Goal: Task Accomplishment & Management: Manage account settings

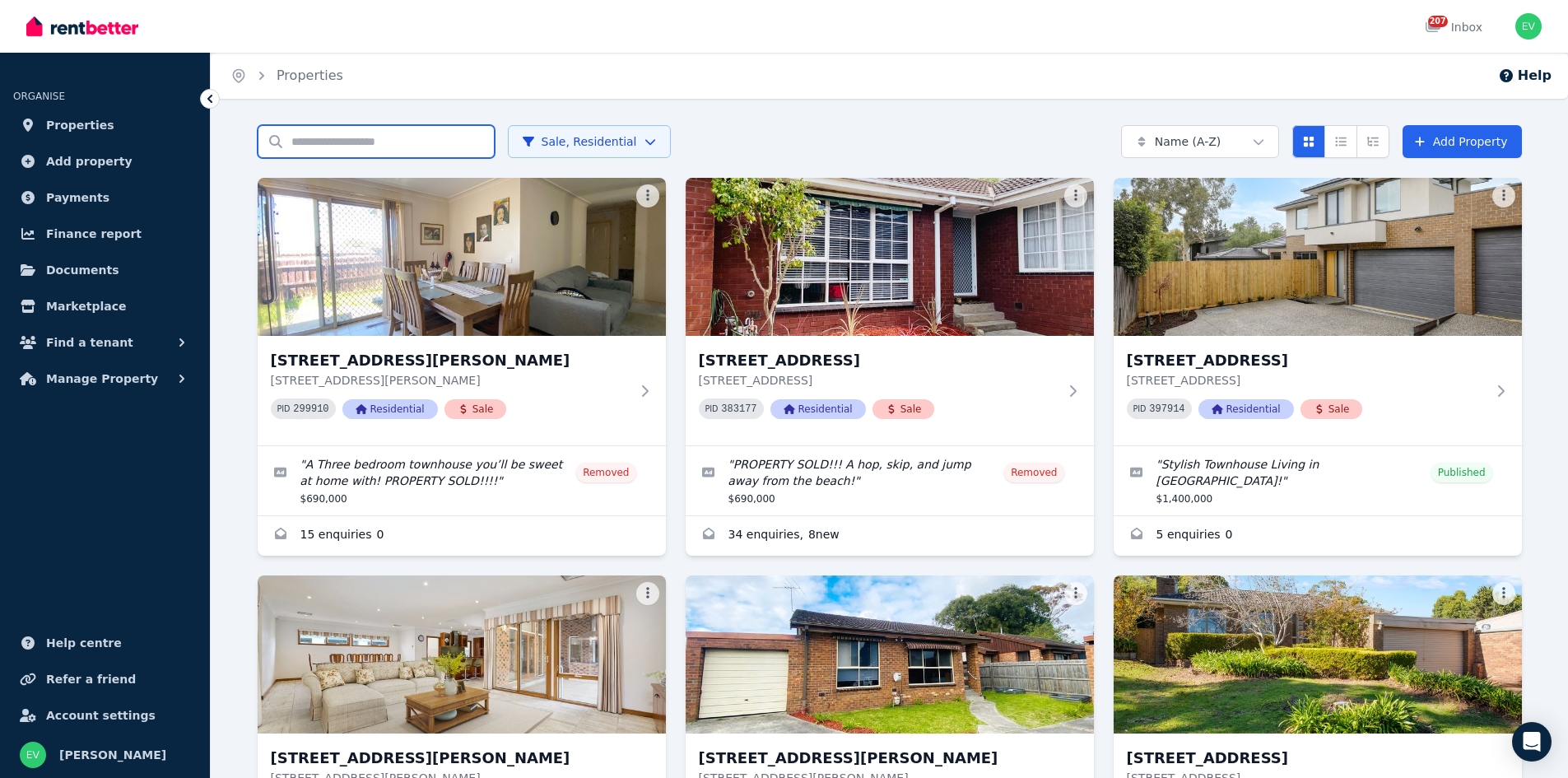
click at [395, 146] on input "Search properties" at bounding box center [376, 141] width 237 height 33
type input "*****"
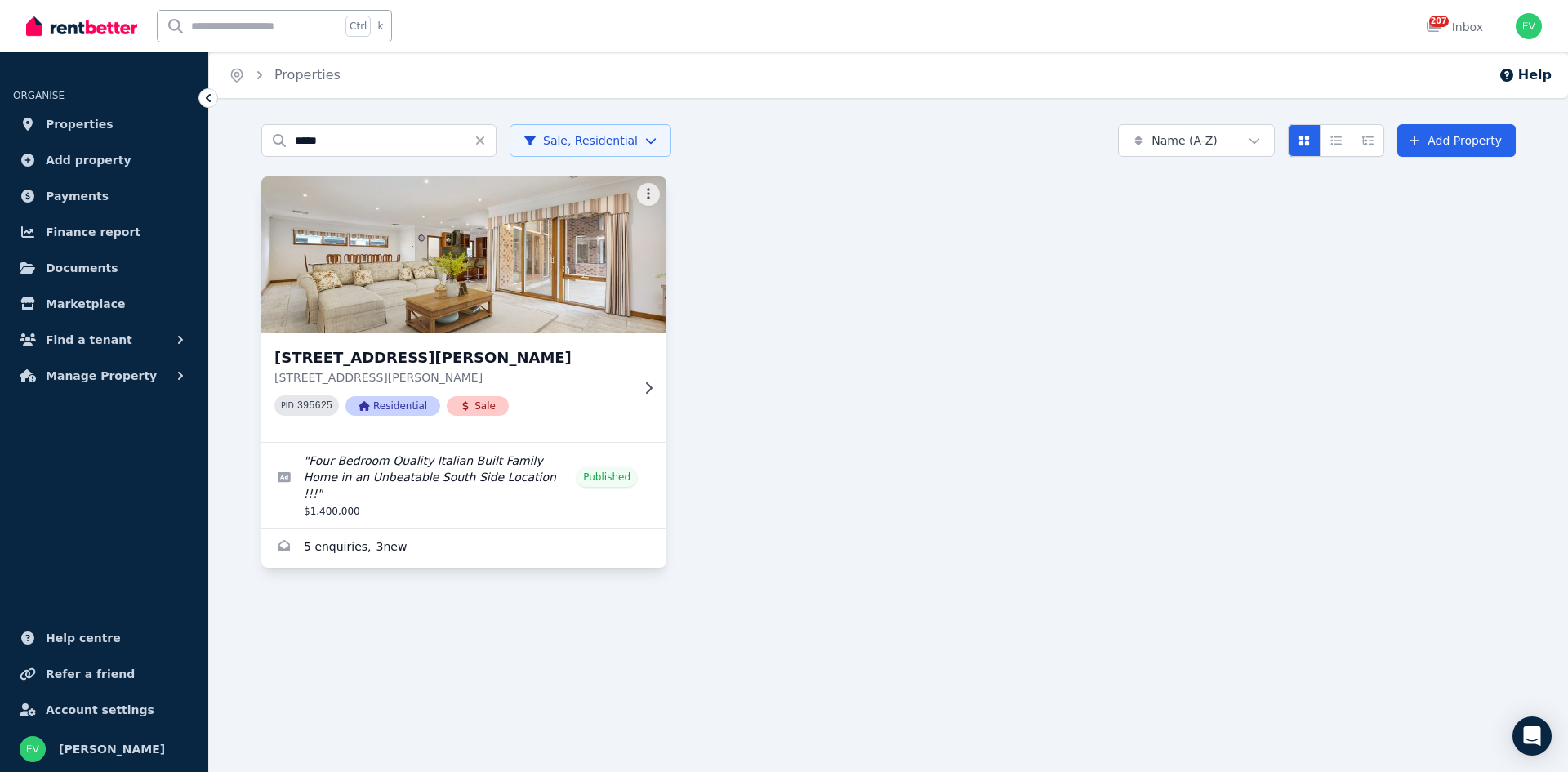
click at [440, 248] on img at bounding box center [464, 255] width 425 height 165
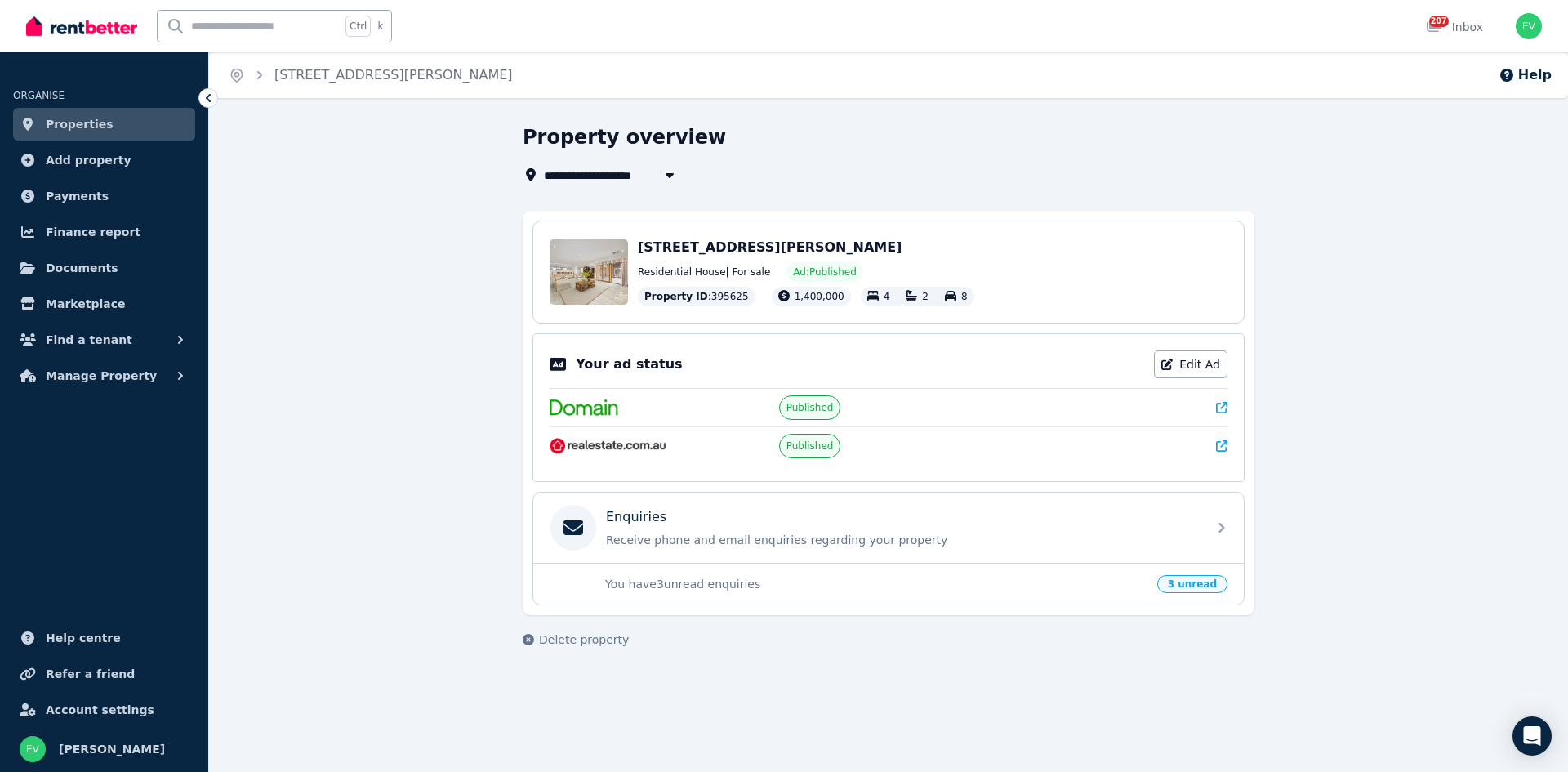
click at [1220, 445] on icon at bounding box center [1221, 446] width 12 height 12
click at [590, 269] on div "Edit" at bounding box center [589, 272] width 78 height 65
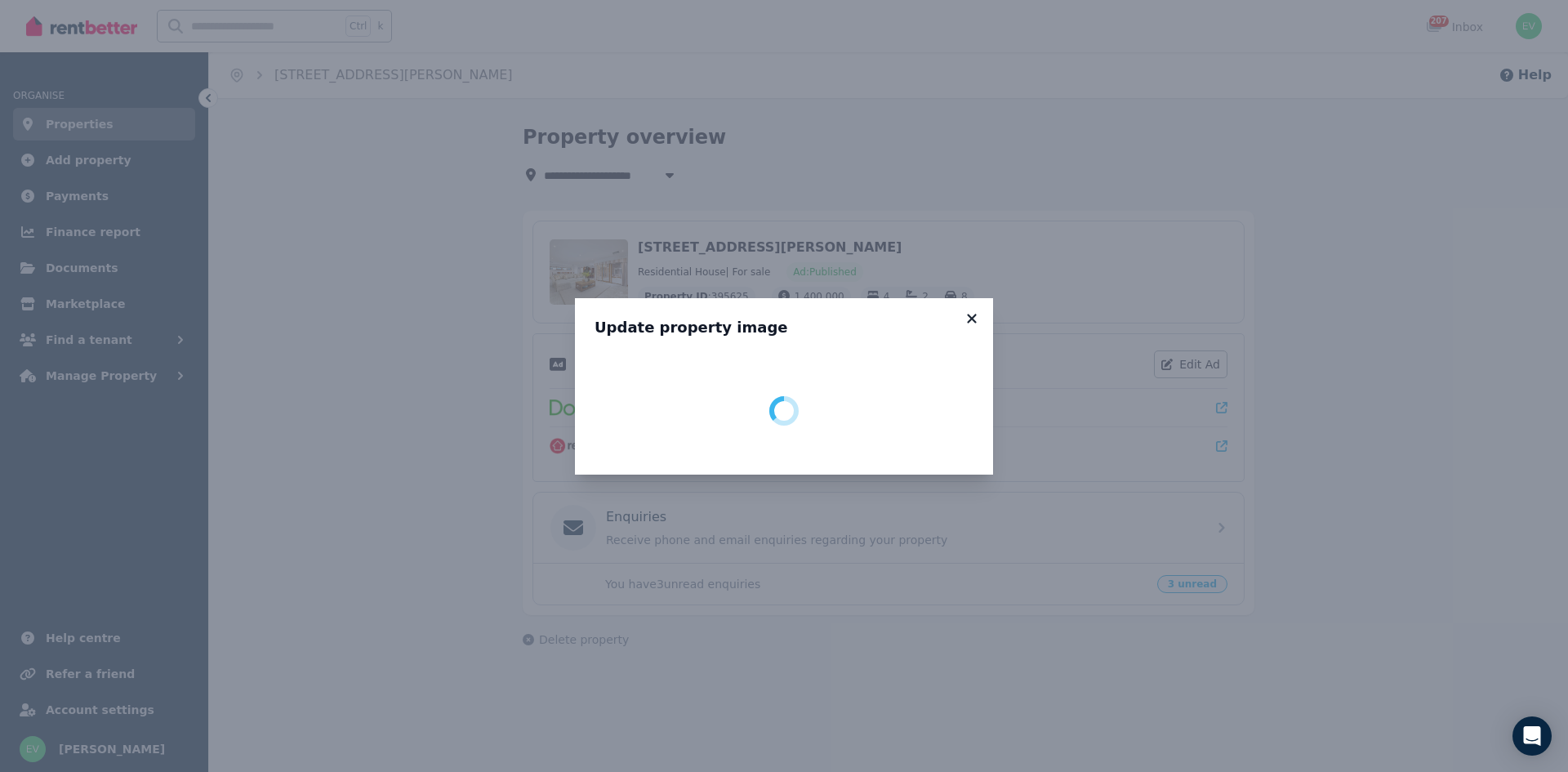
click at [969, 318] on icon at bounding box center [971, 318] width 16 height 14
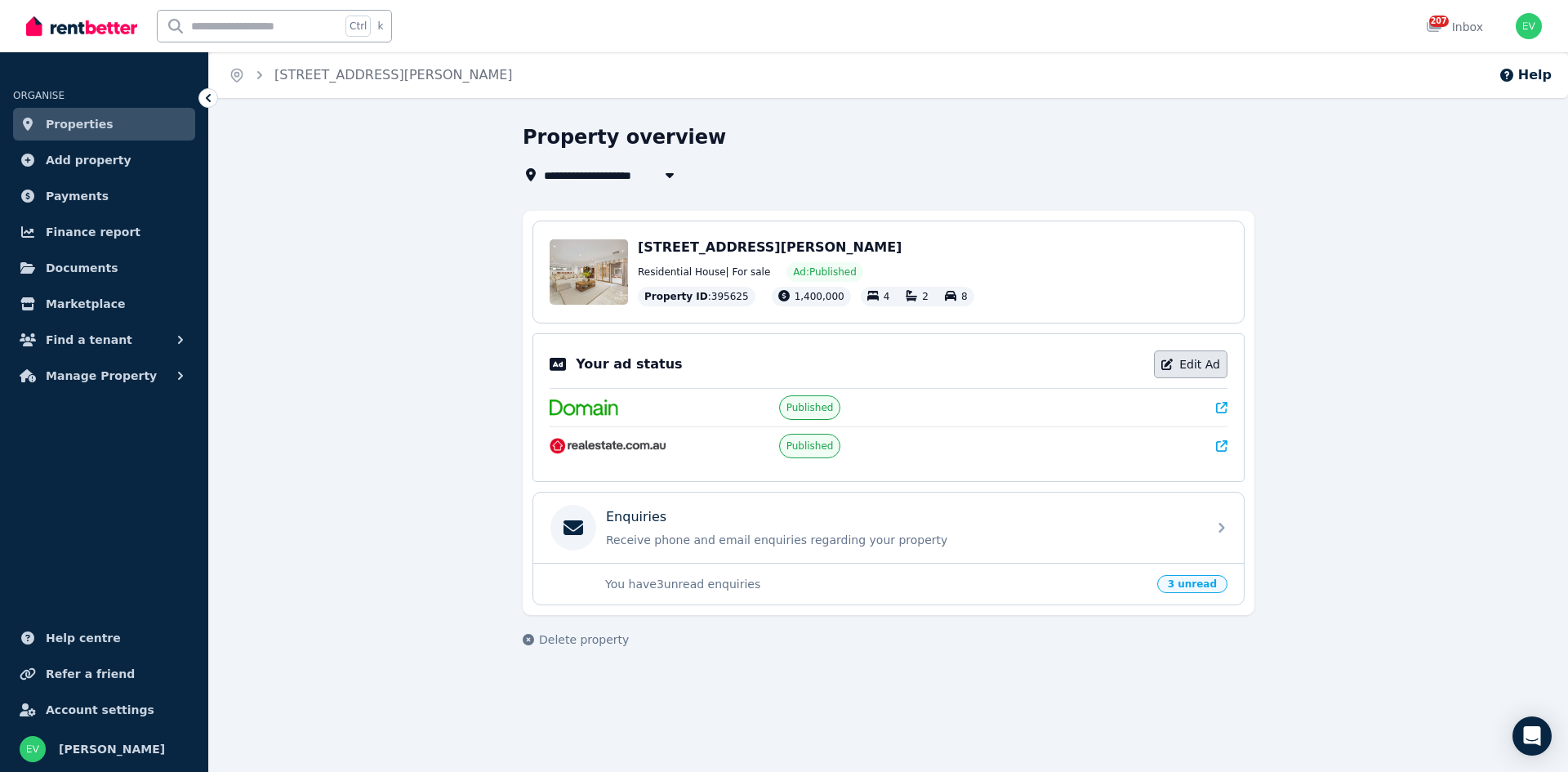
click at [1182, 364] on link "Edit Ad" at bounding box center [1190, 364] width 73 height 28
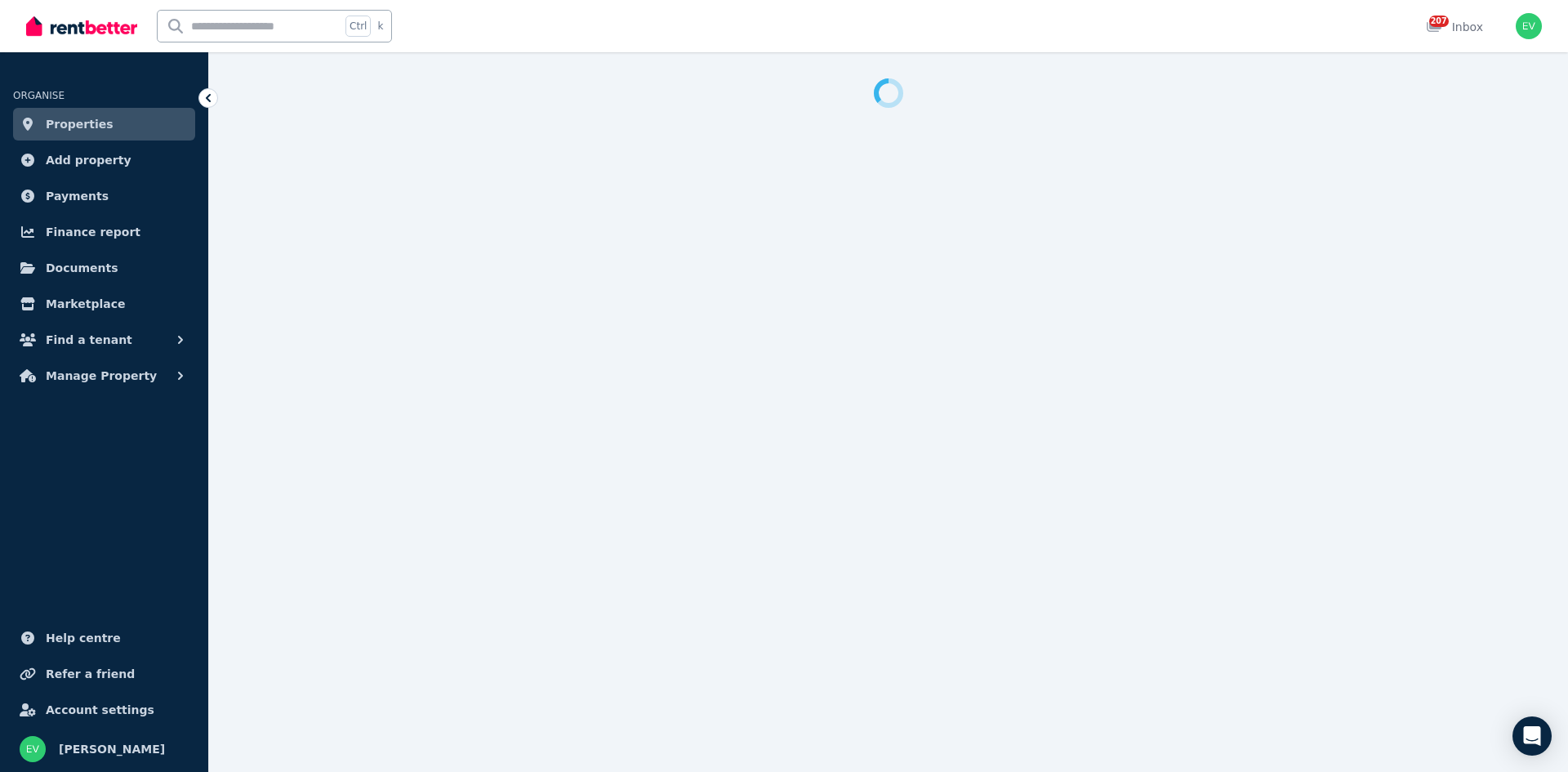
select select "***"
select select "**********"
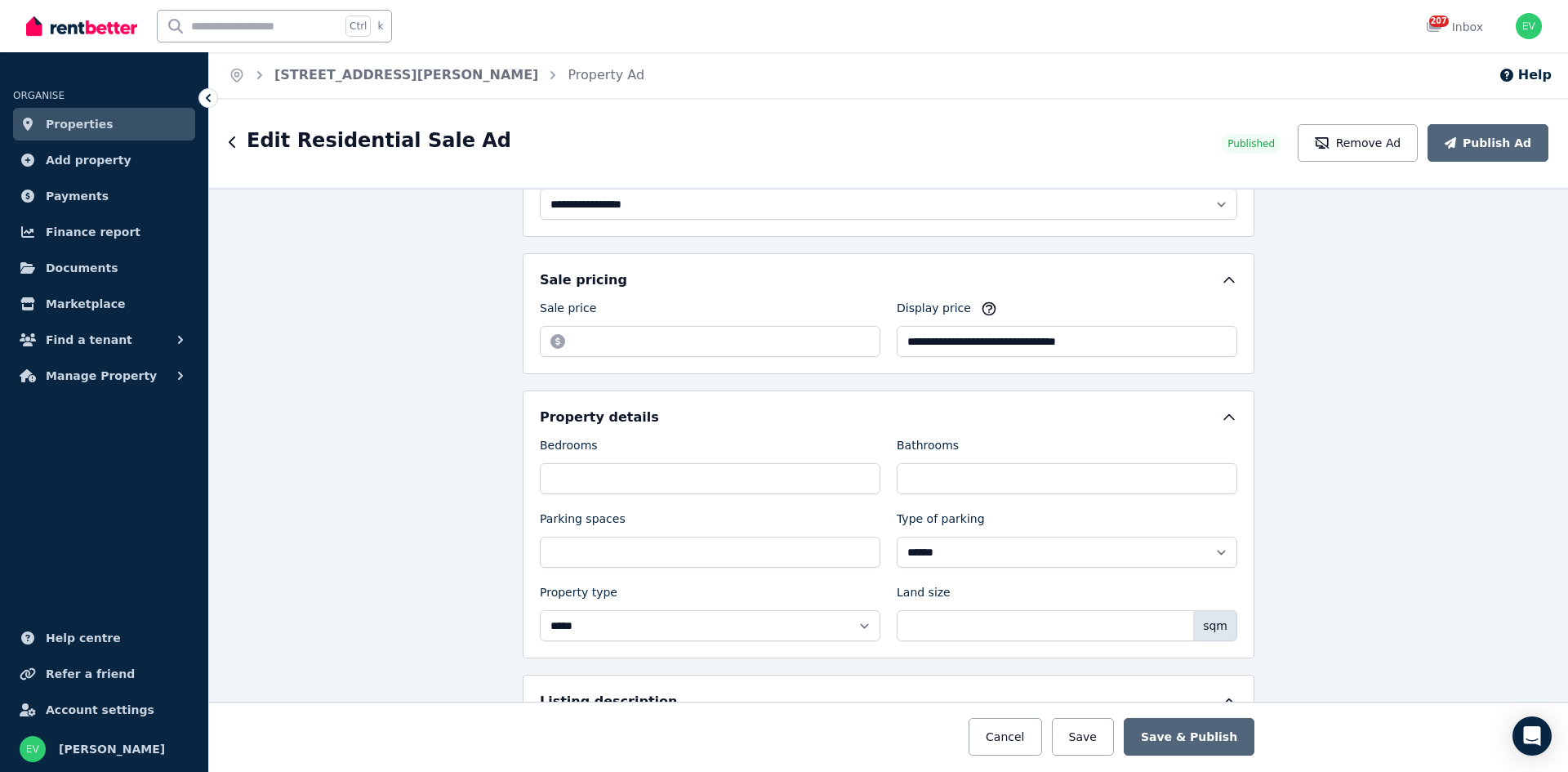
scroll to position [735, 0]
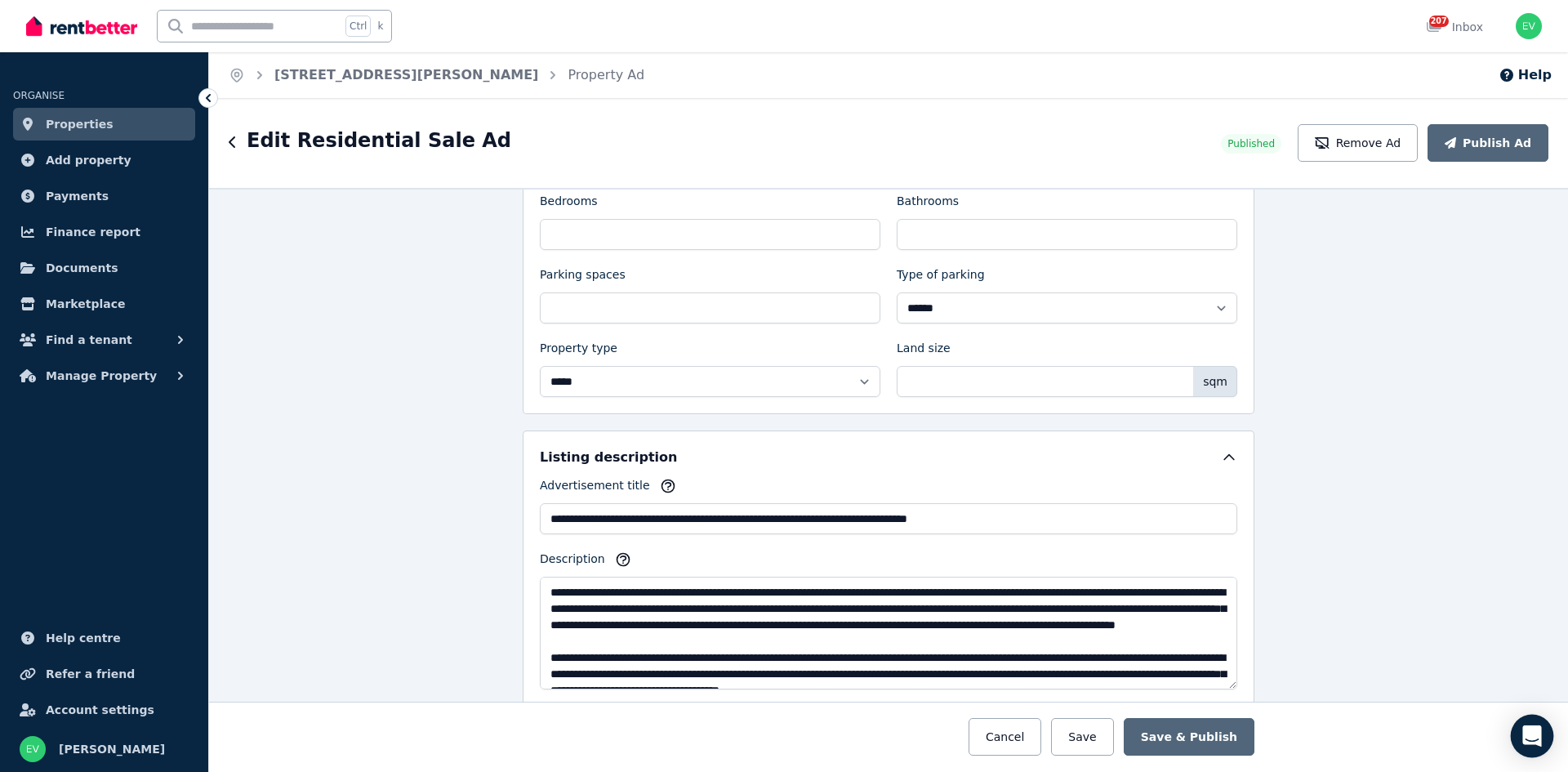
click at [1517, 737] on div "Open Intercom Messenger" at bounding box center [1532, 736] width 43 height 43
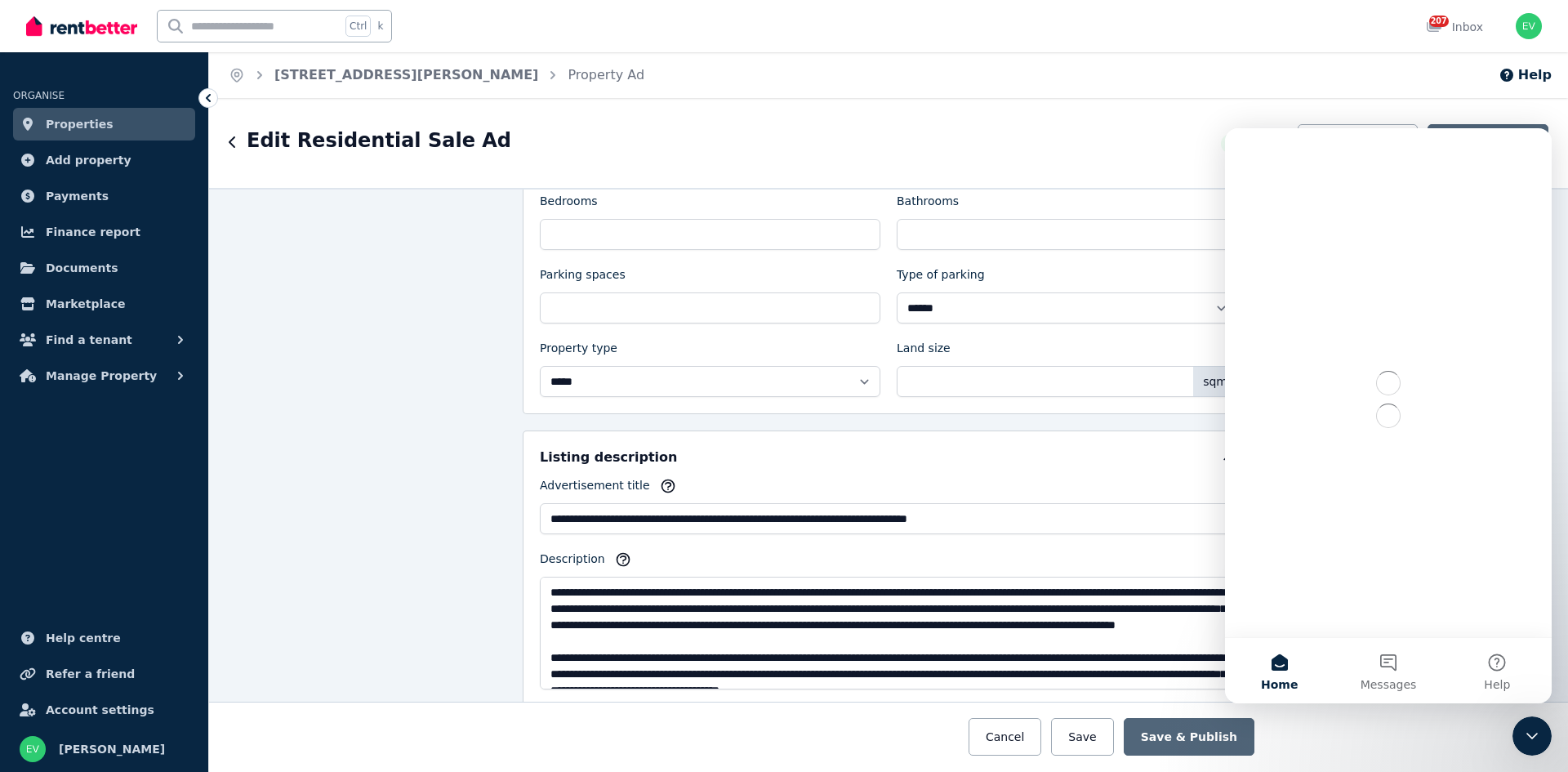
scroll to position [0, 0]
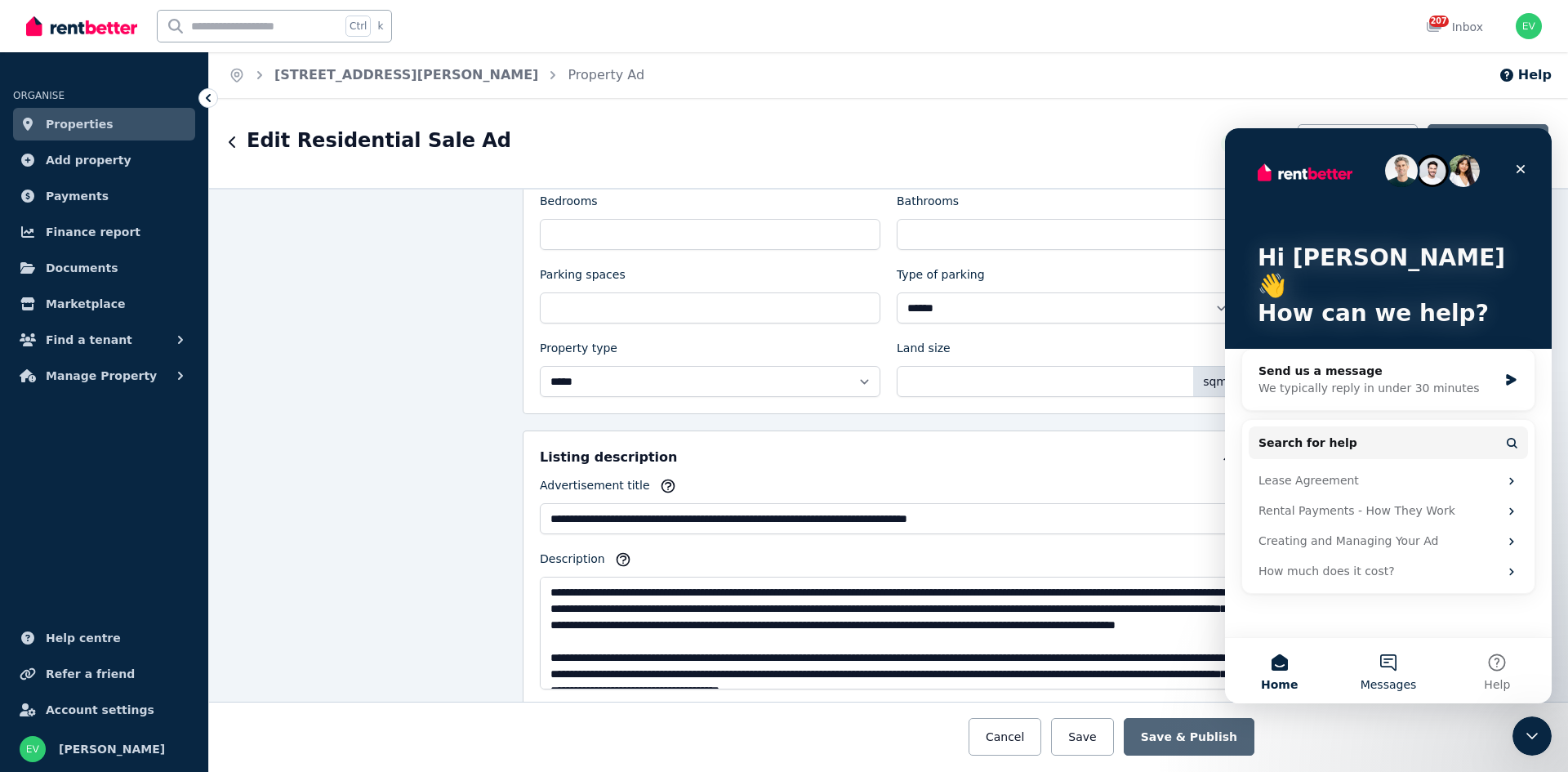
click at [1396, 673] on button "Messages" at bounding box center [1387, 670] width 109 height 65
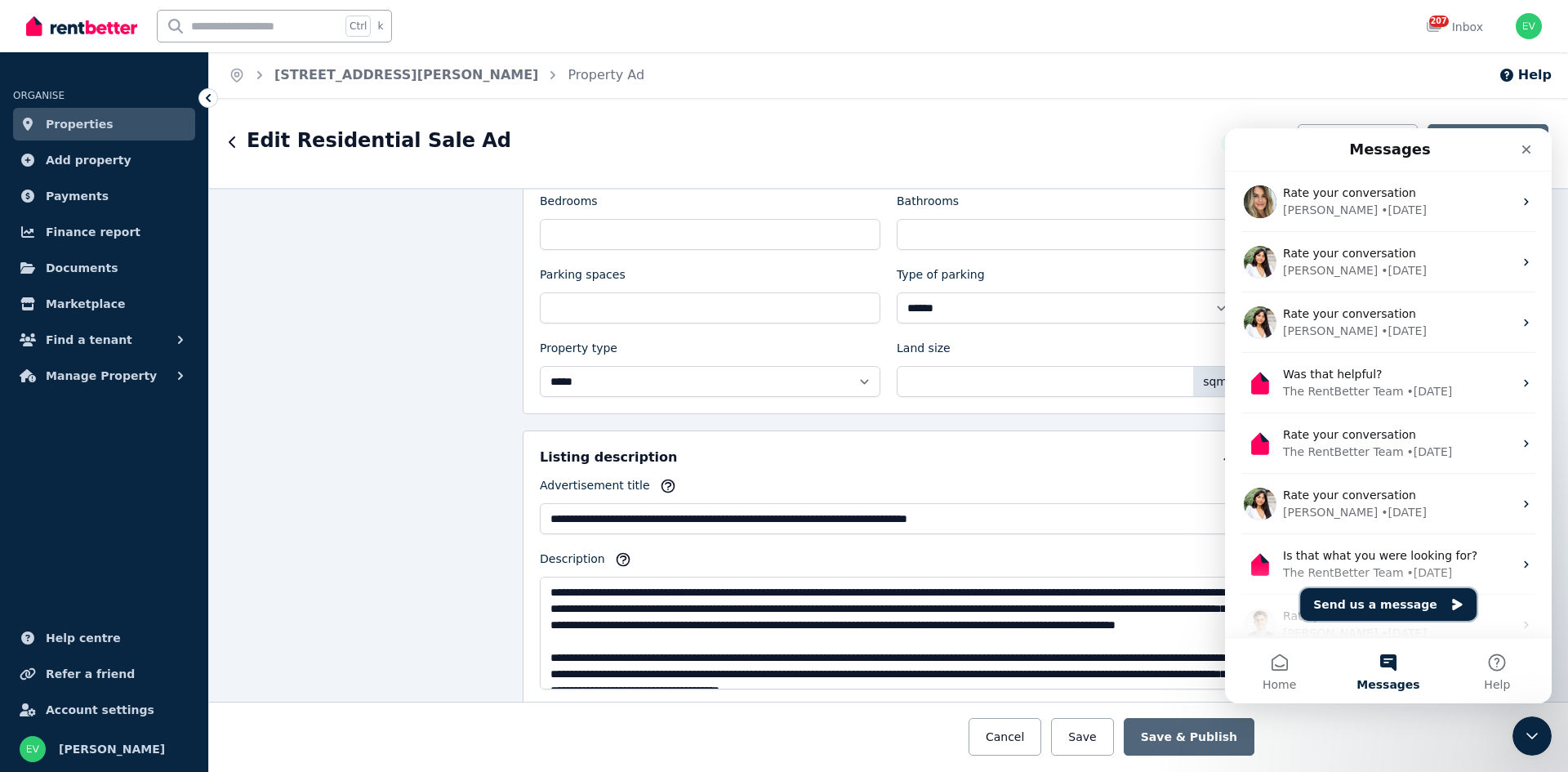
click at [1382, 598] on button "Send us a message" at bounding box center [1387, 604] width 176 height 33
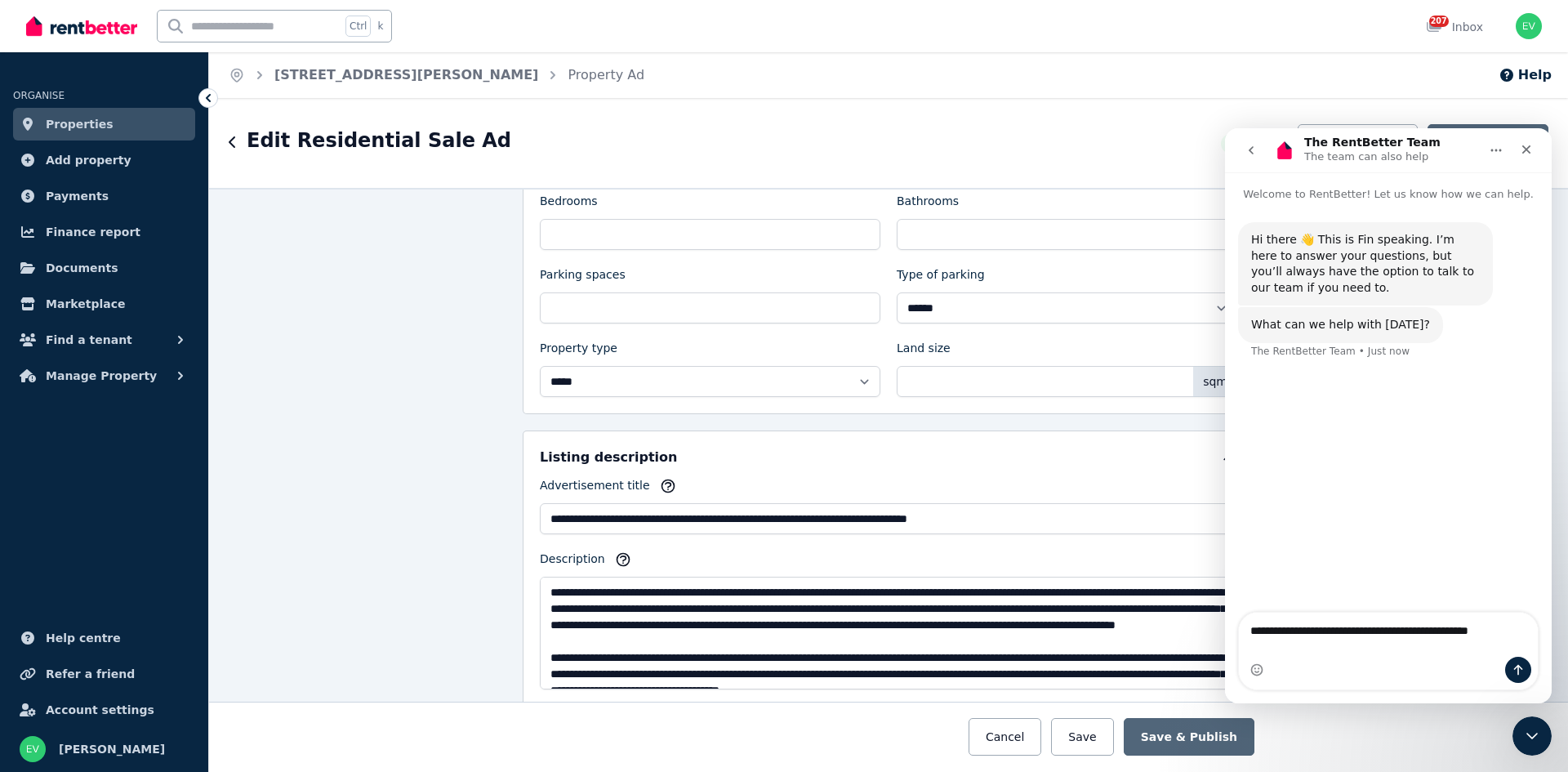
type textarea "**********"
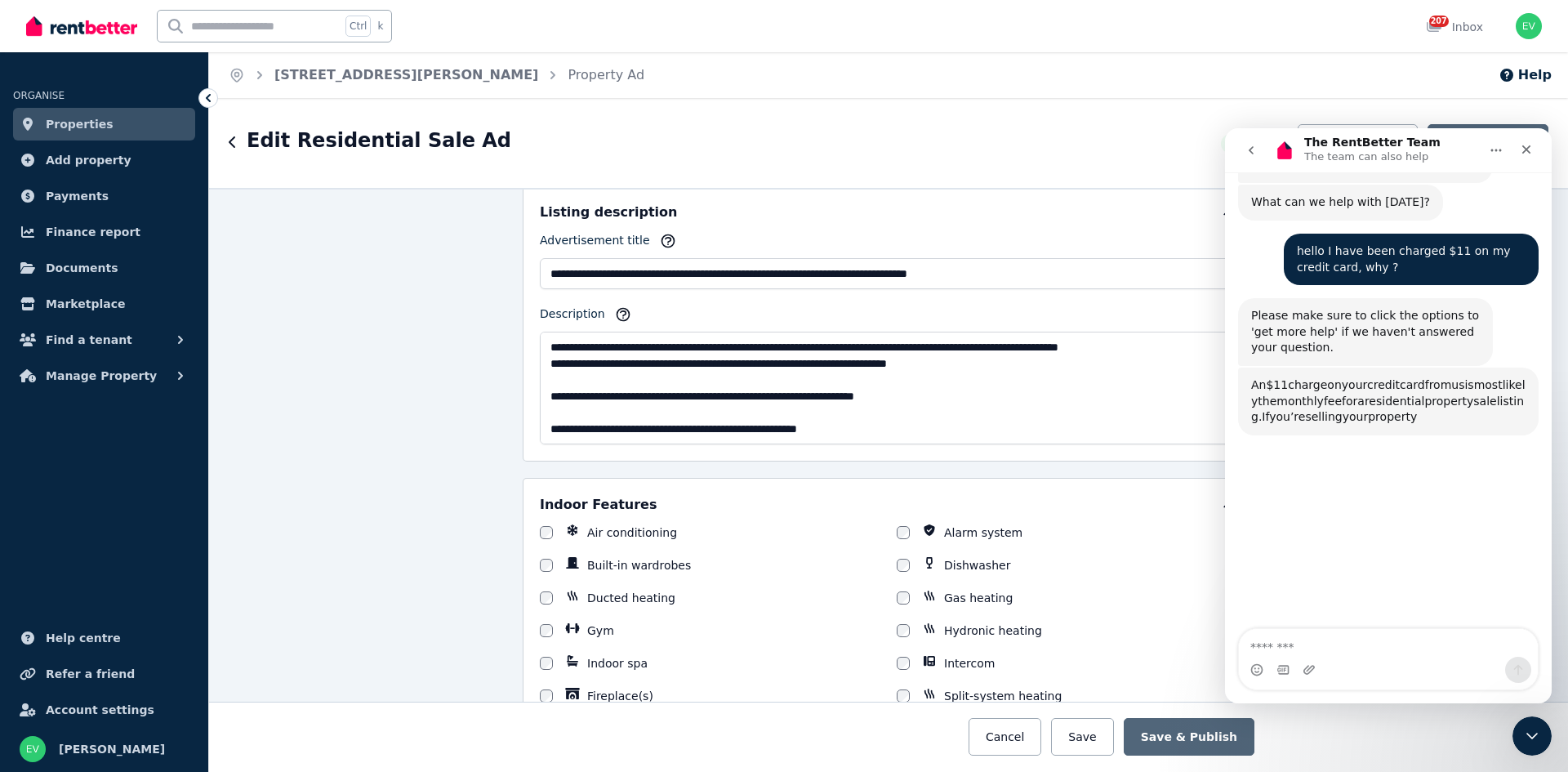
scroll to position [171, 0]
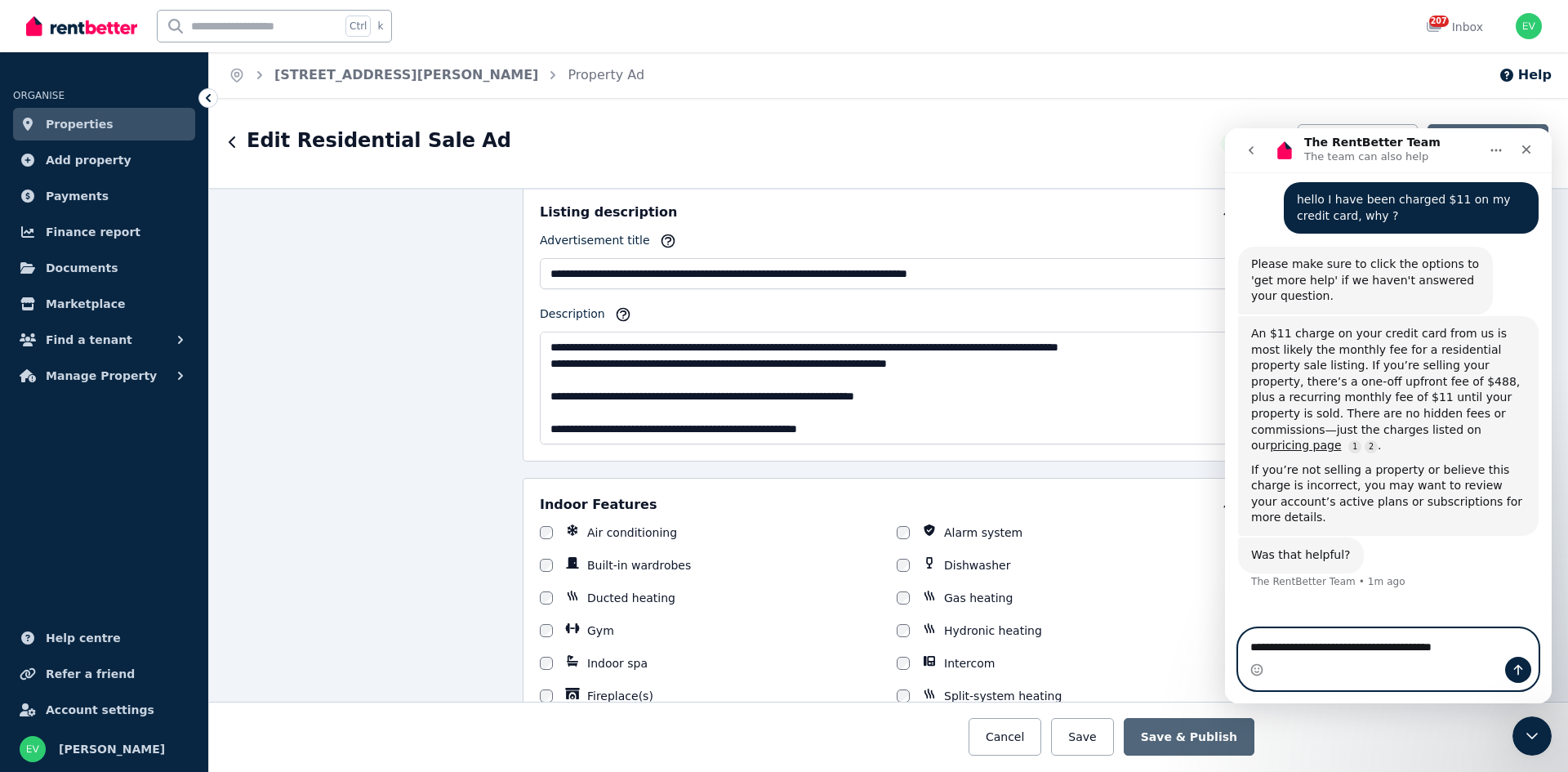
type textarea "**********"
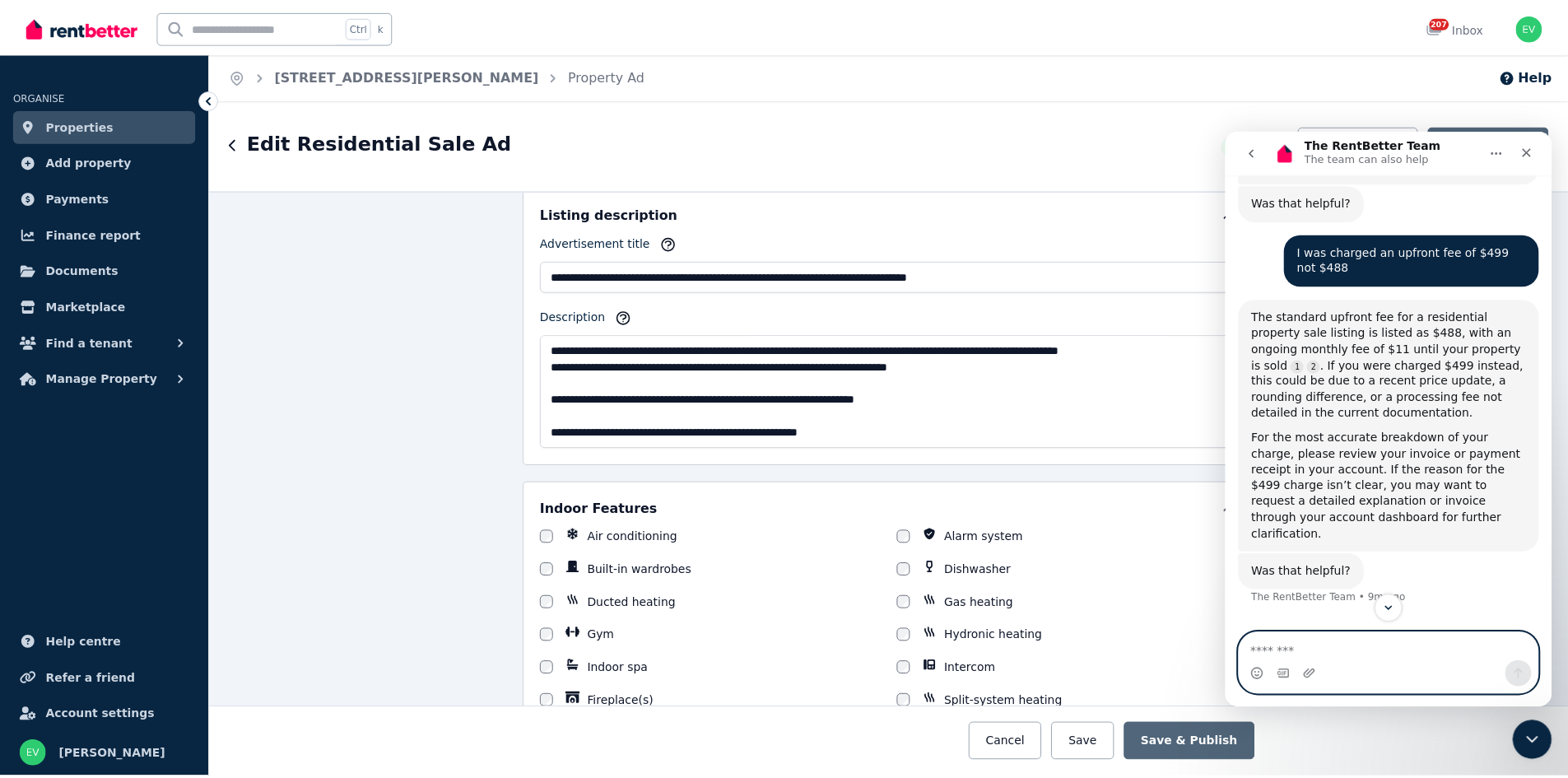
scroll to position [564, 0]
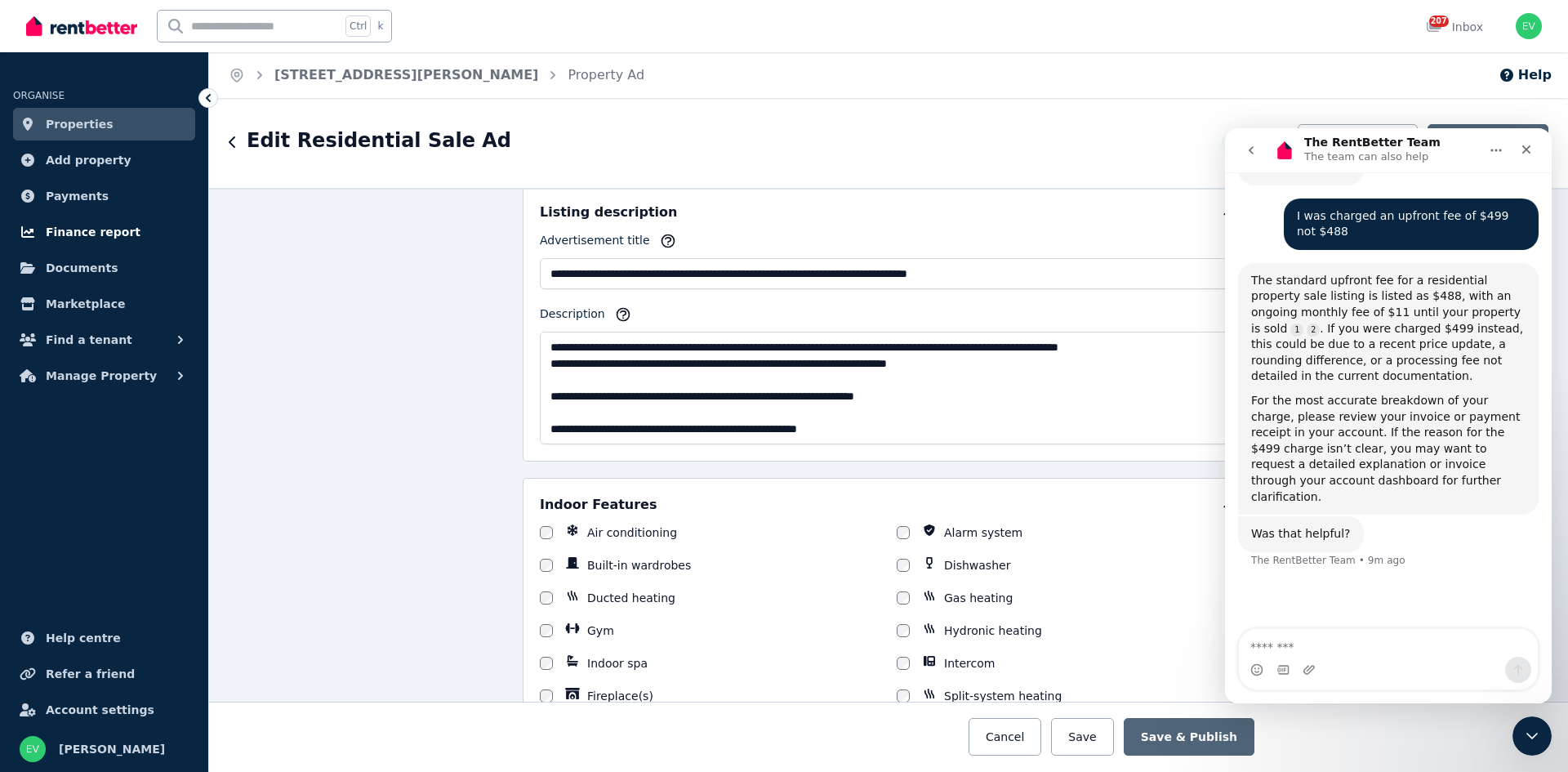
click at [79, 233] on span "Finance report" at bounding box center [93, 231] width 94 height 19
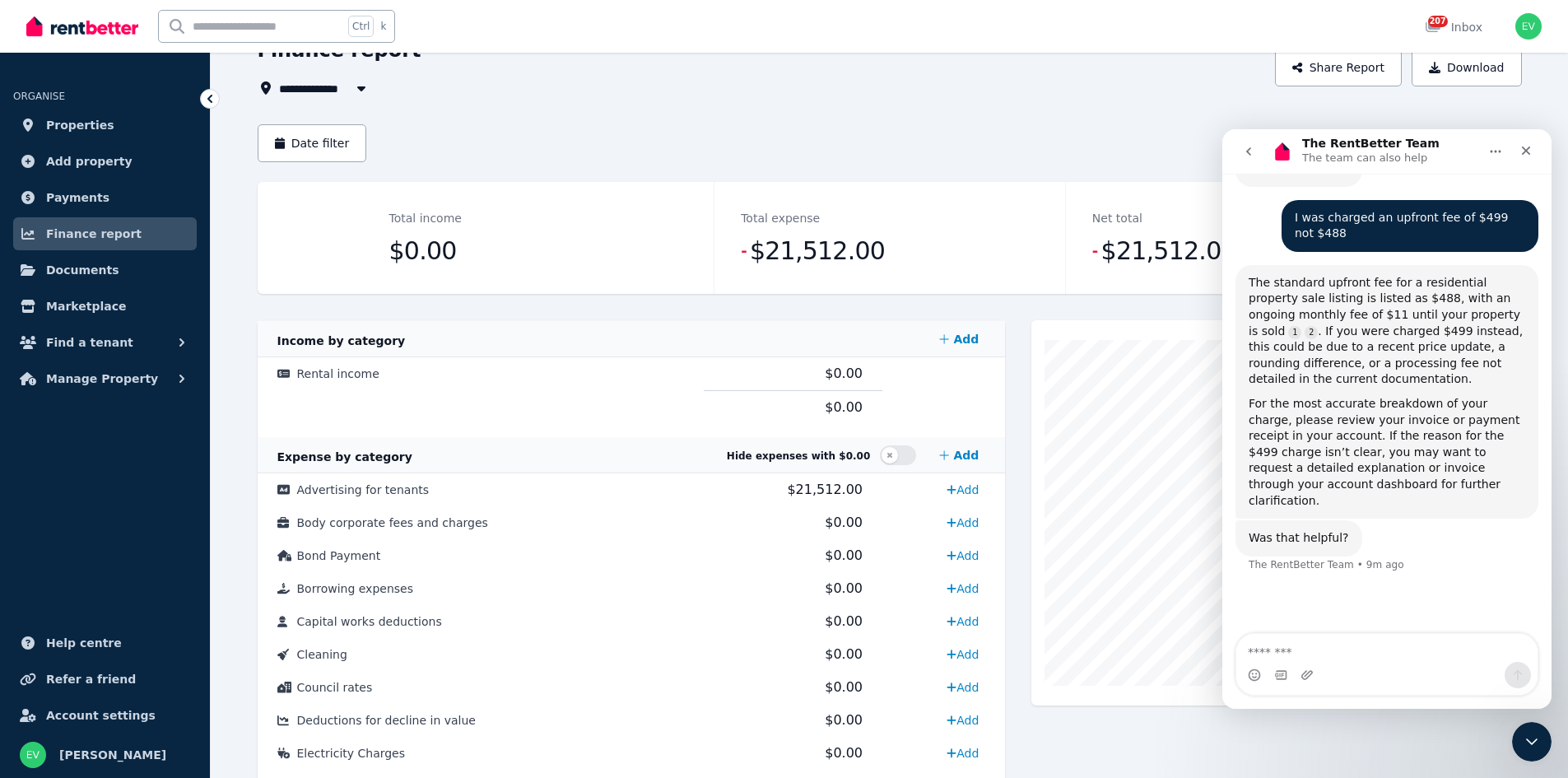
scroll to position [82, 0]
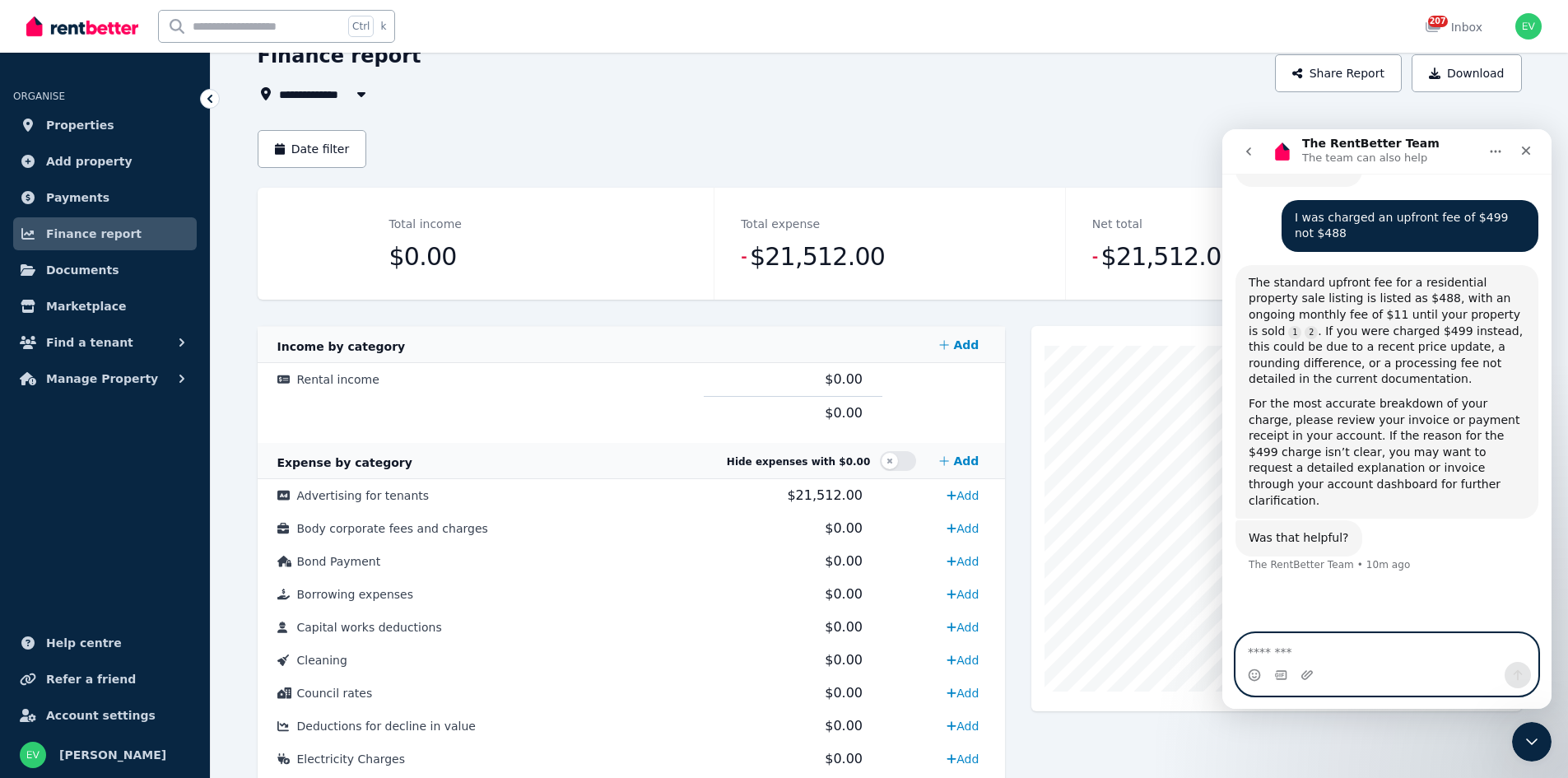
click at [1264, 655] on textarea "Message…" at bounding box center [1387, 647] width 301 height 28
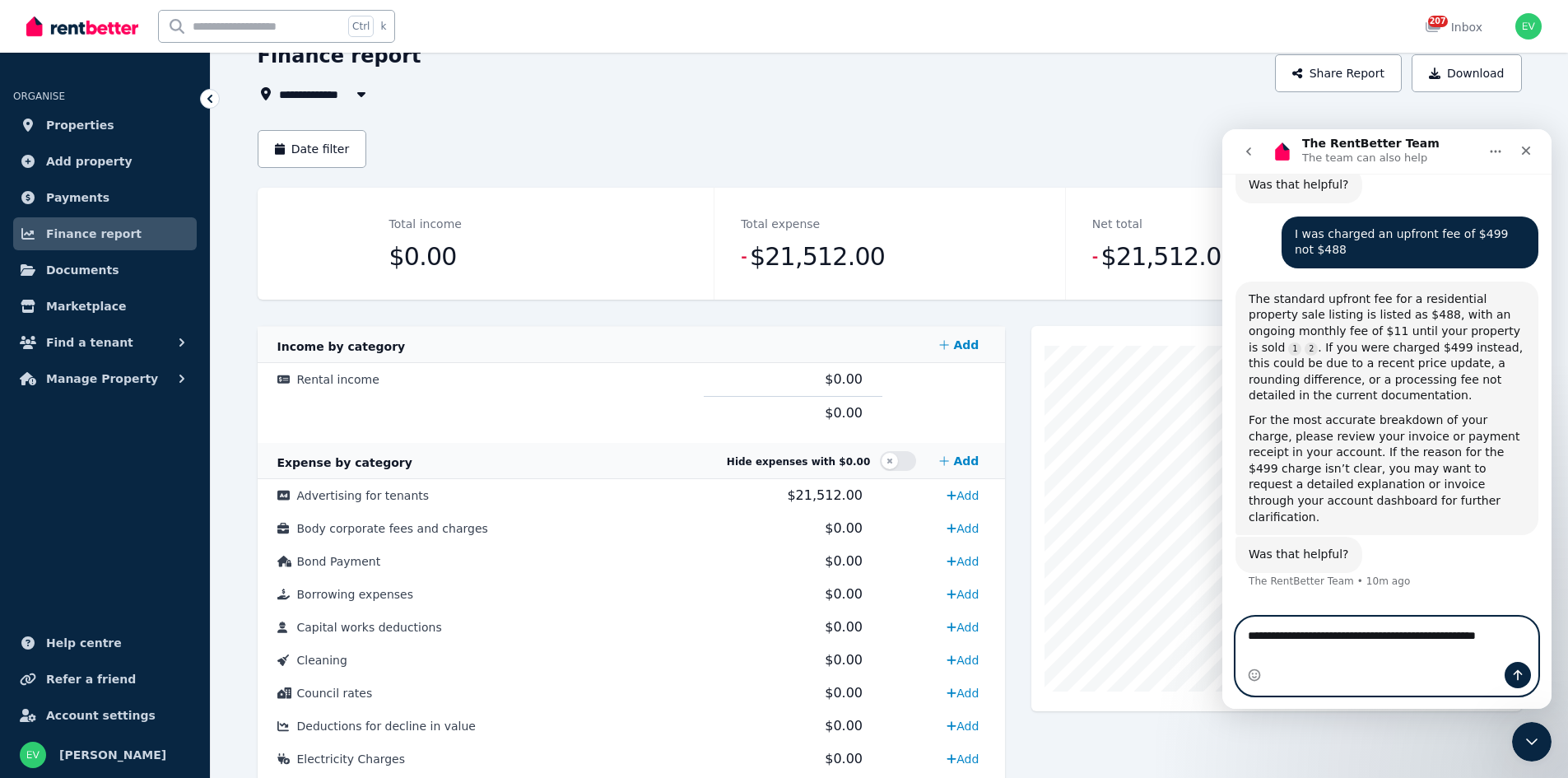
scroll to position [548, 0]
type textarea "**********"
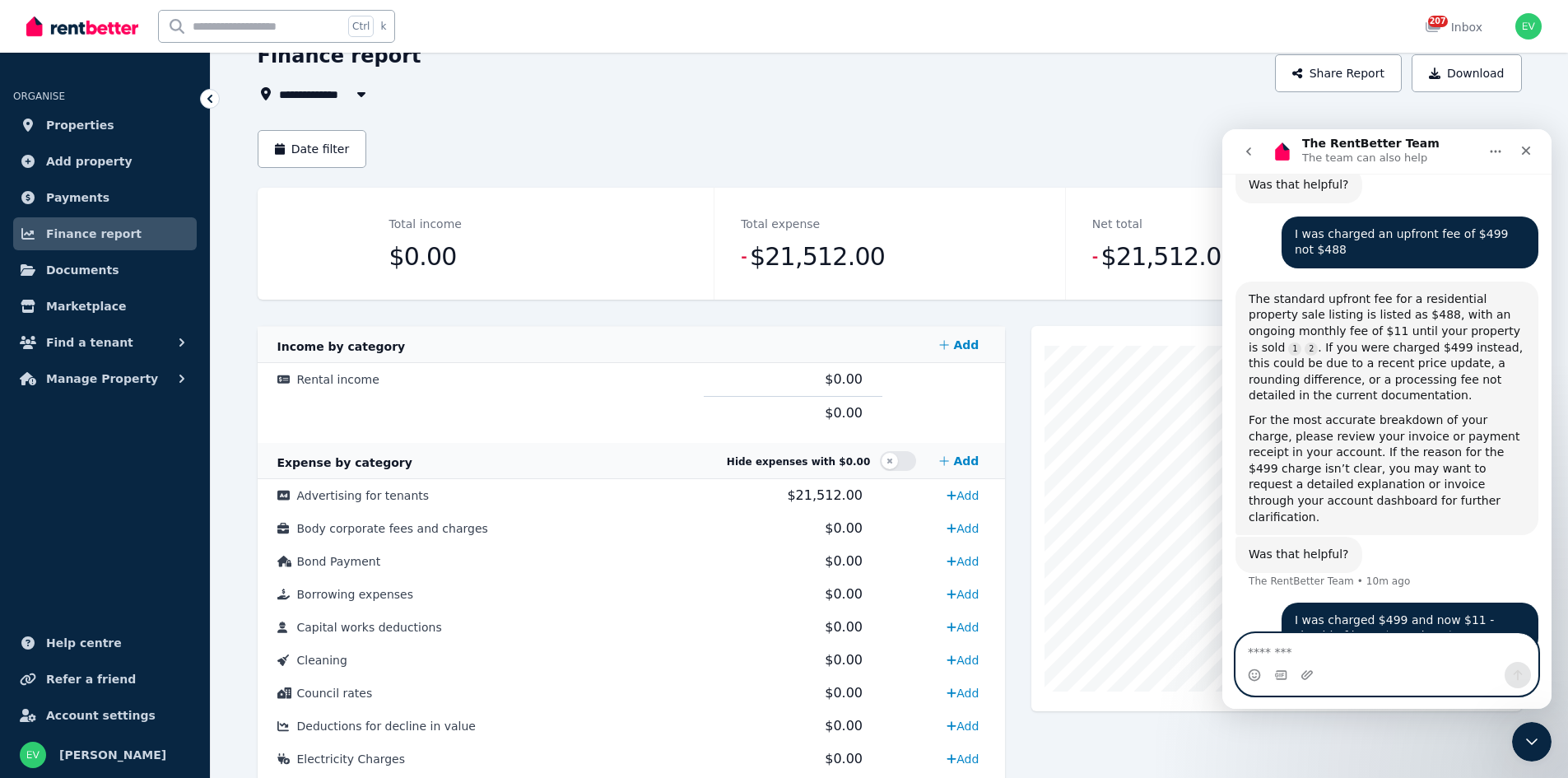
scroll to position [593, 0]
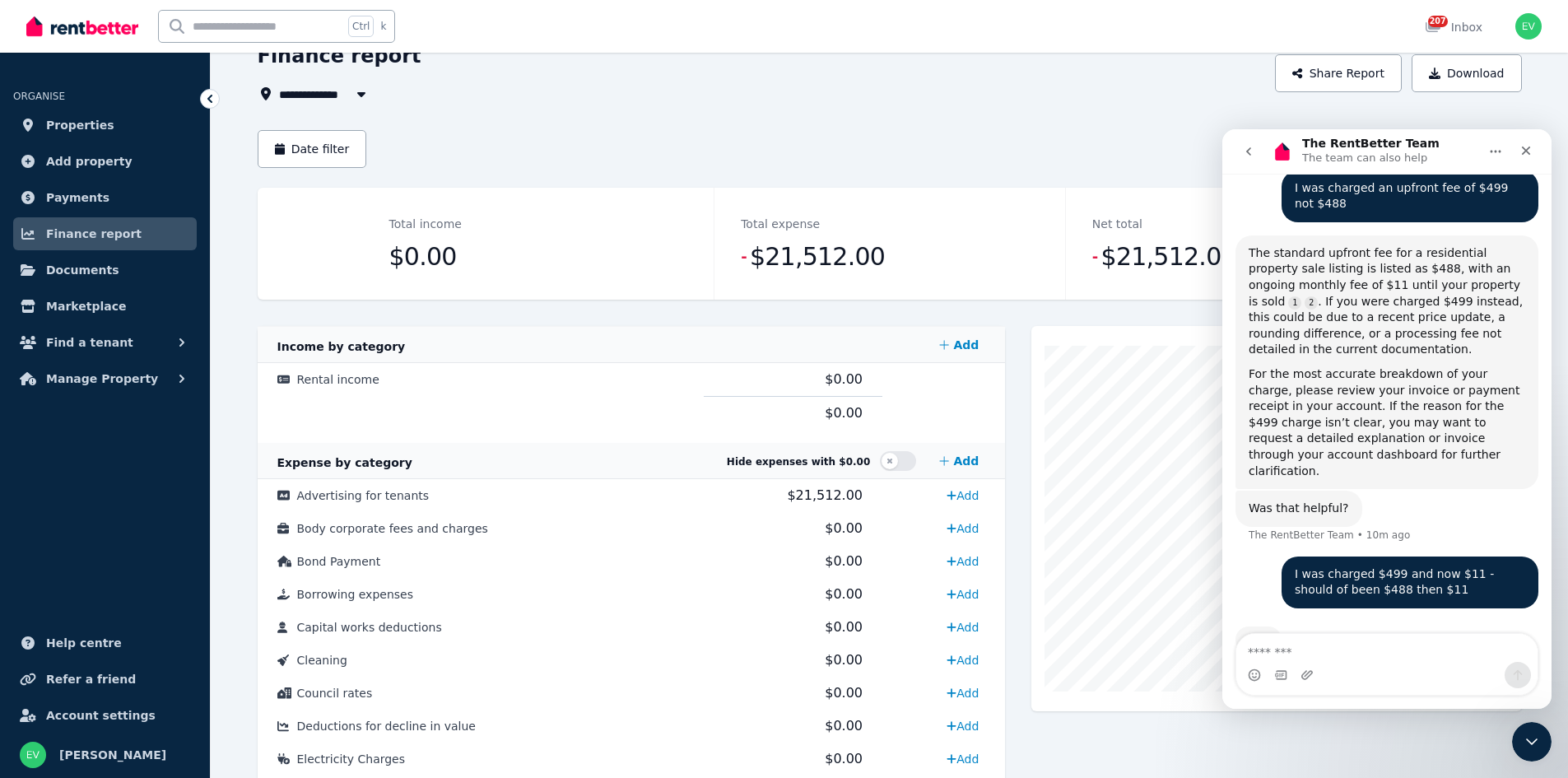
click at [1537, 741] on icon "Close Intercom Messenger" at bounding box center [1529, 739] width 20 height 20
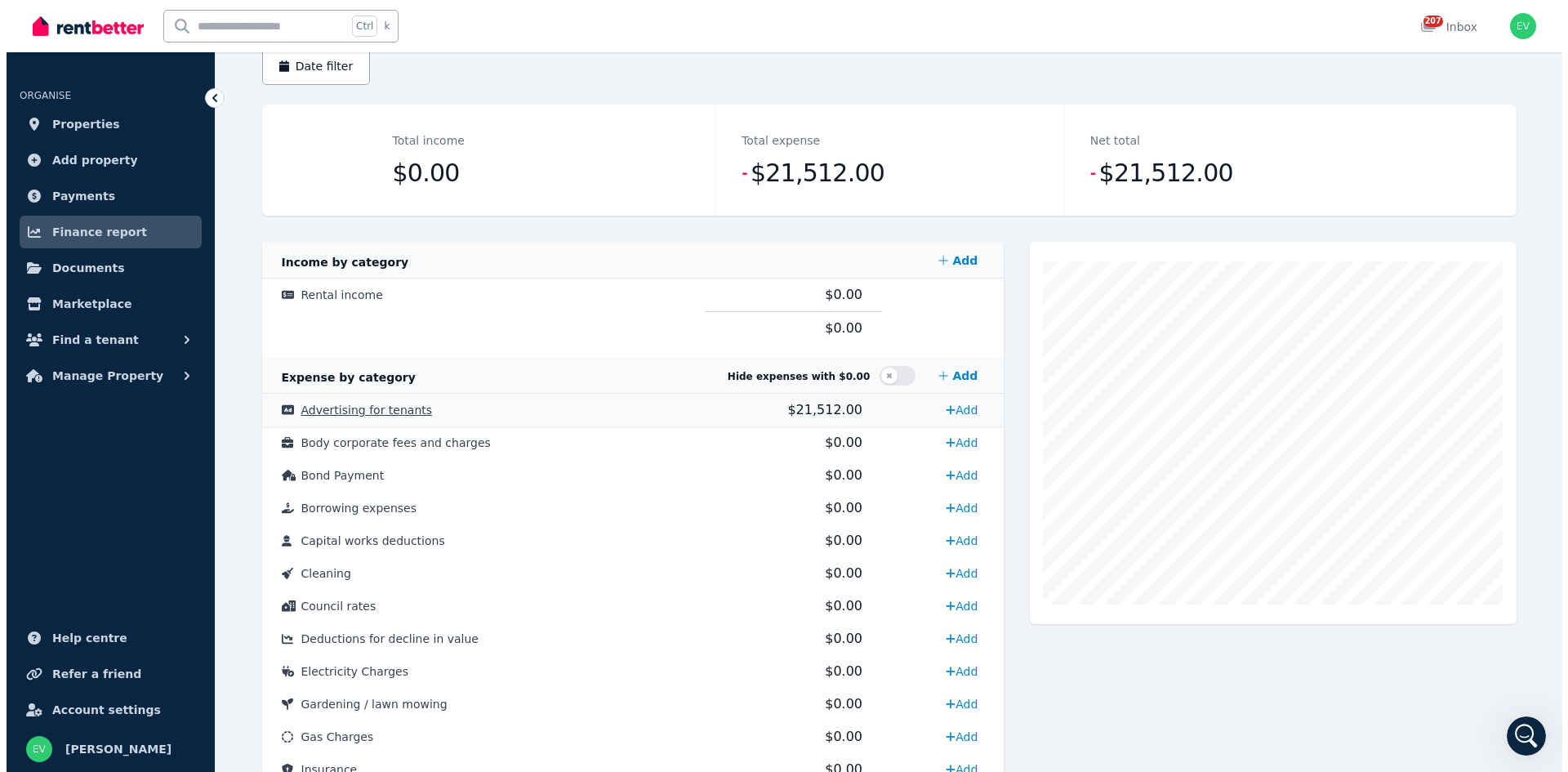
scroll to position [910, 0]
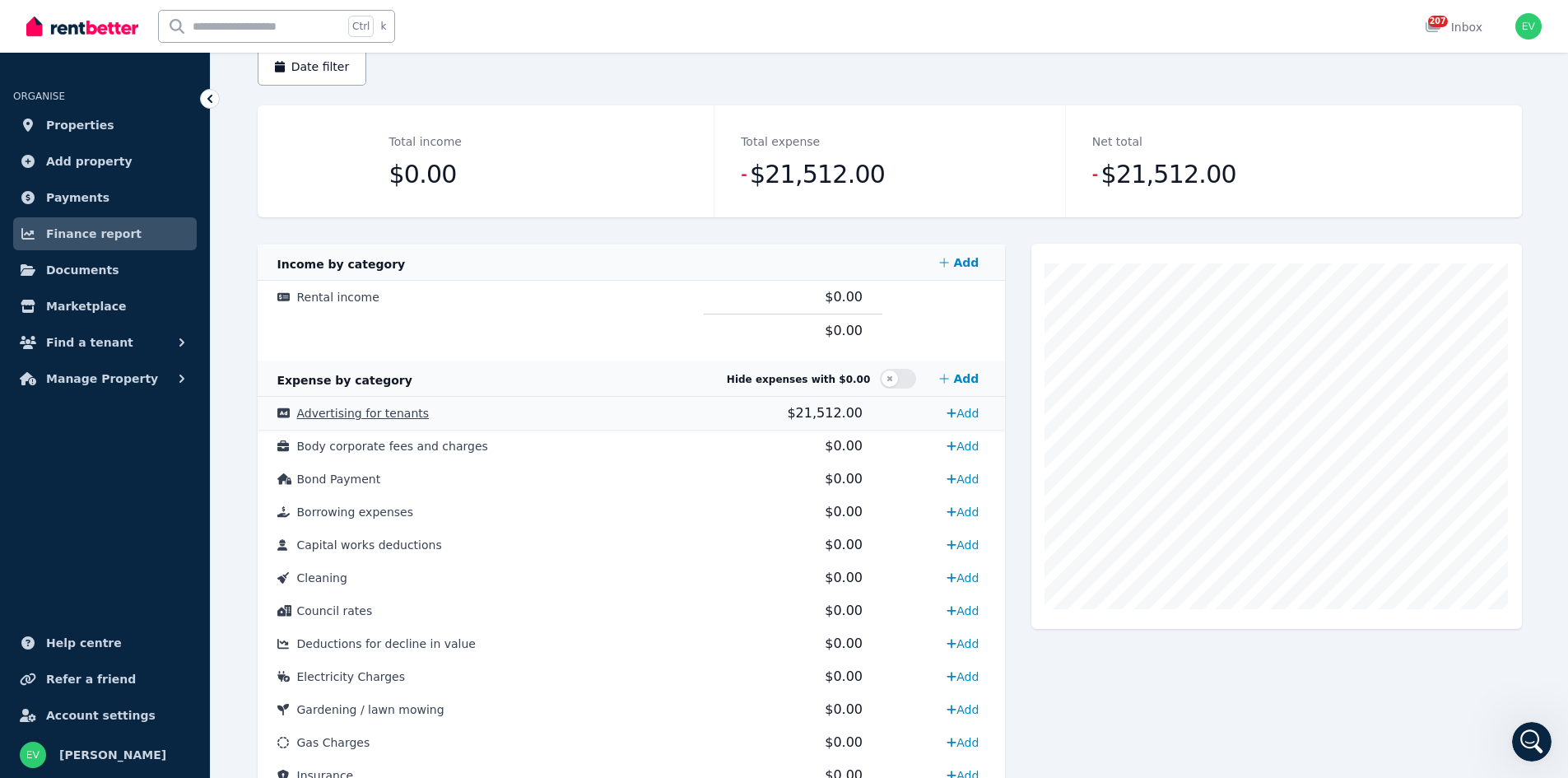
click at [394, 414] on span "Advertising for tenants" at bounding box center [363, 412] width 133 height 13
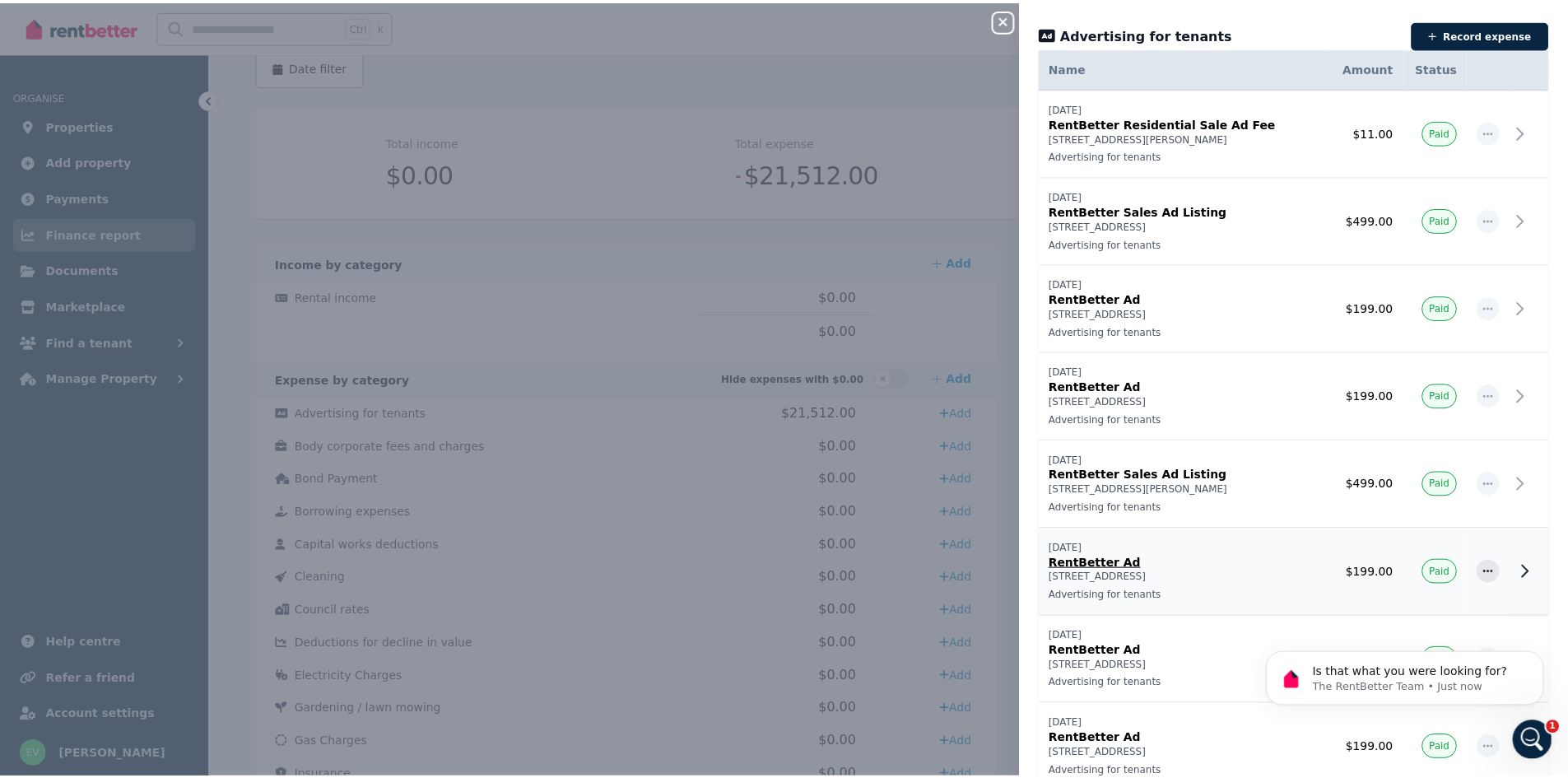
scroll to position [0, 0]
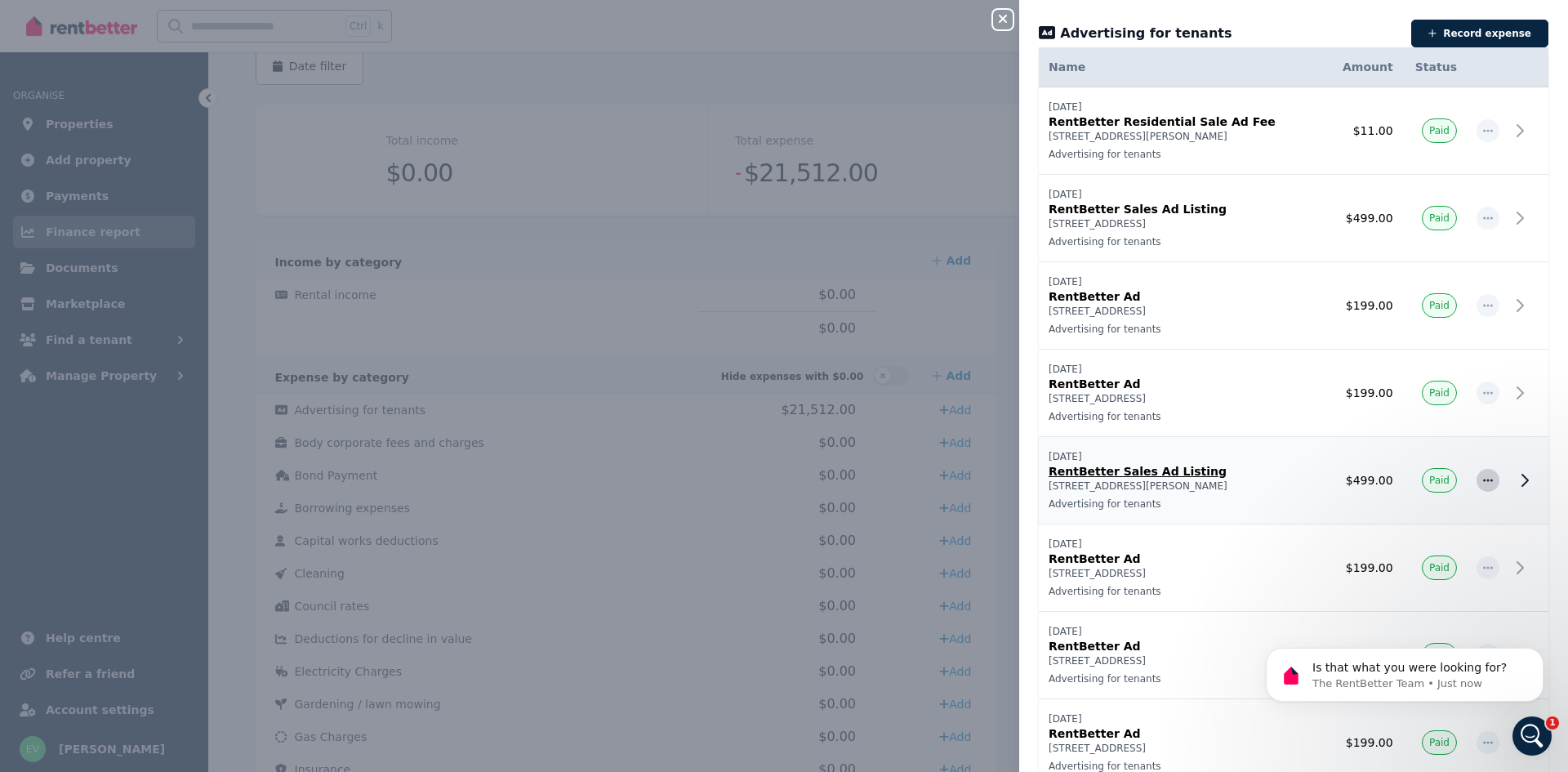
click at [1481, 475] on icon "button" at bounding box center [1487, 480] width 13 height 12
click at [940, 196] on div "Close panel Advertising for tenants Record expense Date Name Address Category A…" at bounding box center [784, 386] width 1568 height 772
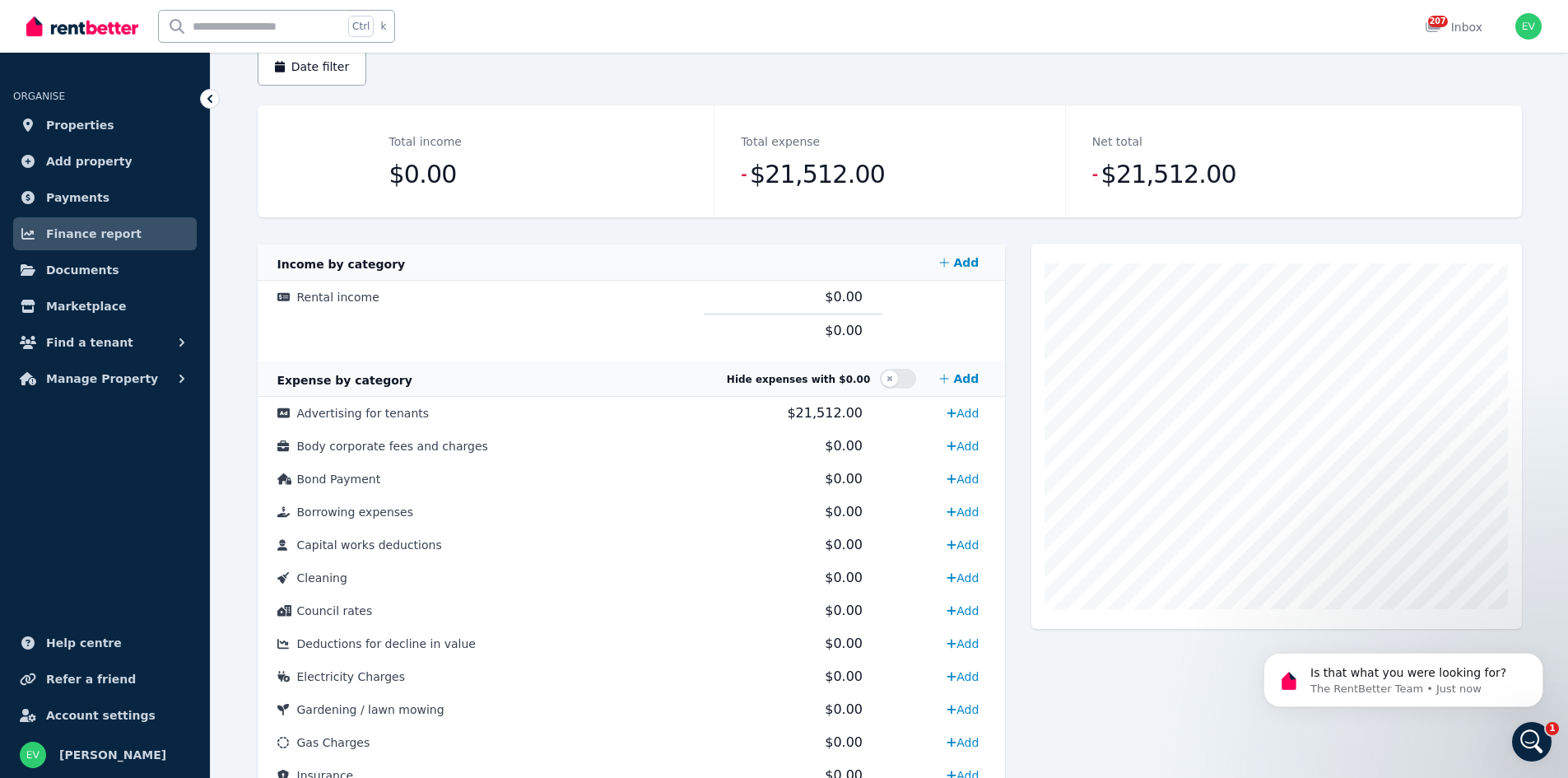
select select "***"
select select "**********"
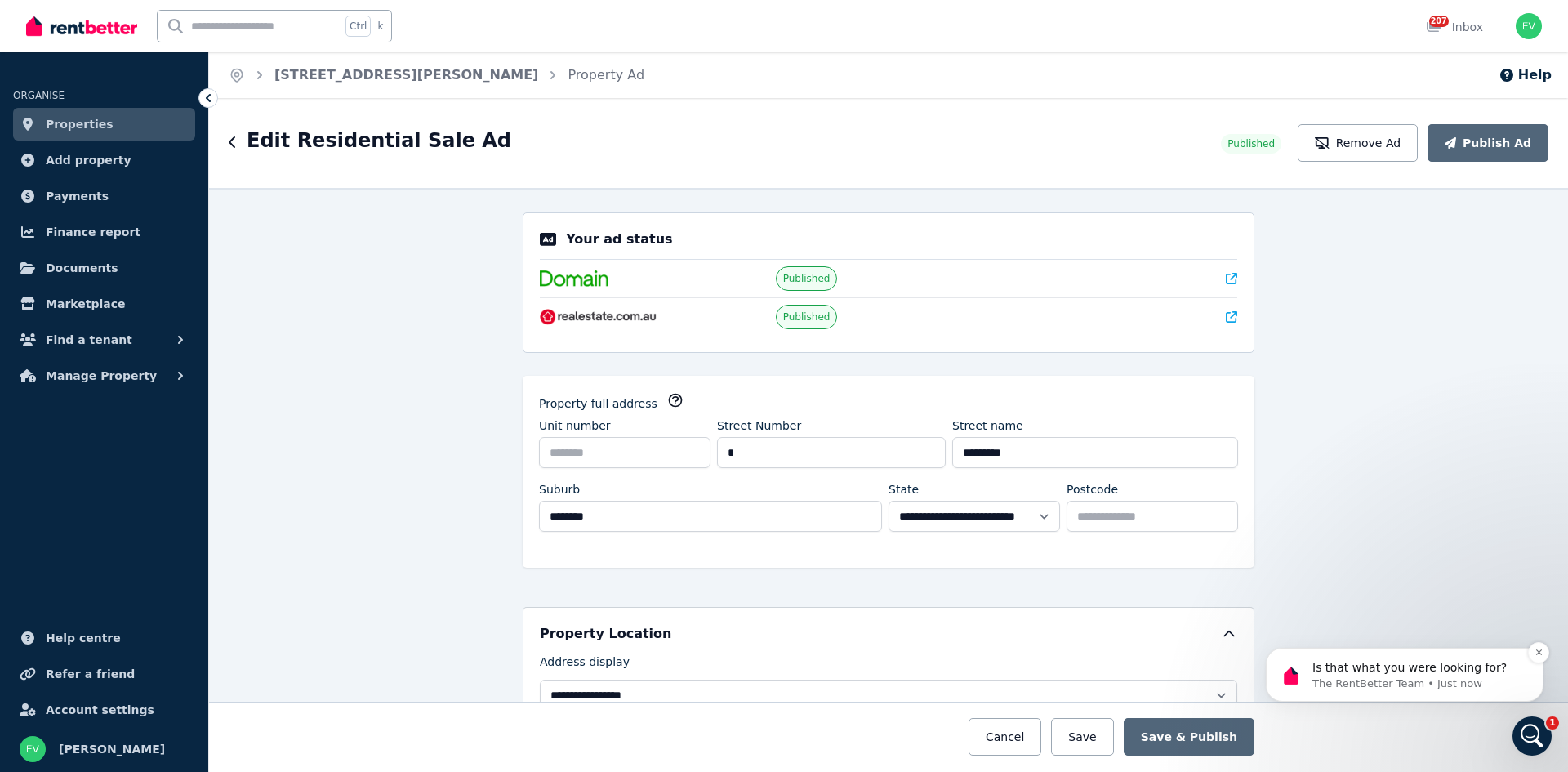
click at [1345, 684] on p "The RentBetter Team • Just now" at bounding box center [1418, 683] width 211 height 14
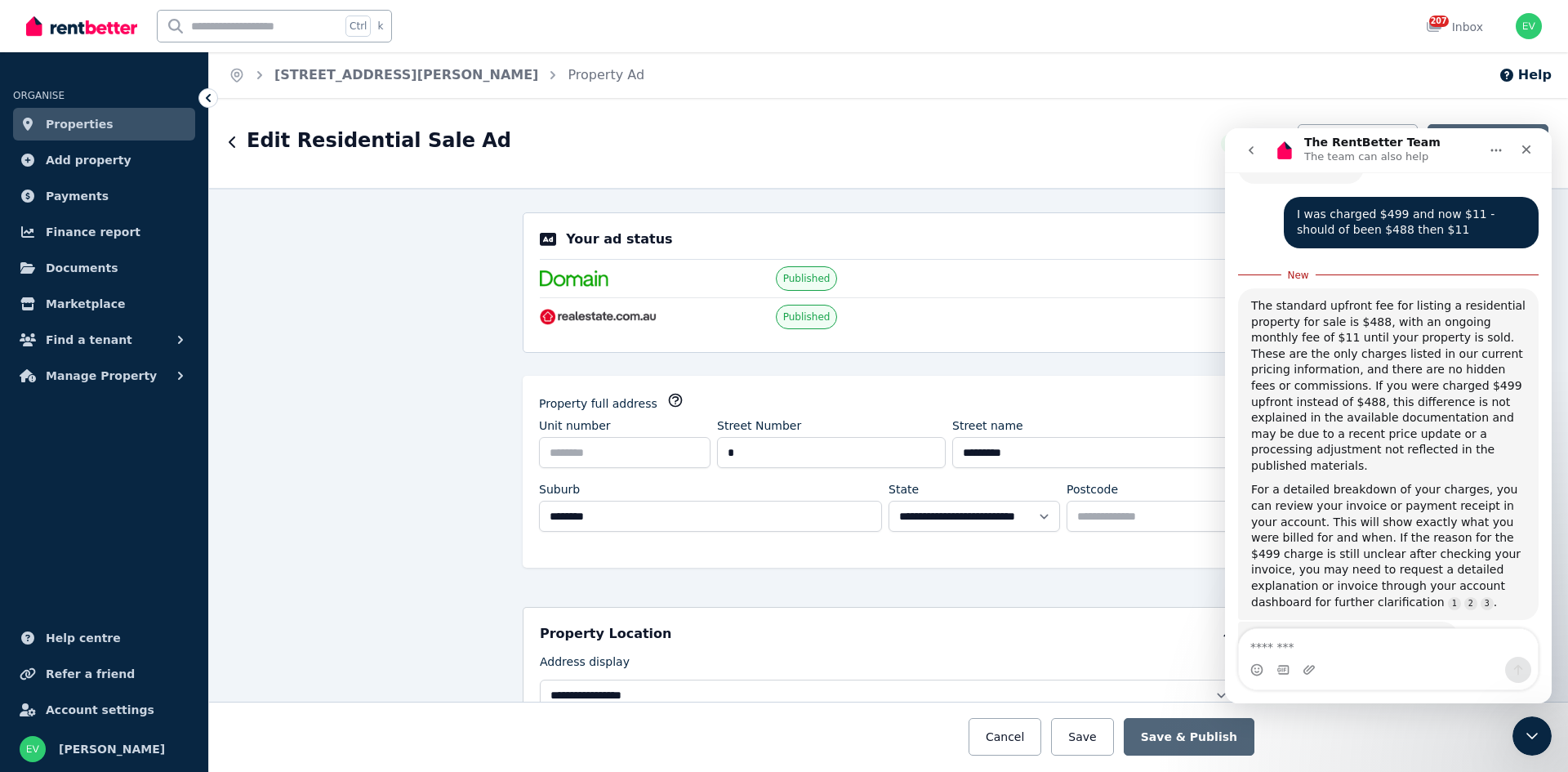
scroll to position [929, 0]
type textarea "**"
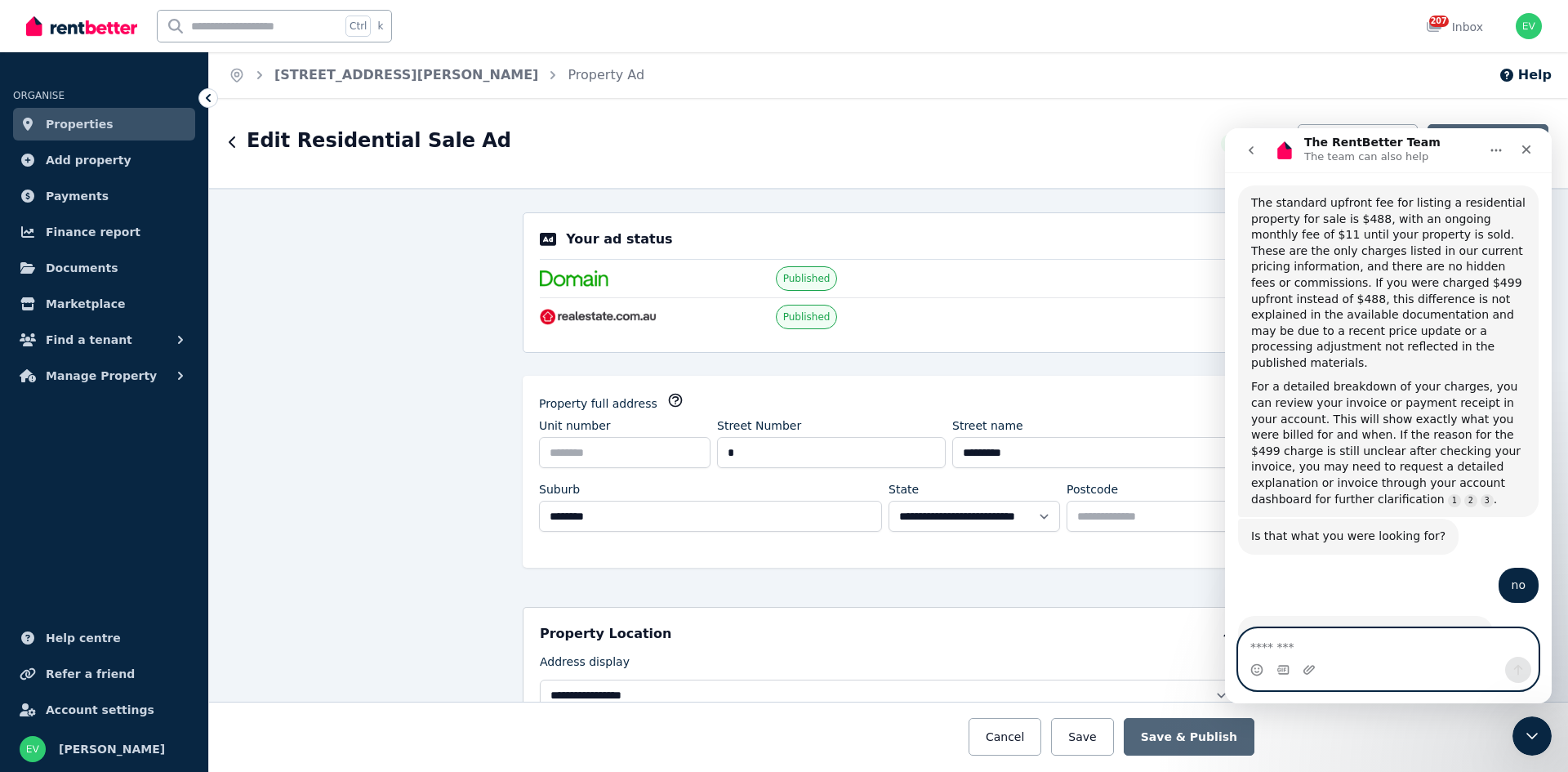
scroll to position [1063, 0]
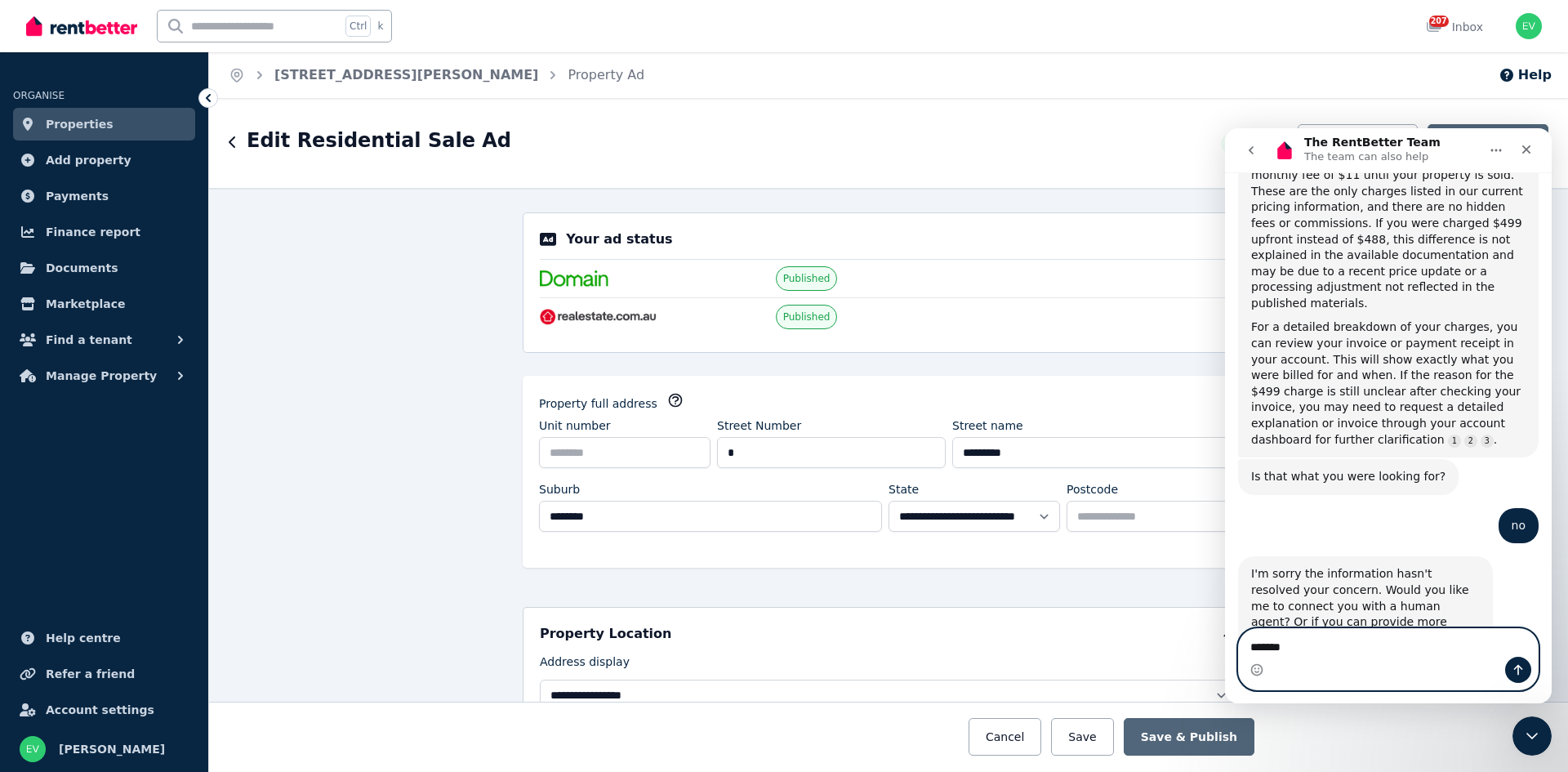
type textarea "*******"
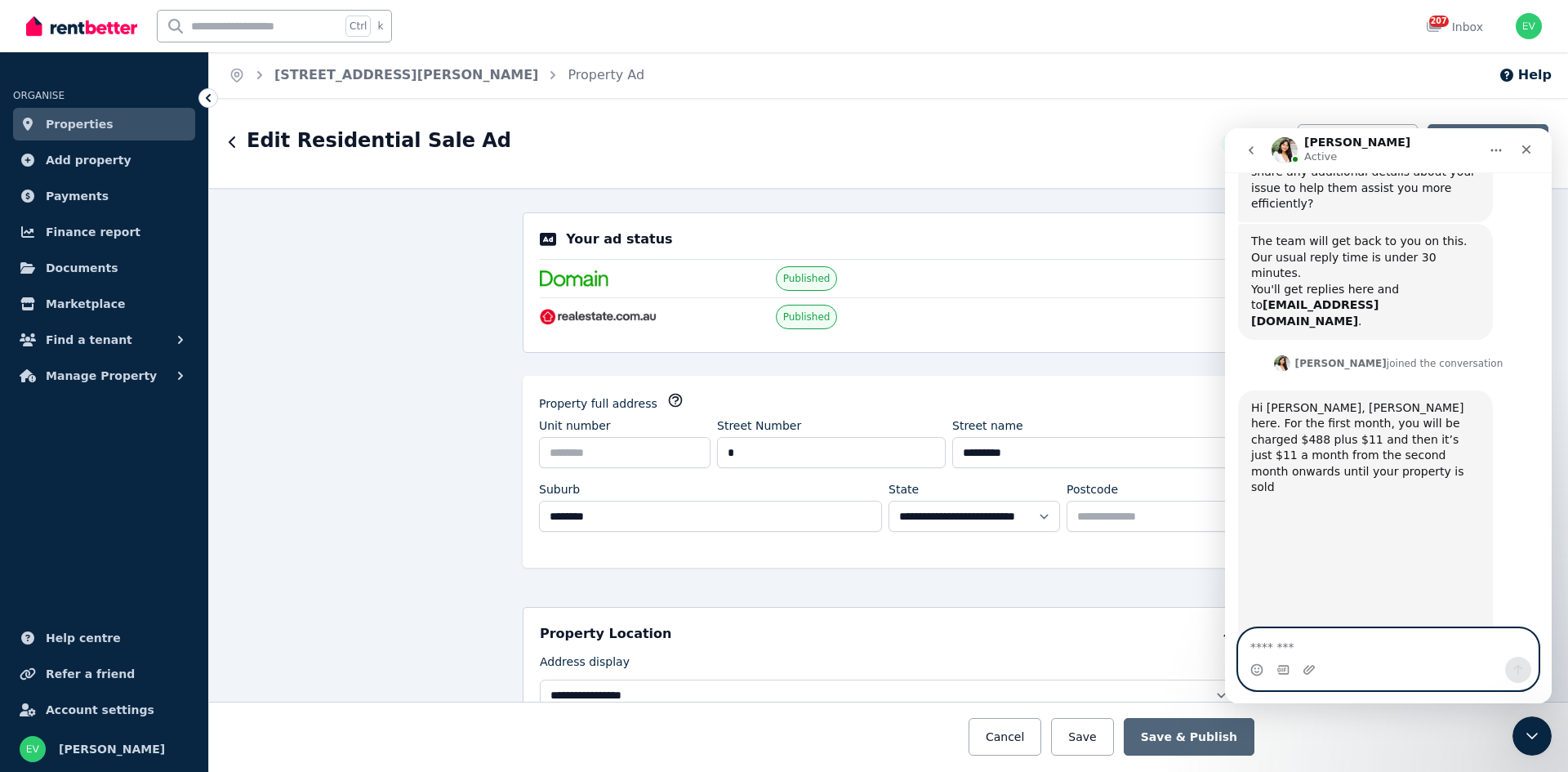
scroll to position [1663, 0]
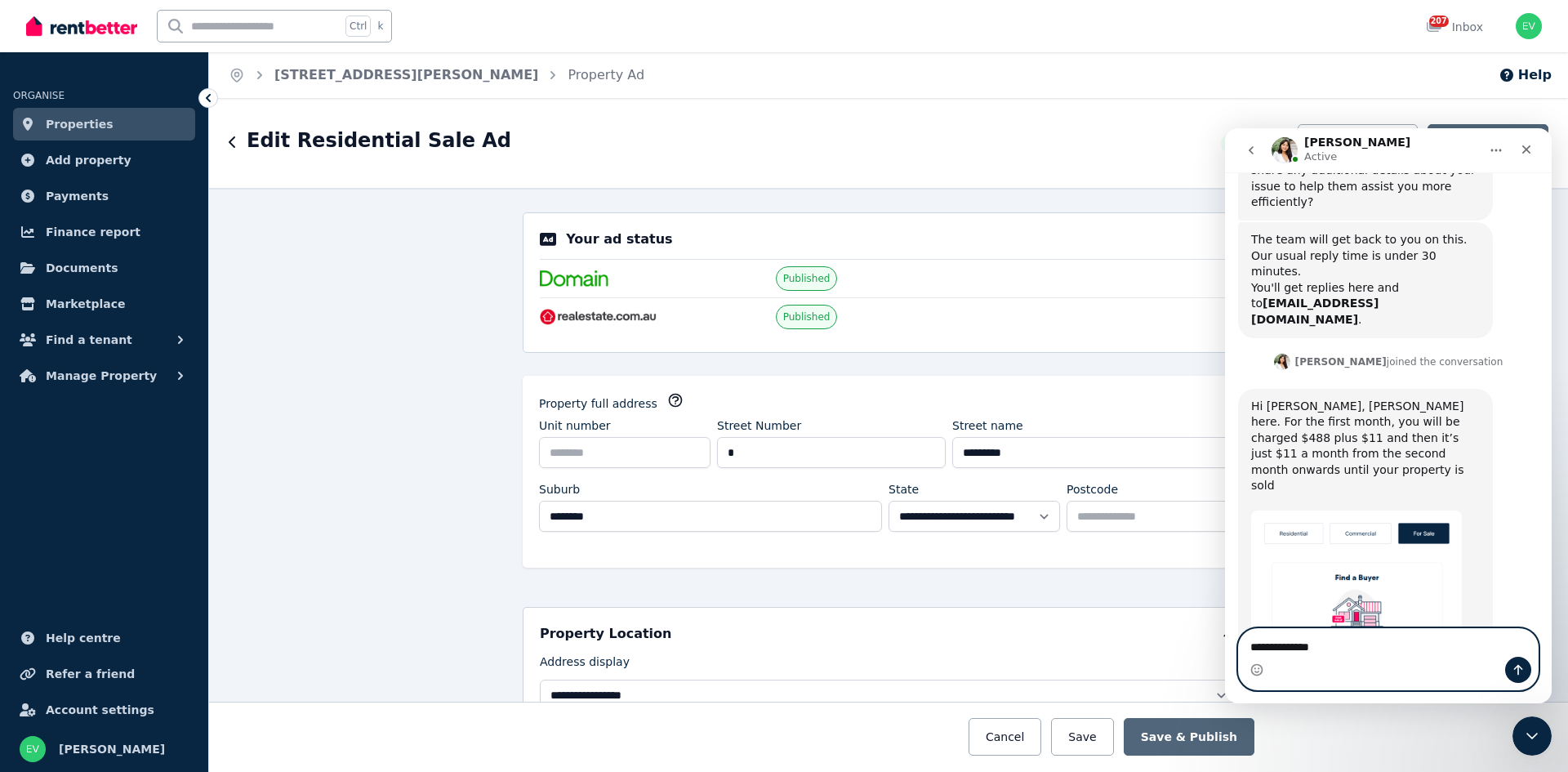
type textarea "**********"
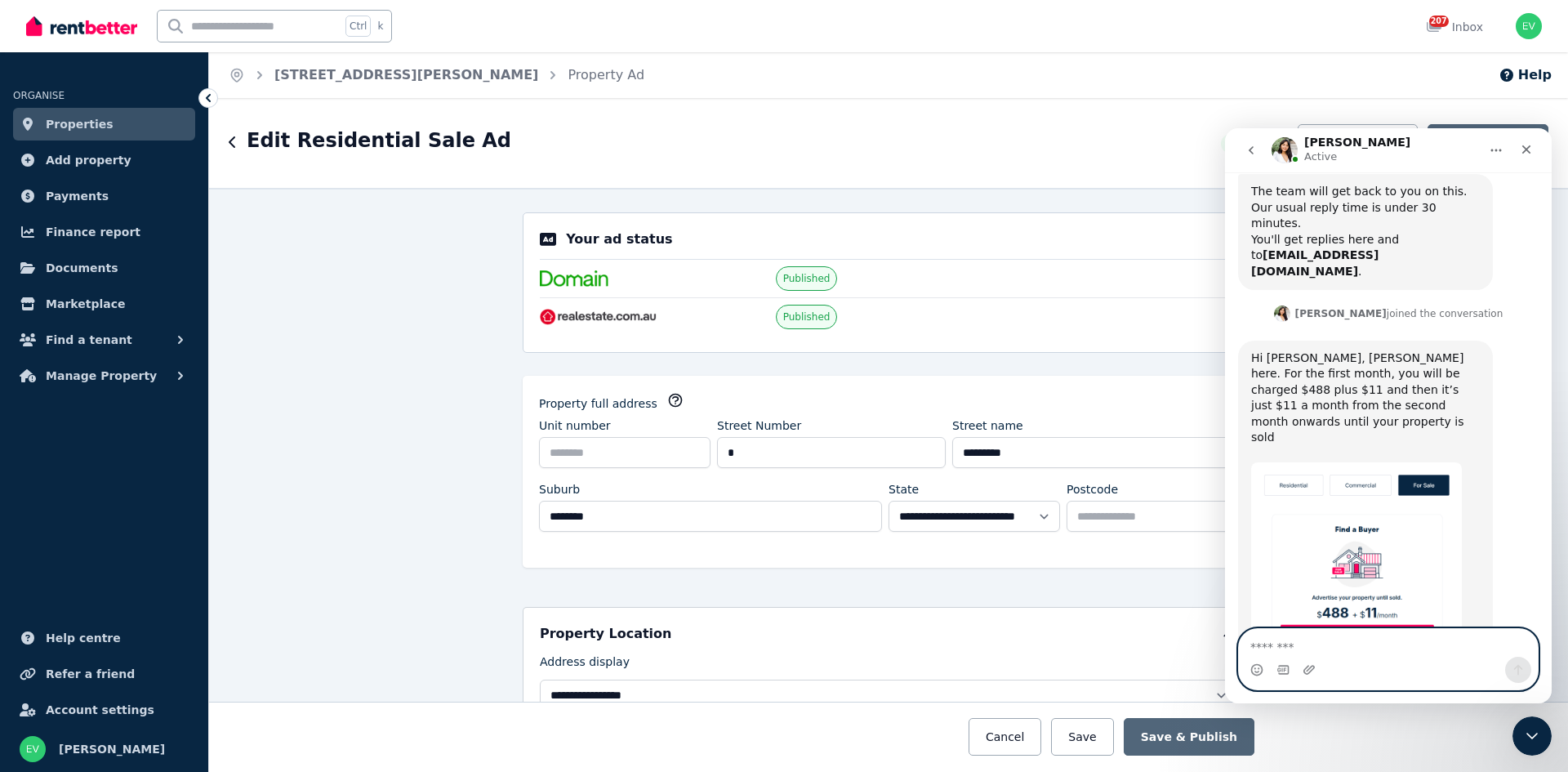
scroll to position [1712, 0]
type textarea "**********"
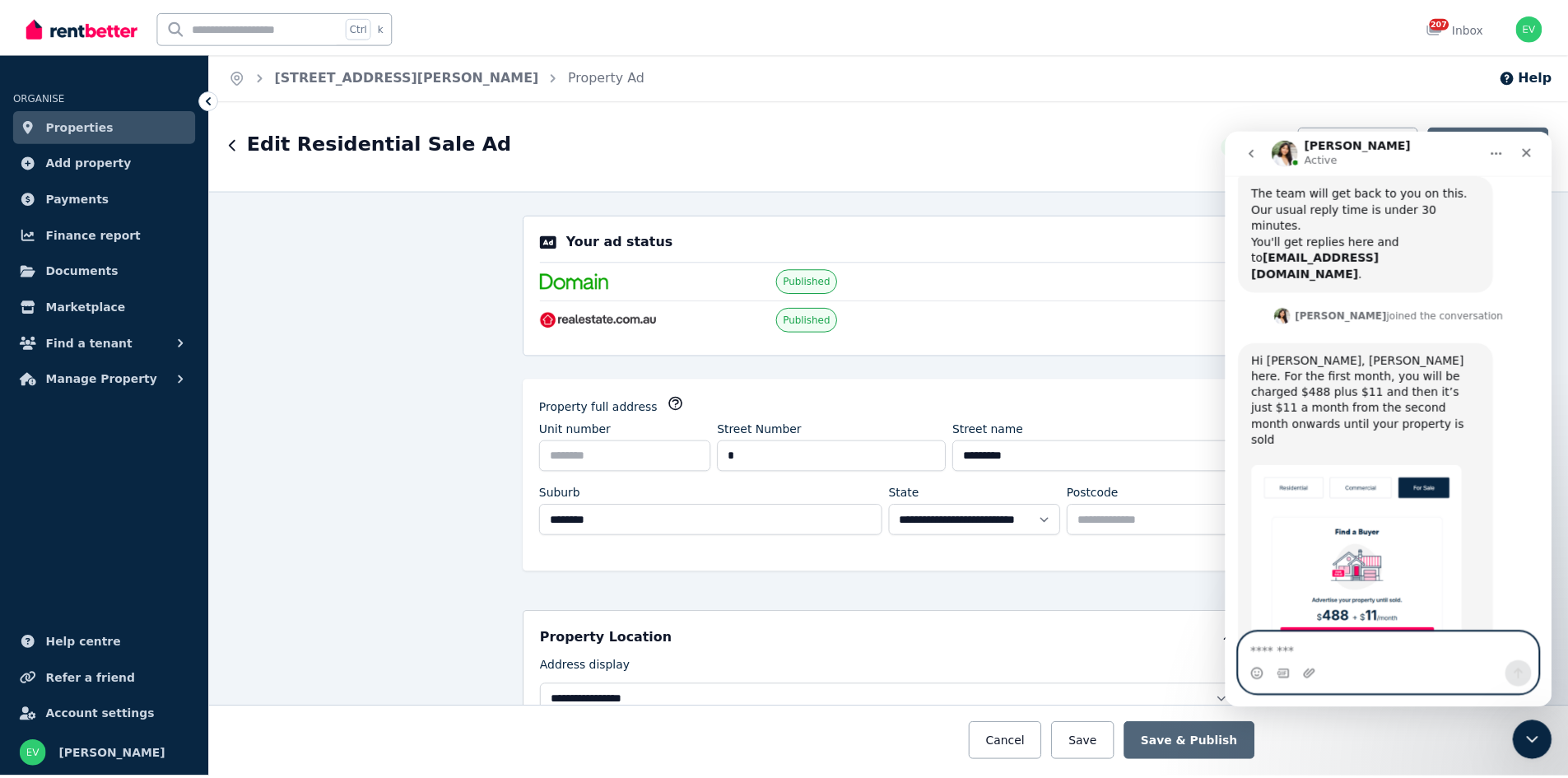
scroll to position [1763, 0]
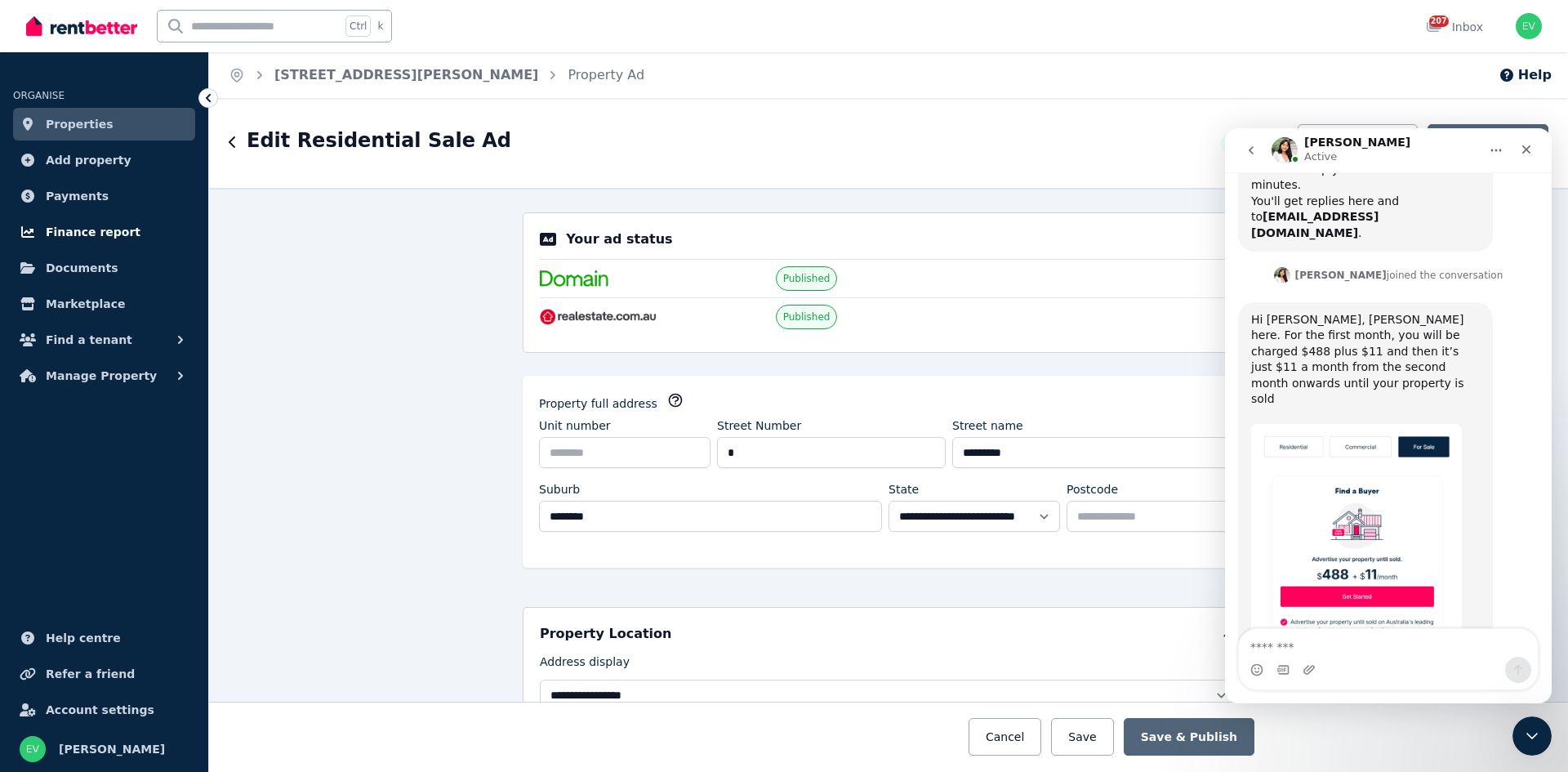
click at [87, 229] on span "Finance report" at bounding box center [93, 231] width 94 height 19
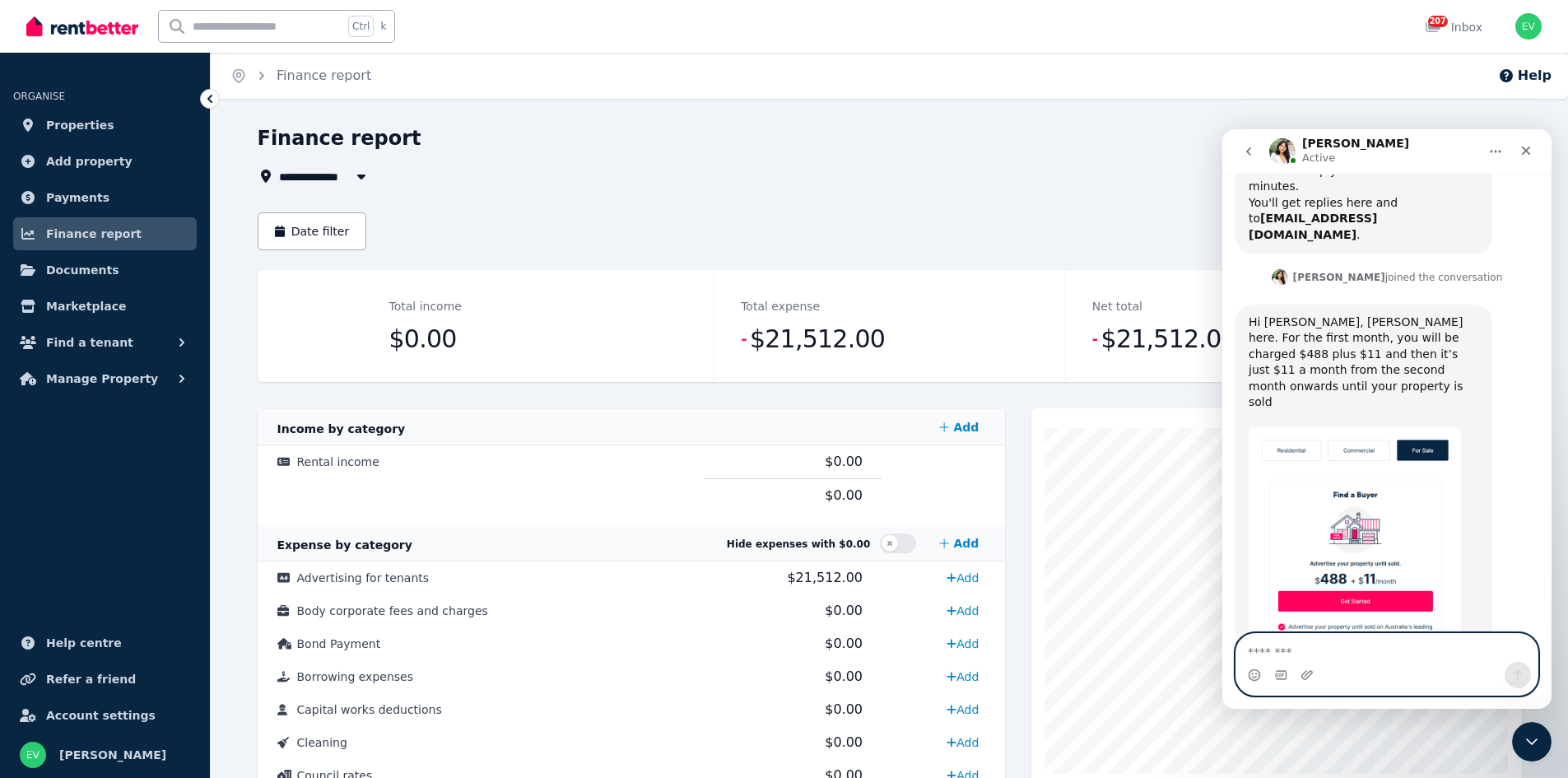
click at [1315, 652] on textarea "Message…" at bounding box center [1387, 647] width 301 height 28
type textarea "**********"
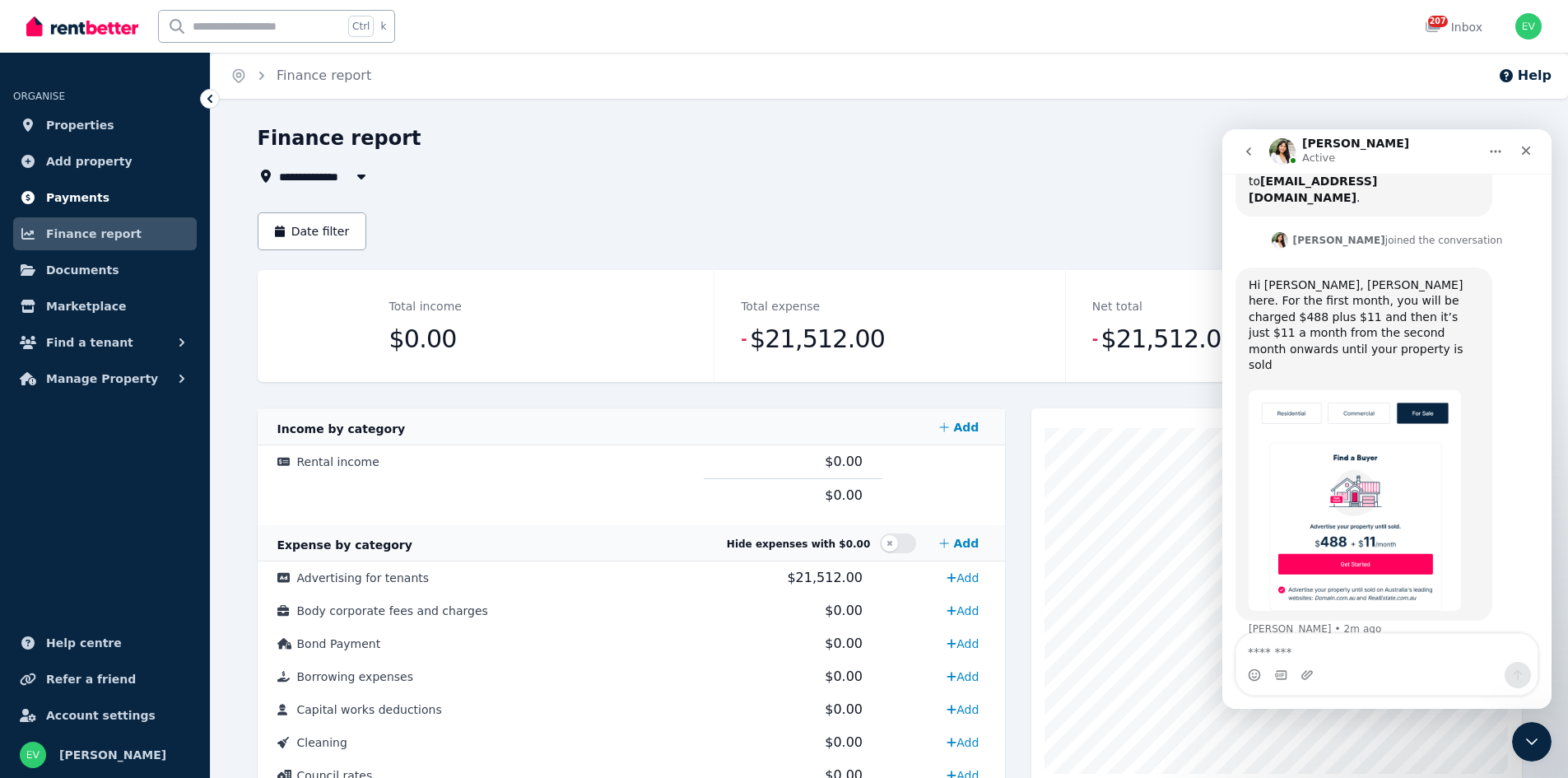
click at [122, 199] on link "Payments" at bounding box center [105, 197] width 184 height 33
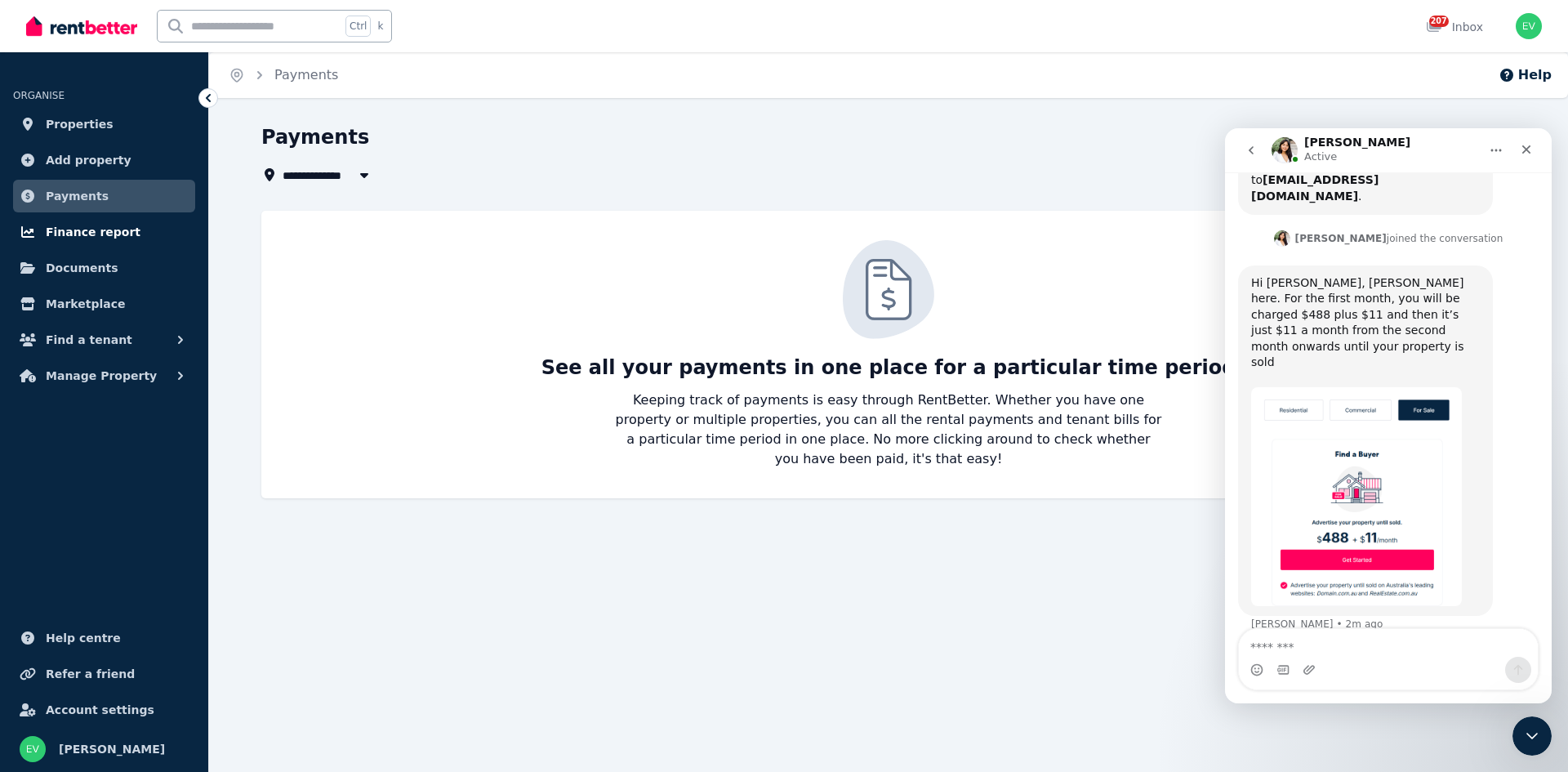
click at [121, 226] on span "Finance report" at bounding box center [93, 231] width 94 height 19
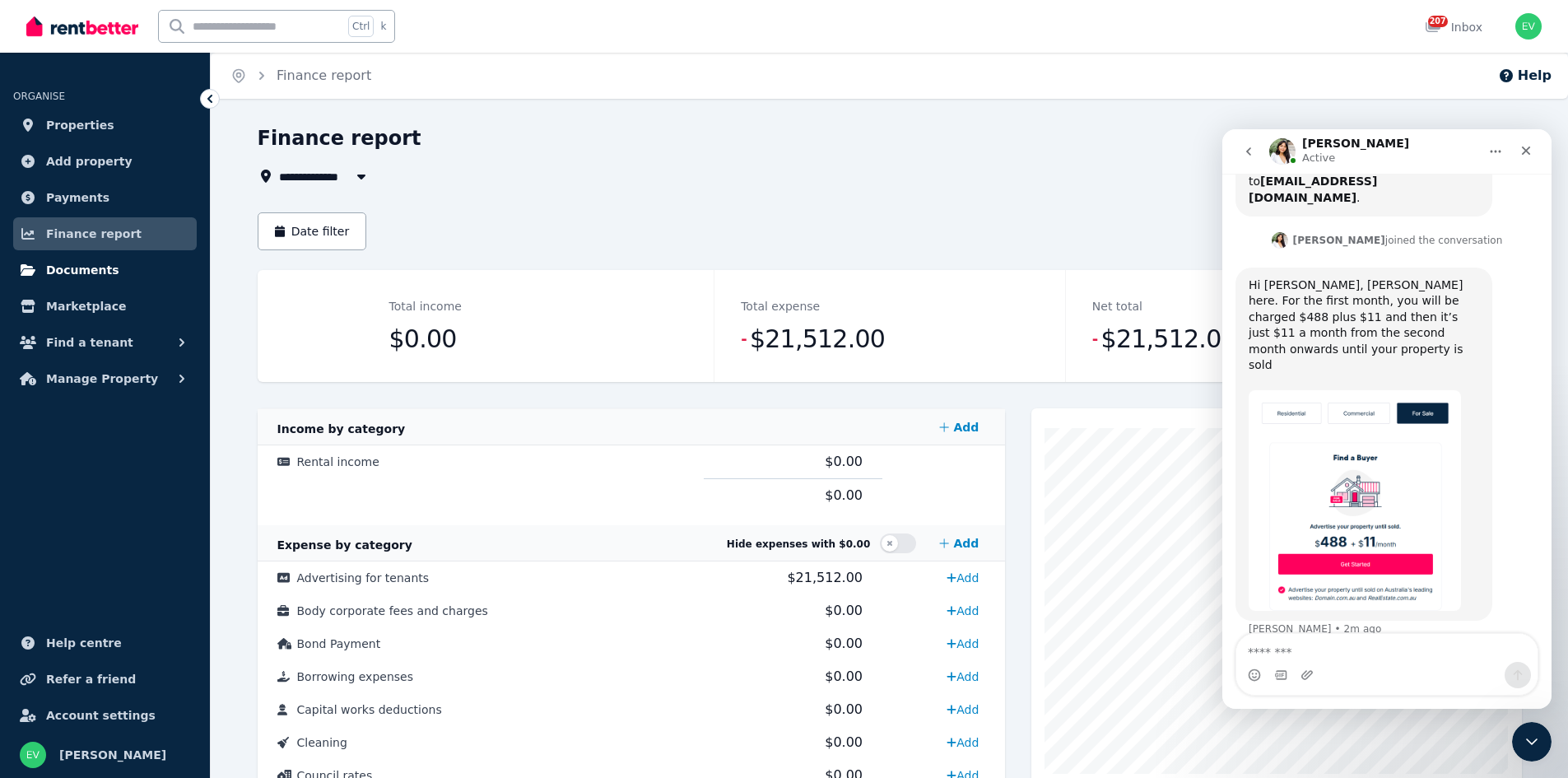
click at [119, 266] on link "Documents" at bounding box center [105, 270] width 184 height 33
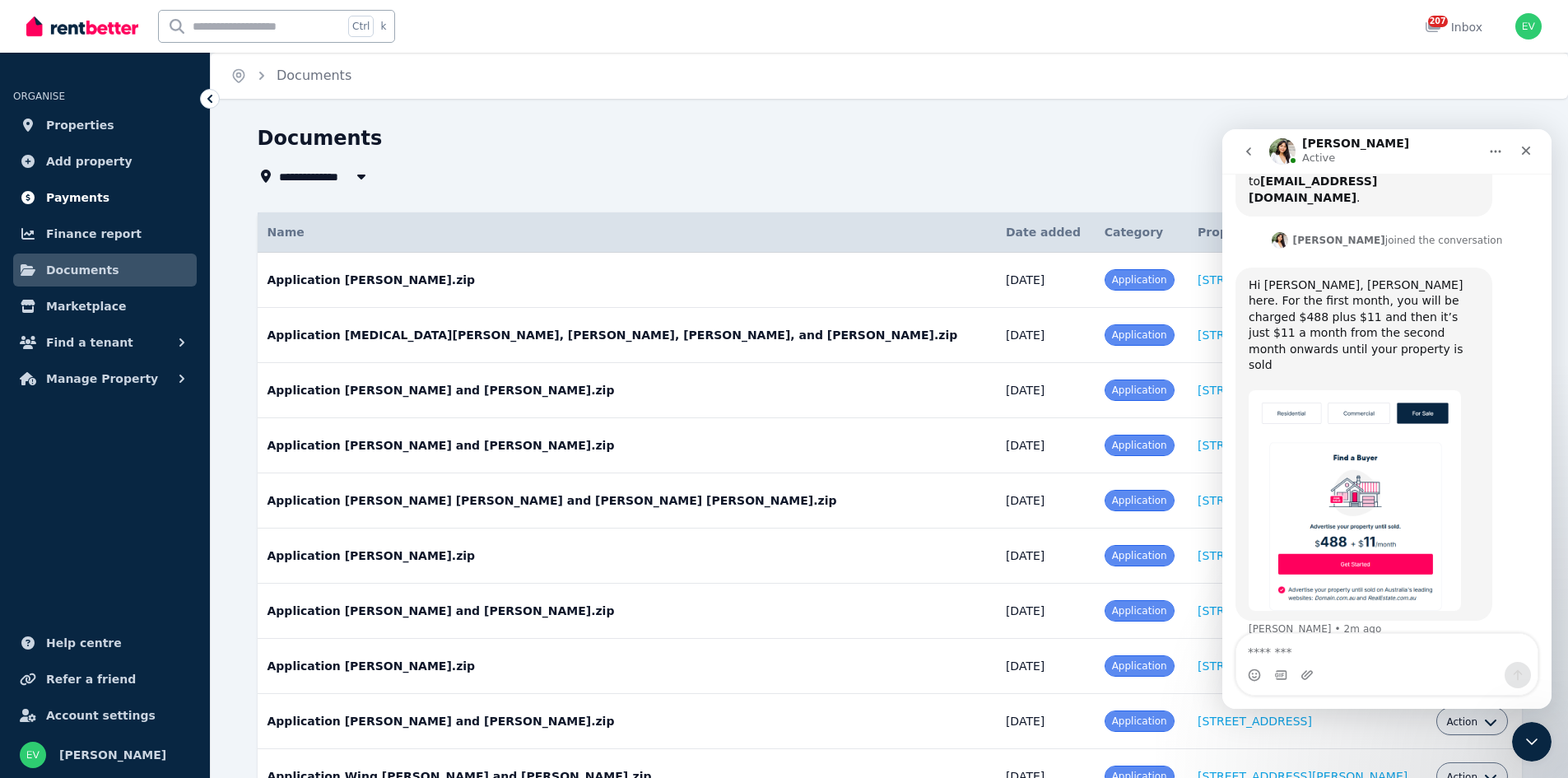
click at [113, 197] on link "Payments" at bounding box center [105, 197] width 184 height 33
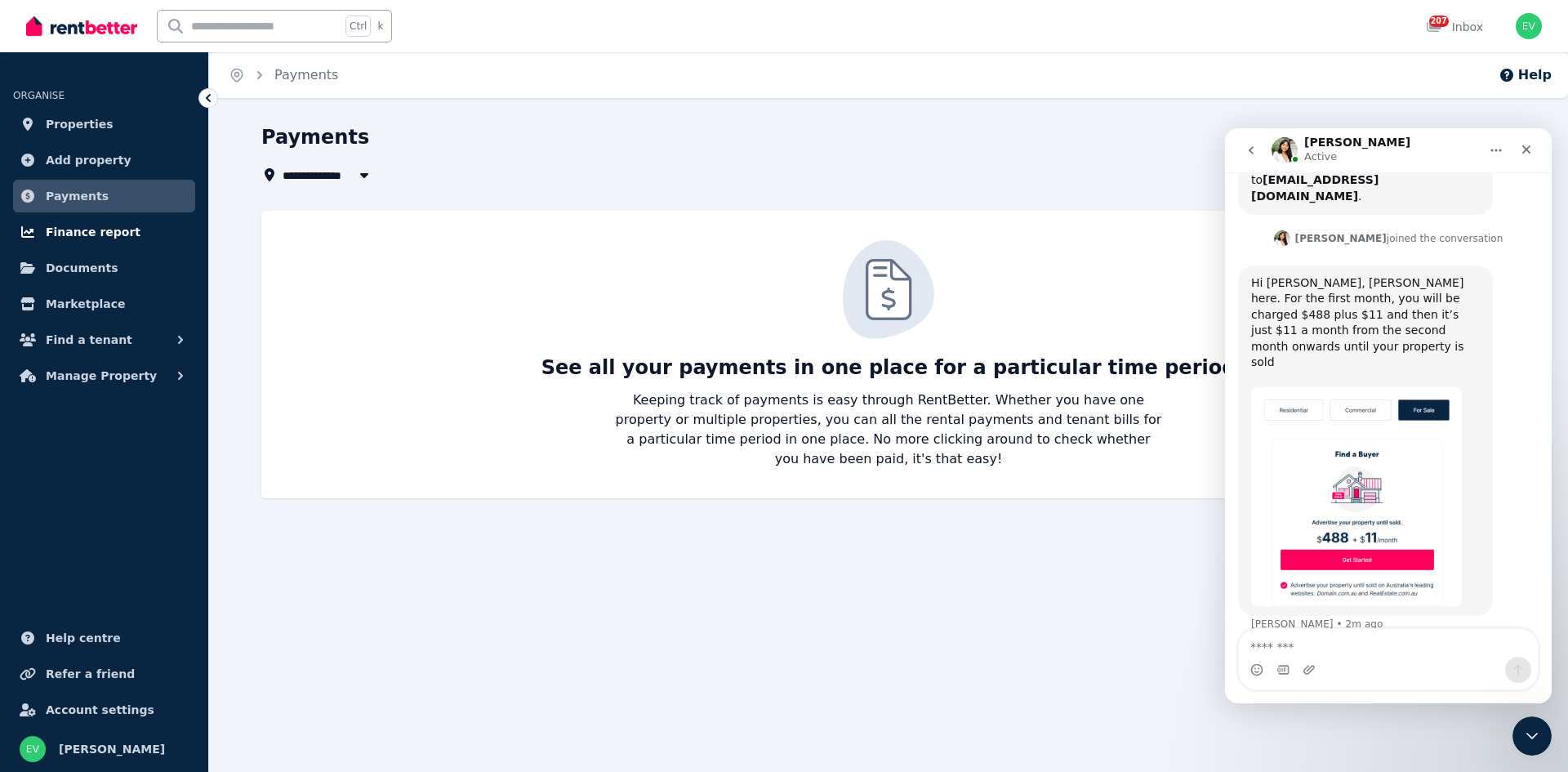
click at [45, 225] on link "Finance report" at bounding box center [104, 232] width 182 height 33
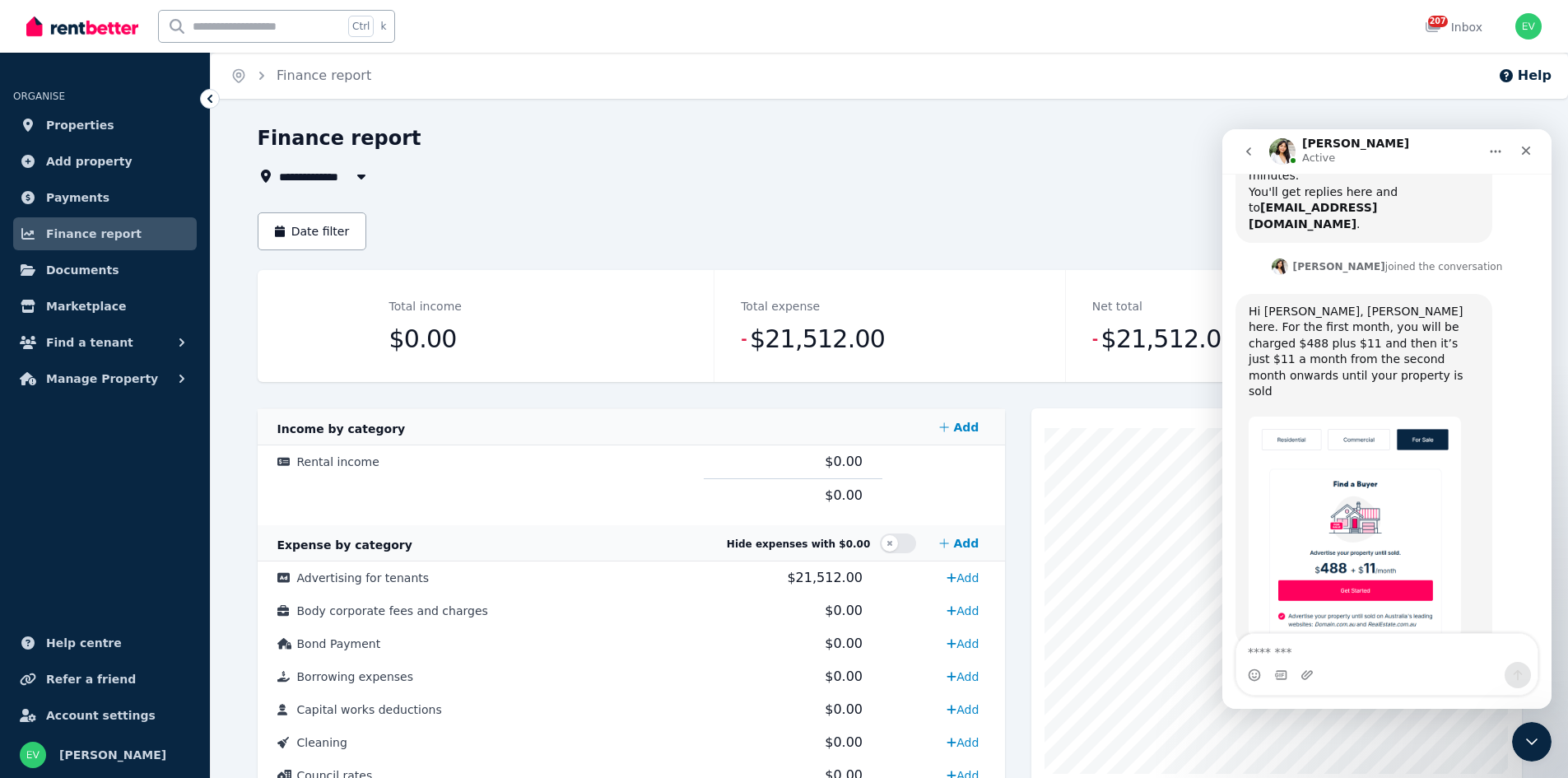
scroll to position [1800, 0]
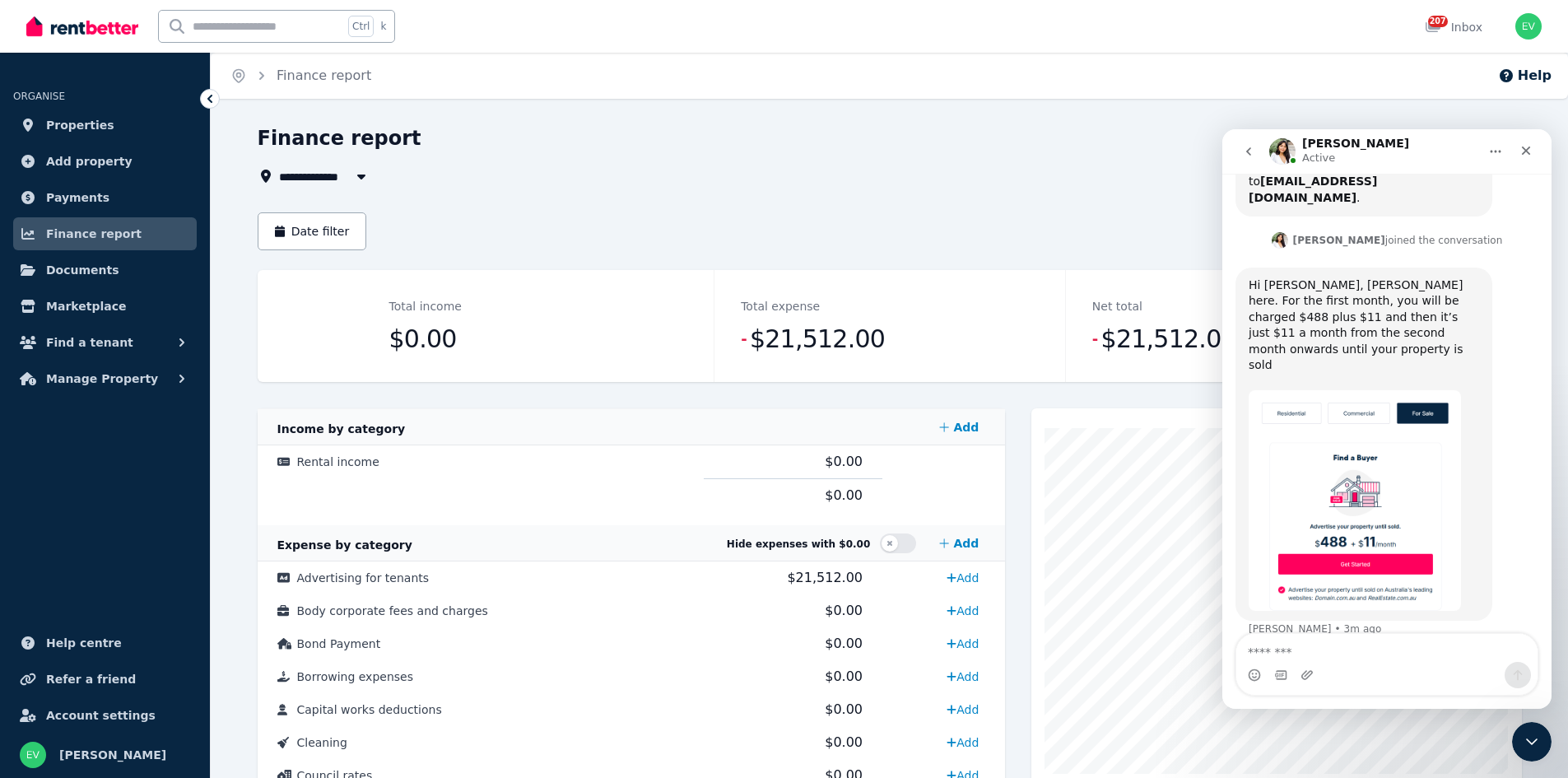
click at [330, 179] on span "All Properties" at bounding box center [332, 176] width 106 height 20
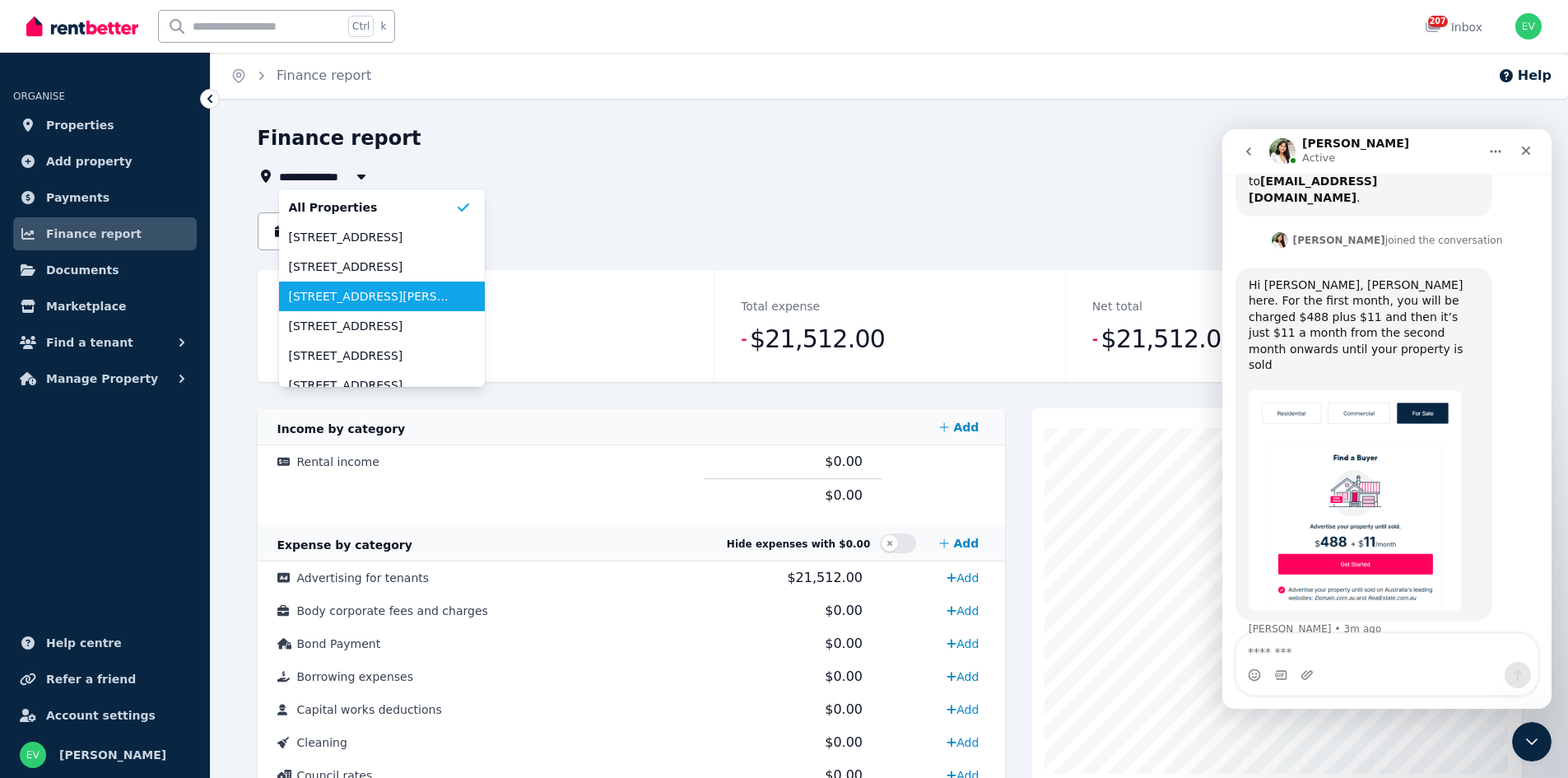
click at [359, 297] on span "[STREET_ADDRESS][PERSON_NAME]" at bounding box center [372, 296] width 167 height 16
type input "**********"
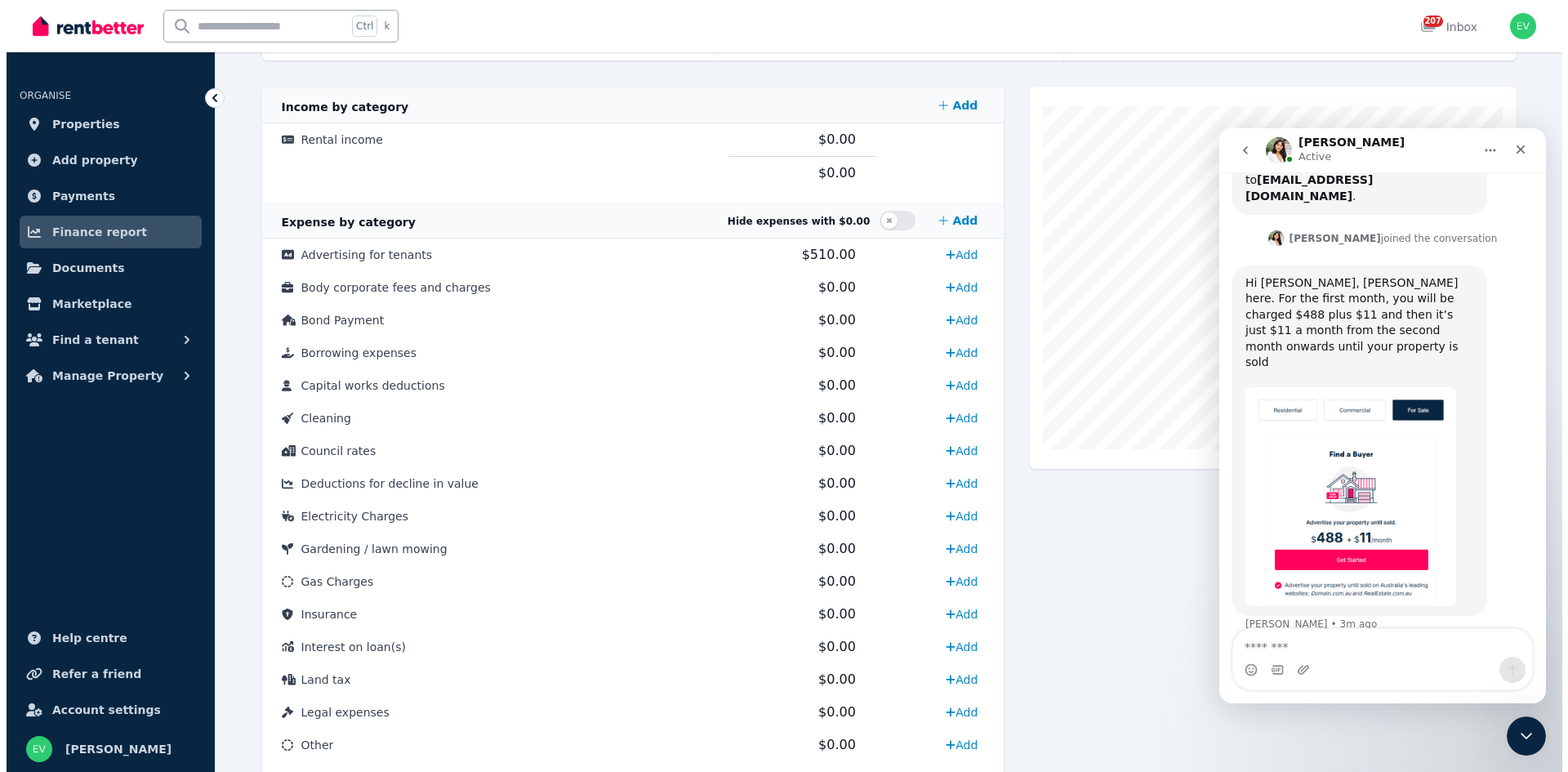
scroll to position [327, 0]
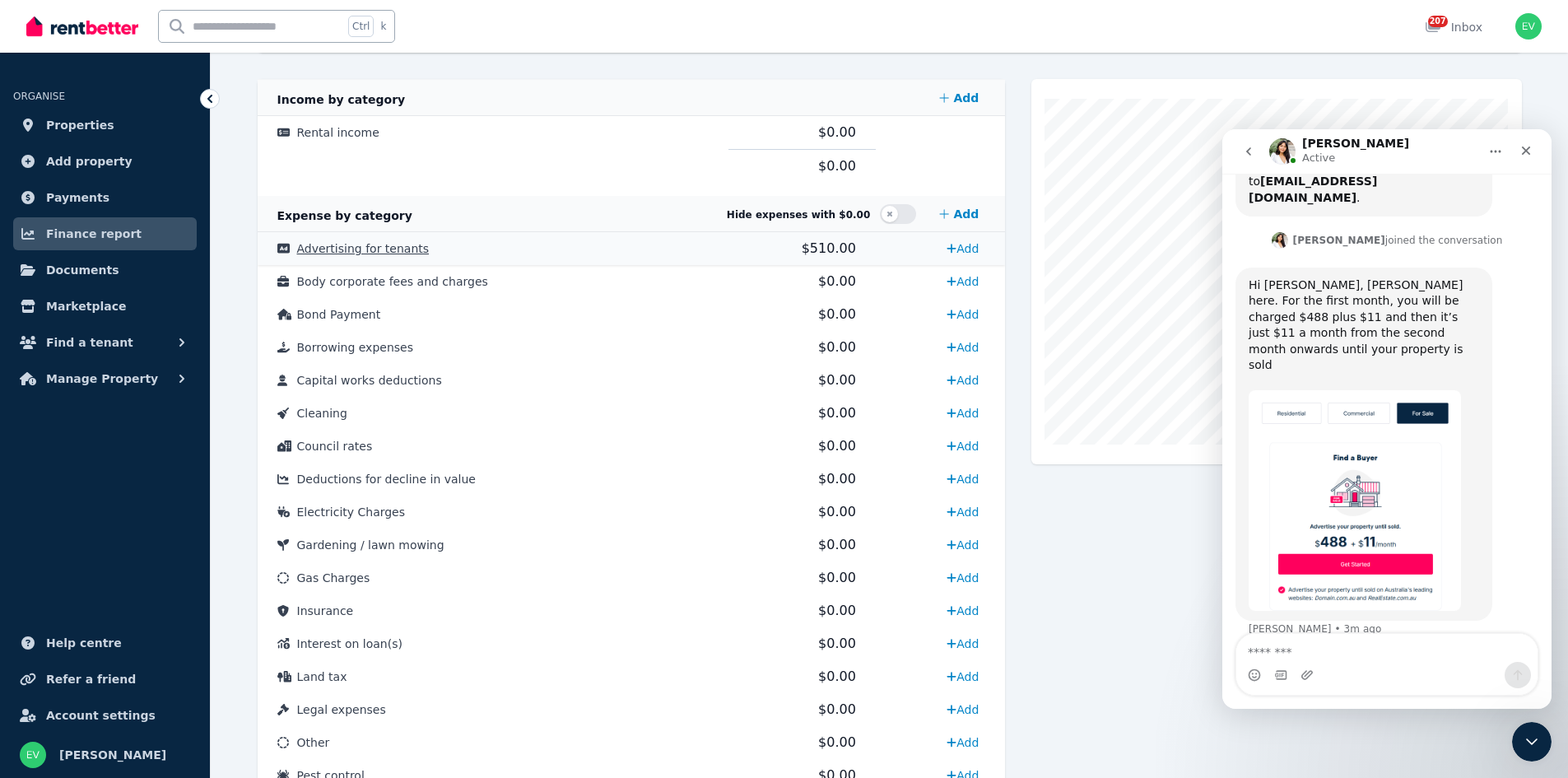
click at [397, 253] on span "Advertising for tenants" at bounding box center [363, 248] width 133 height 13
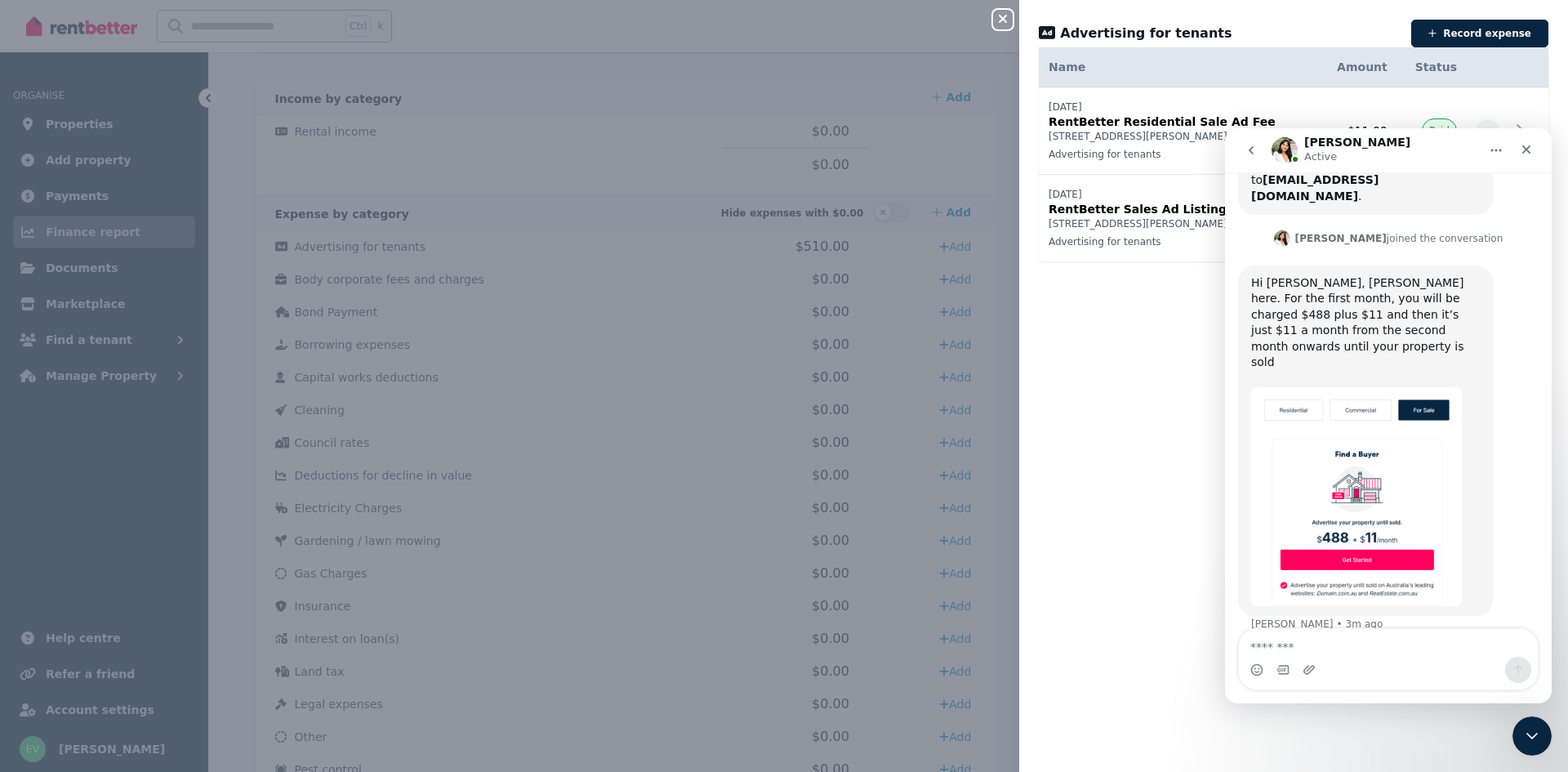
scroll to position [1849, 0]
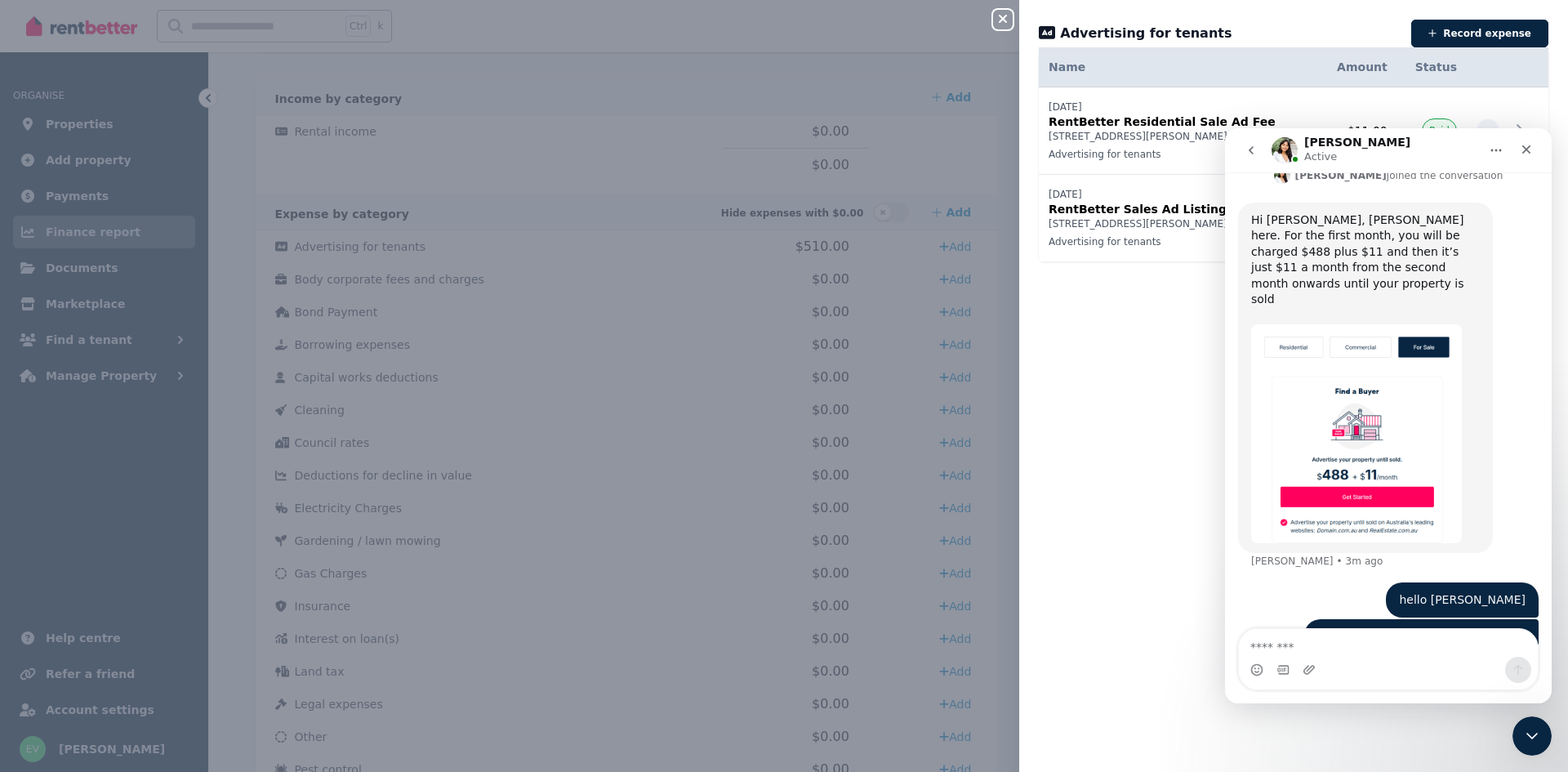
click at [1387, 151] on div "[PERSON_NAME] Active" at bounding box center [1375, 151] width 207 height 29
click at [1249, 148] on icon "go back" at bounding box center [1250, 149] width 13 height 13
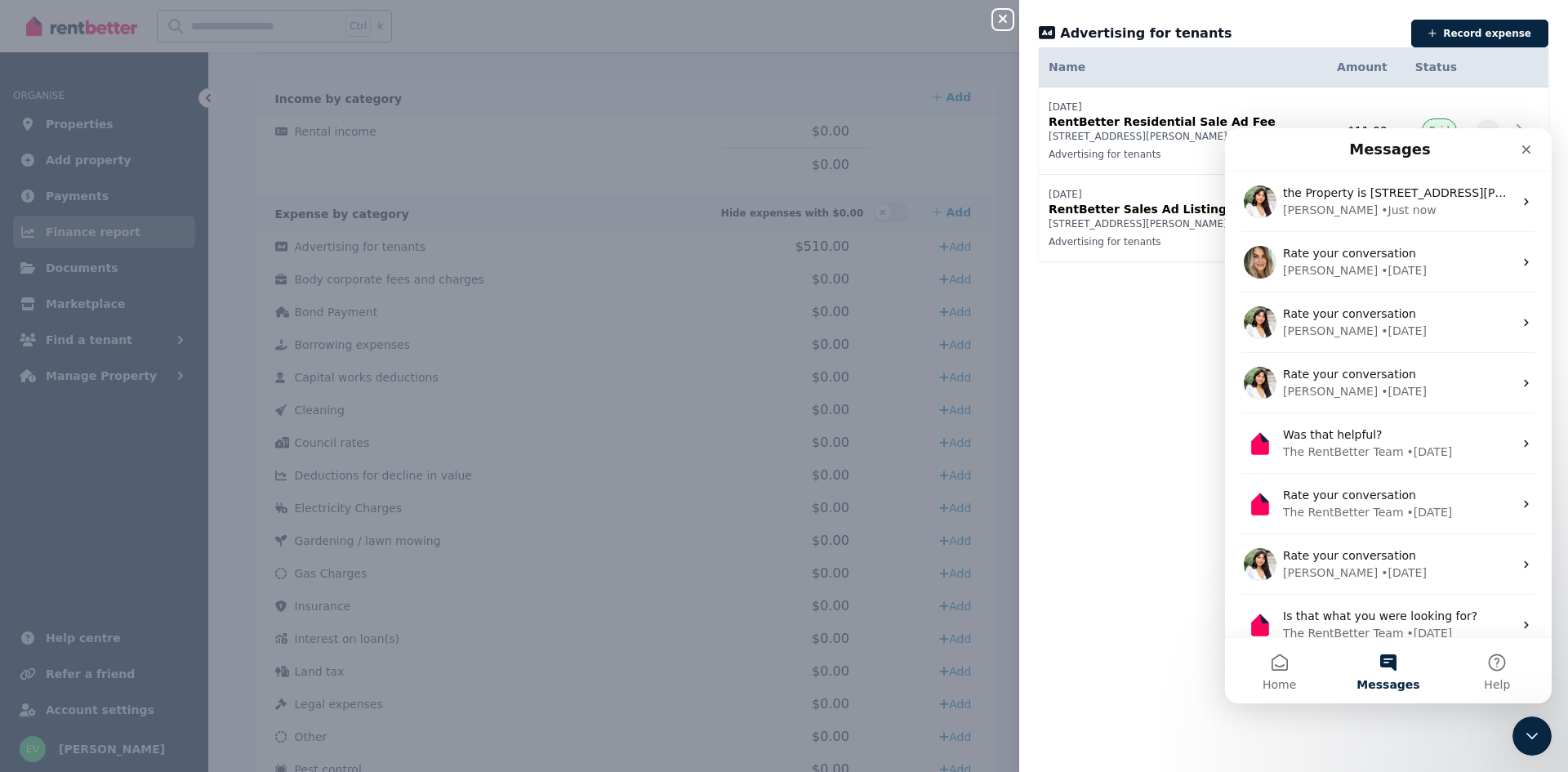
scroll to position [0, 0]
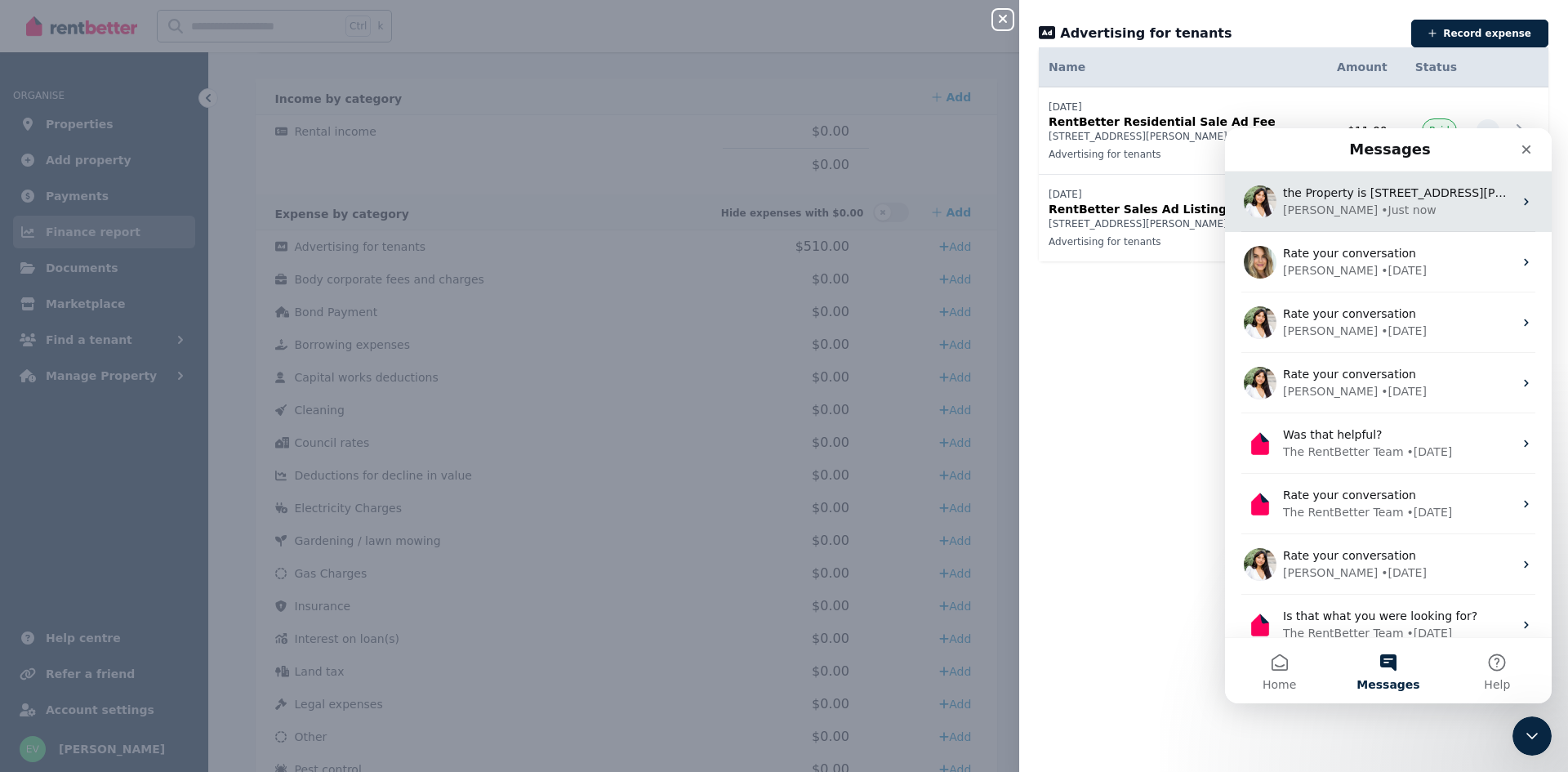
click at [1520, 197] on icon "Intercom messenger" at bounding box center [1526, 201] width 13 height 13
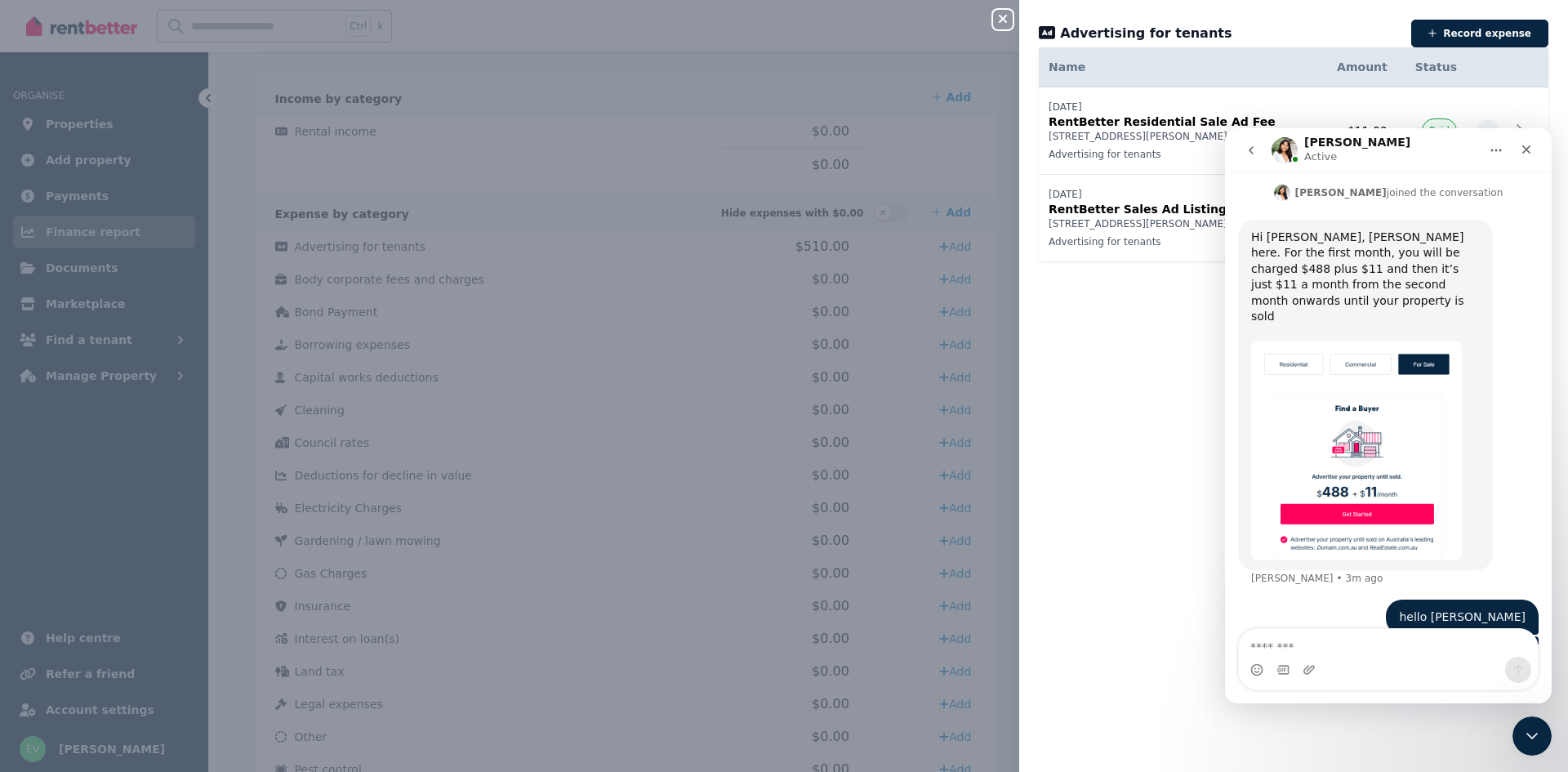
scroll to position [1849, 0]
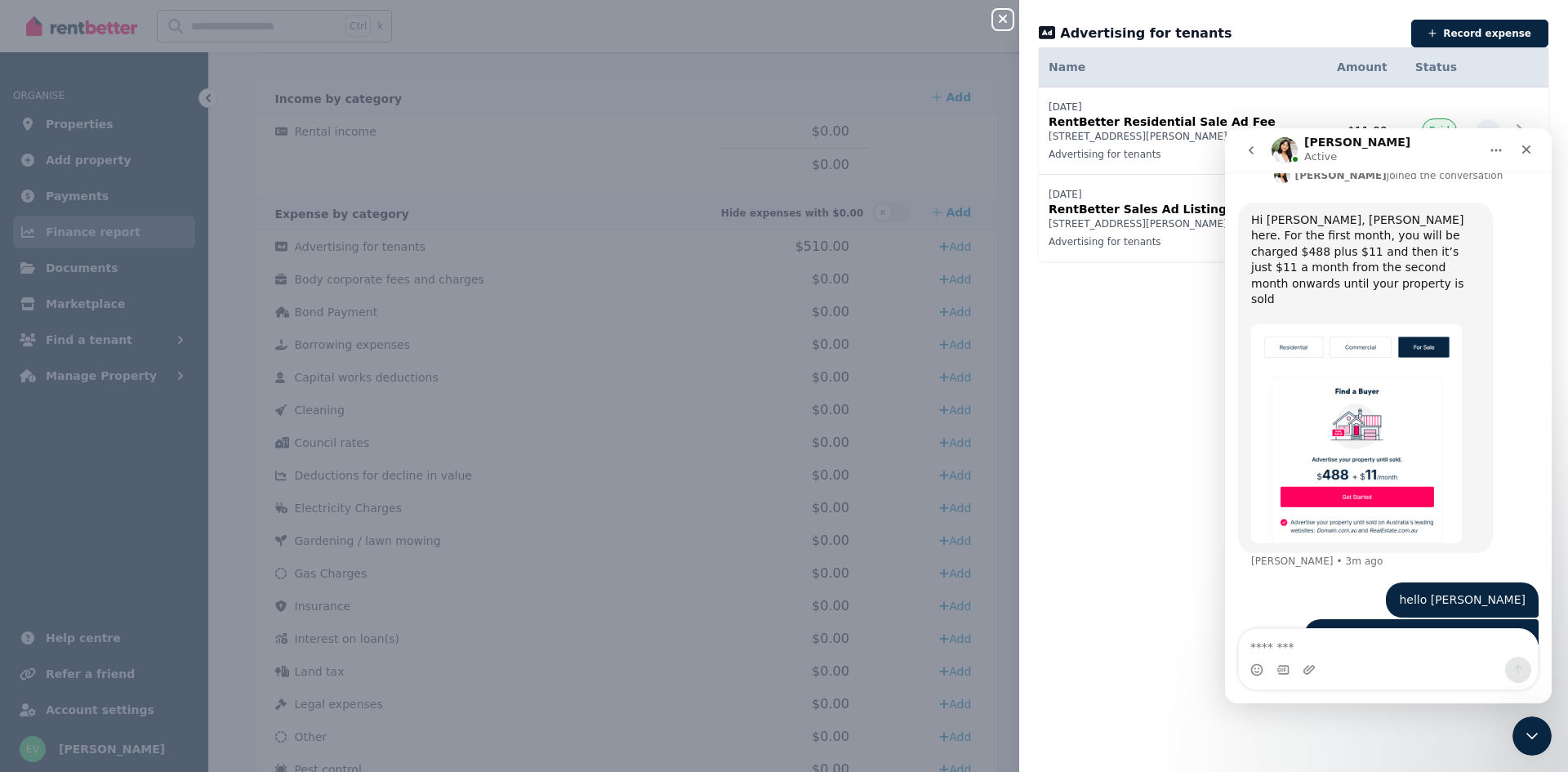
click at [1113, 397] on div "Date Name Address Category Amount Status [DATE] [DATE] RentBetter Residential S…" at bounding box center [1293, 409] width 549 height 685
click at [1485, 149] on button "Home" at bounding box center [1495, 150] width 31 height 31
click at [1441, 196] on div "Expand window" at bounding box center [1452, 192] width 116 height 17
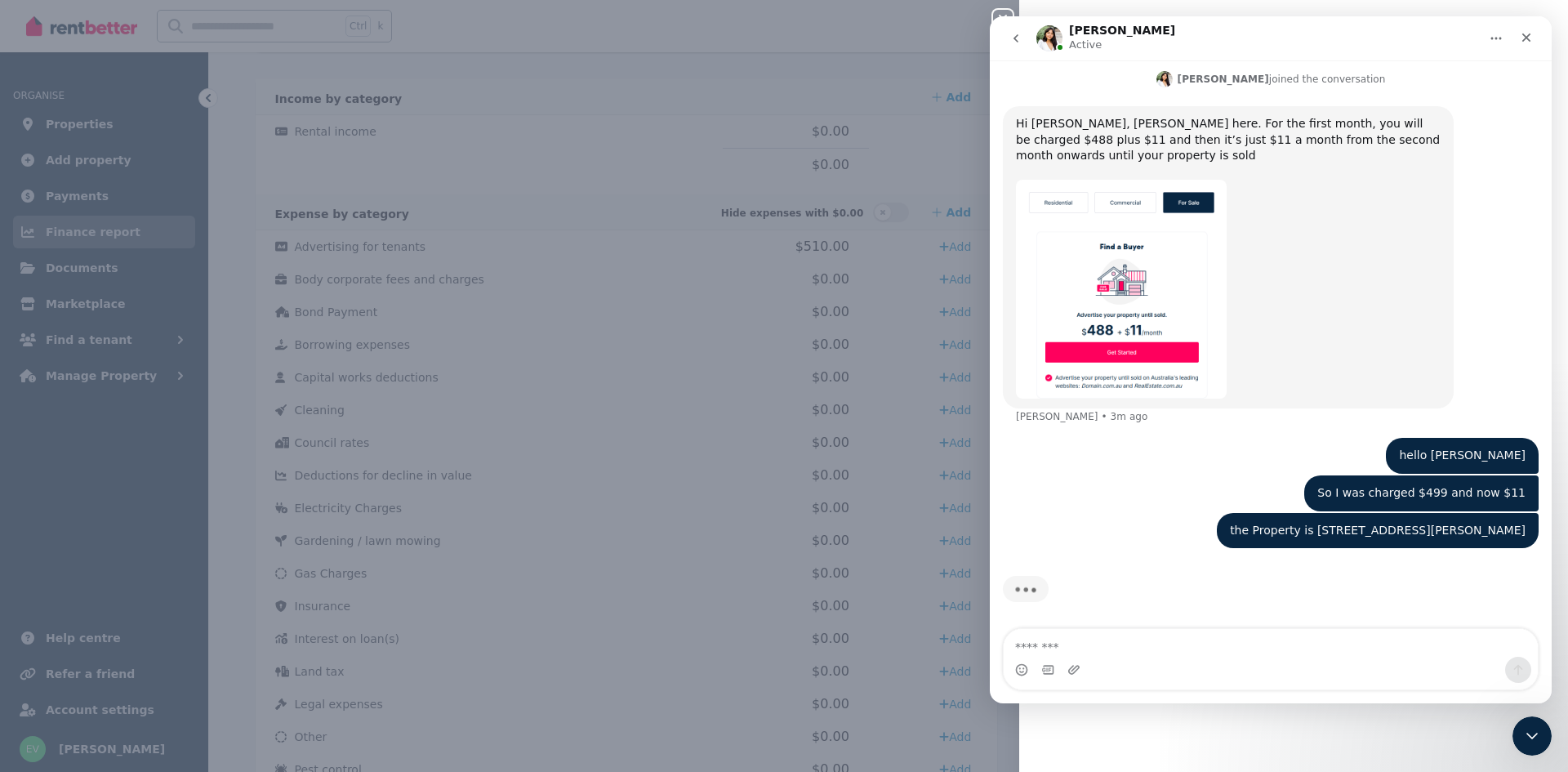
scroll to position [1337, 0]
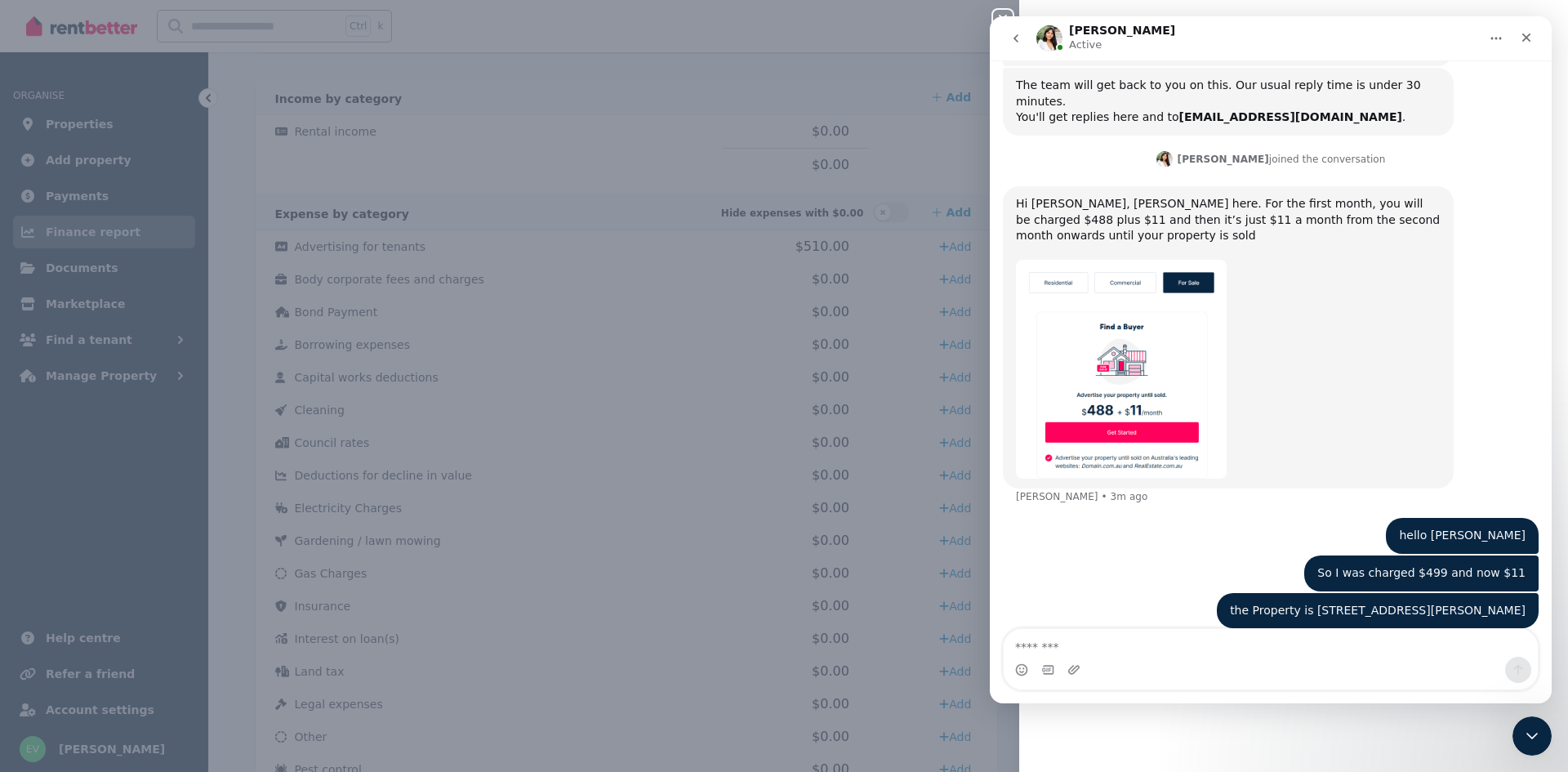
click at [1492, 37] on icon "Home" at bounding box center [1495, 38] width 13 height 13
click at [1494, 40] on icon "Home" at bounding box center [1495, 38] width 13 height 13
click at [1487, 36] on button "Home" at bounding box center [1495, 38] width 31 height 31
click at [1469, 89] on div "Collapse window" at bounding box center [1444, 80] width 162 height 34
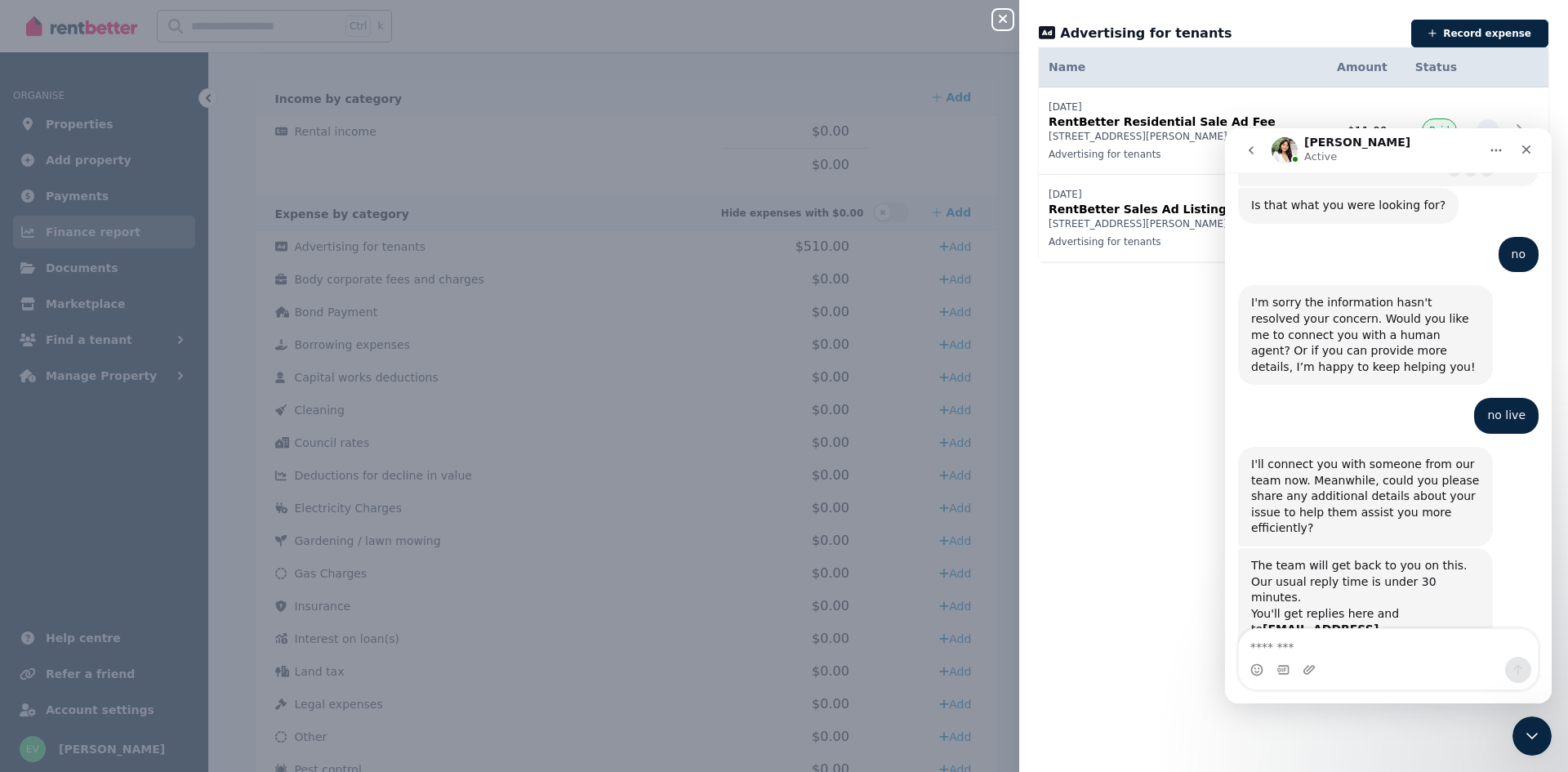
scroll to position [1849, 0]
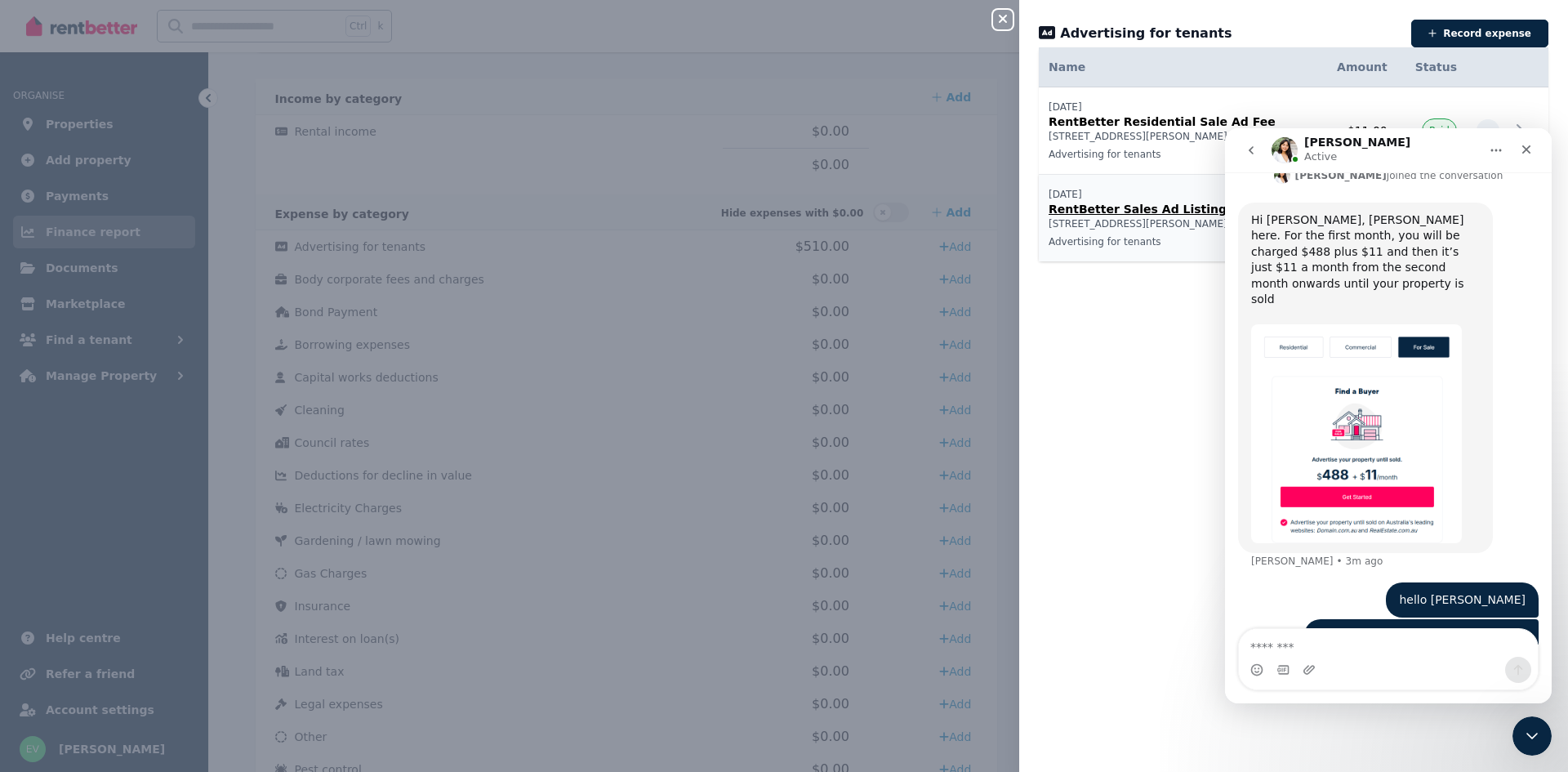
click at [1125, 227] on p "[STREET_ADDRESS][PERSON_NAME]" at bounding box center [1178, 224] width 260 height 13
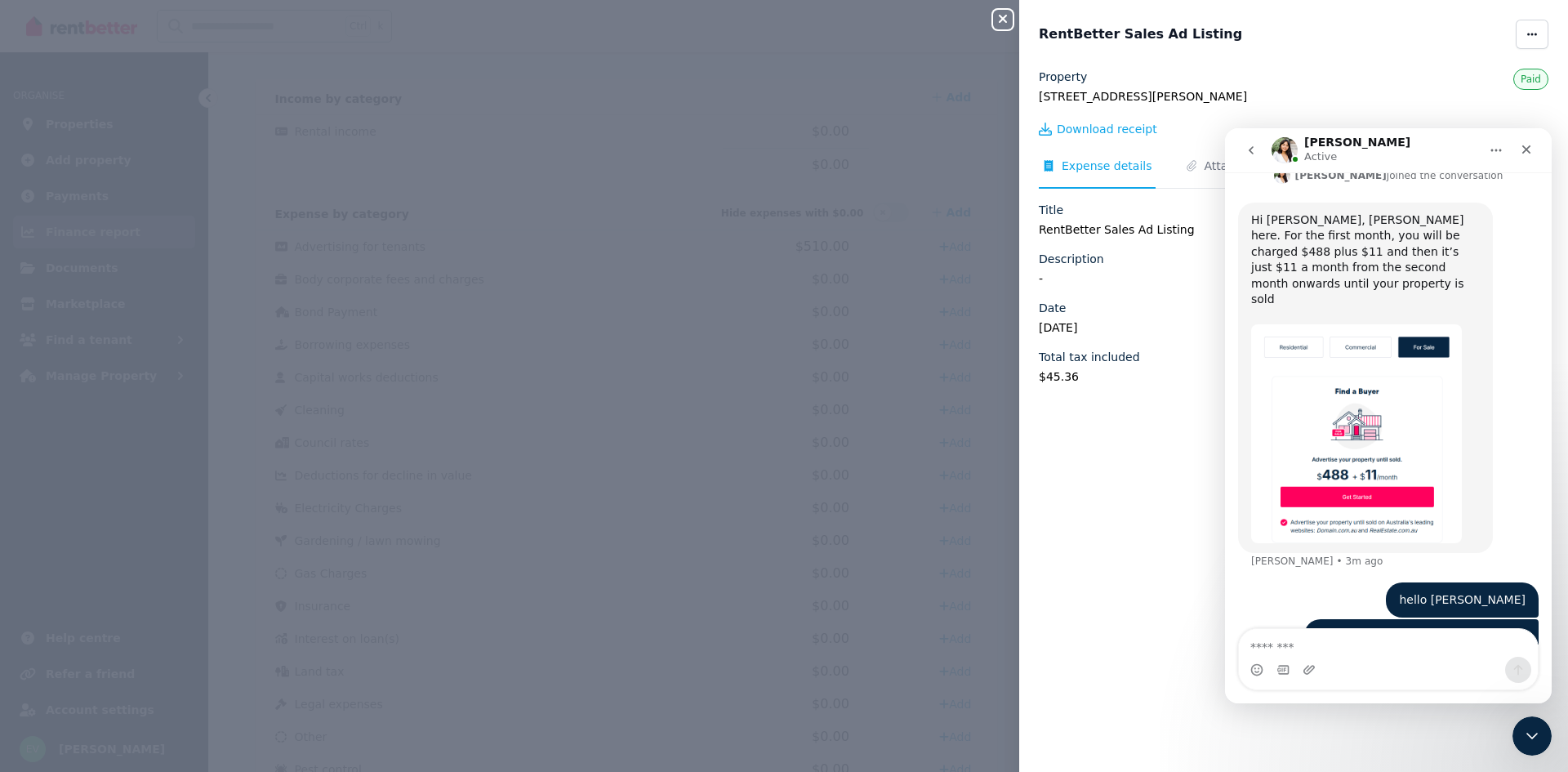
click at [1080, 132] on span "Download receipt" at bounding box center [1107, 128] width 100 height 16
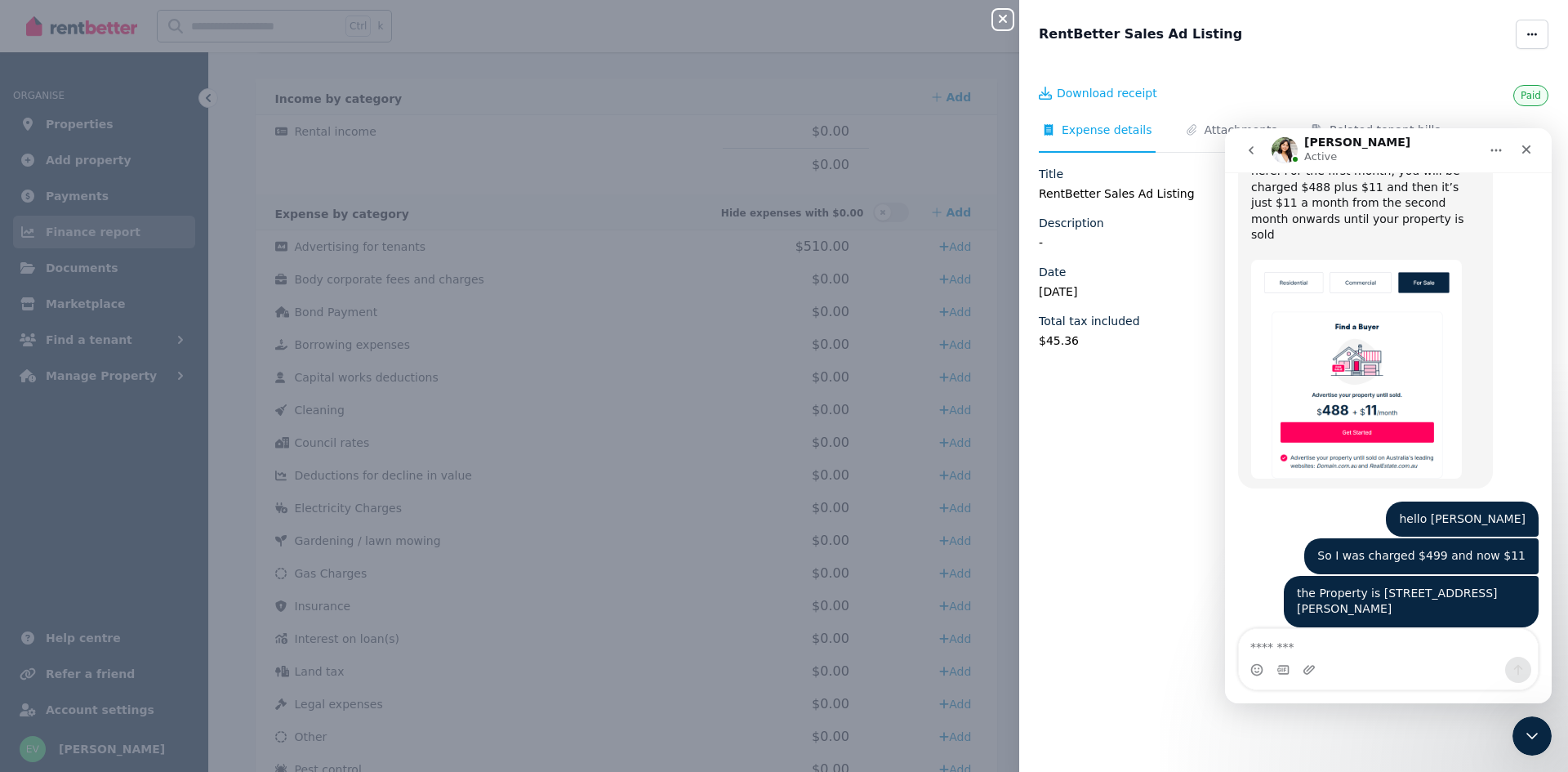
scroll to position [1915, 0]
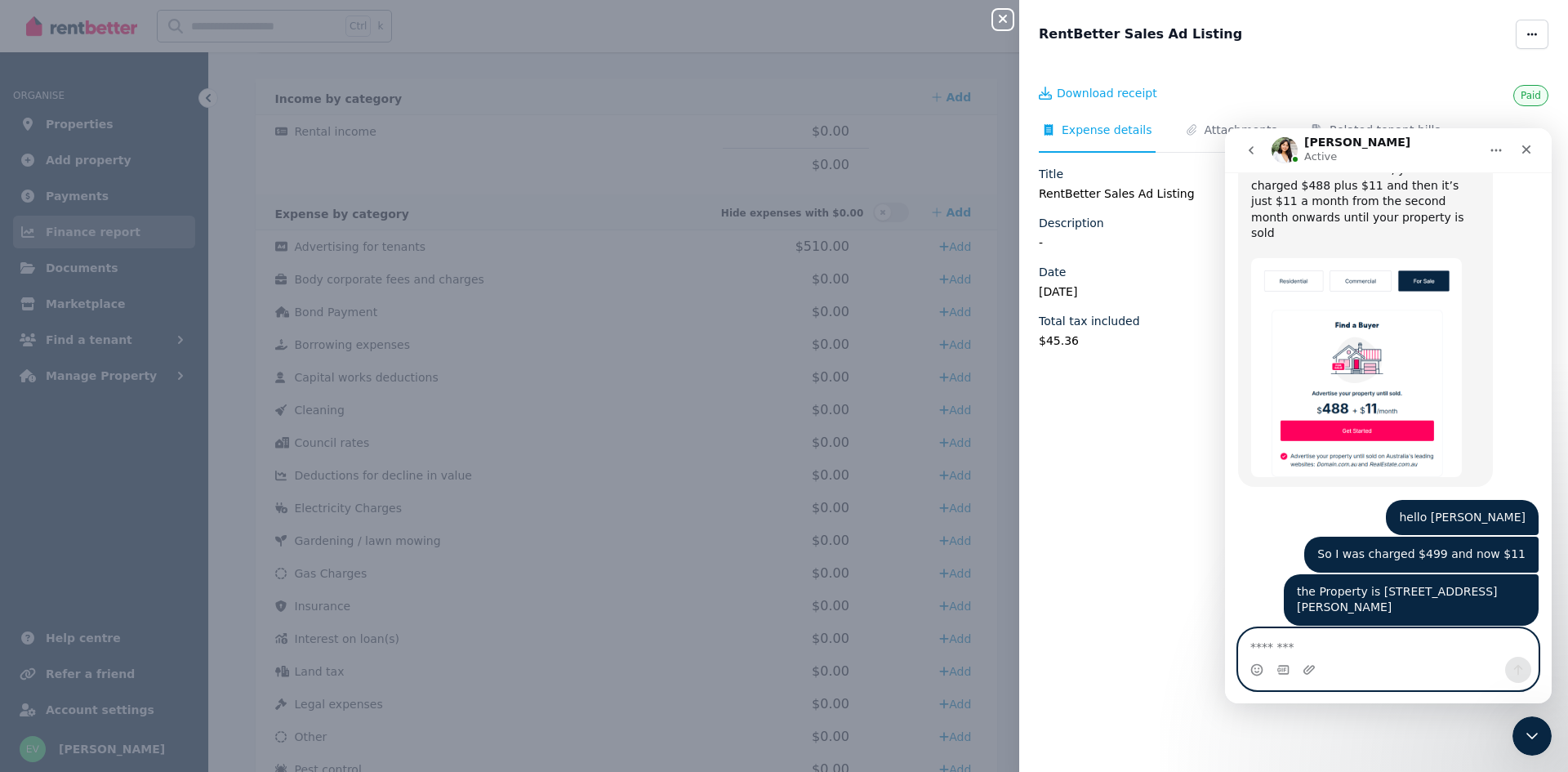
click at [1281, 642] on textarea "Message…" at bounding box center [1388, 642] width 299 height 28
type textarea "**********"
type textarea "*"
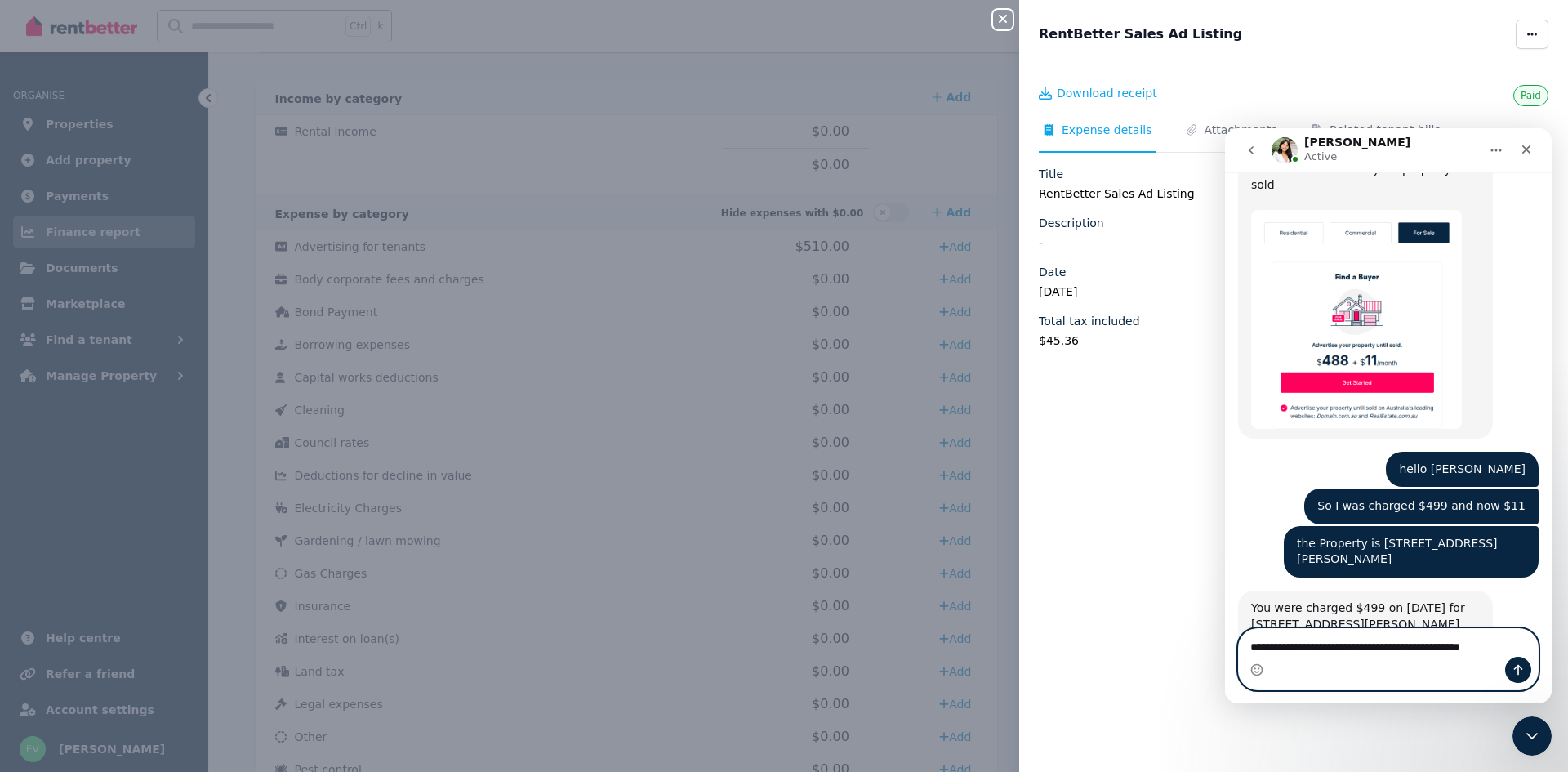
type textarea "**********"
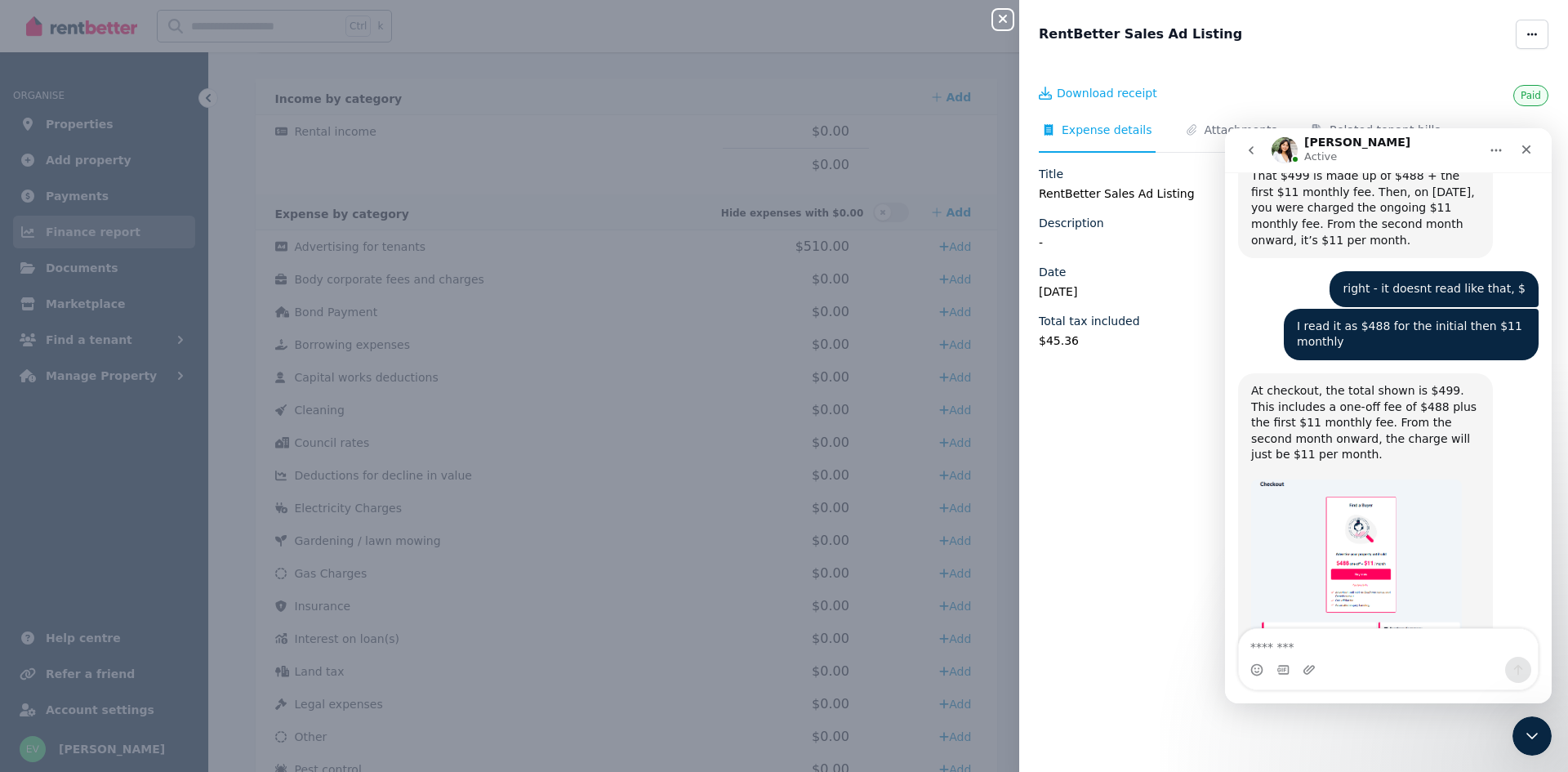
scroll to position [2365, 0]
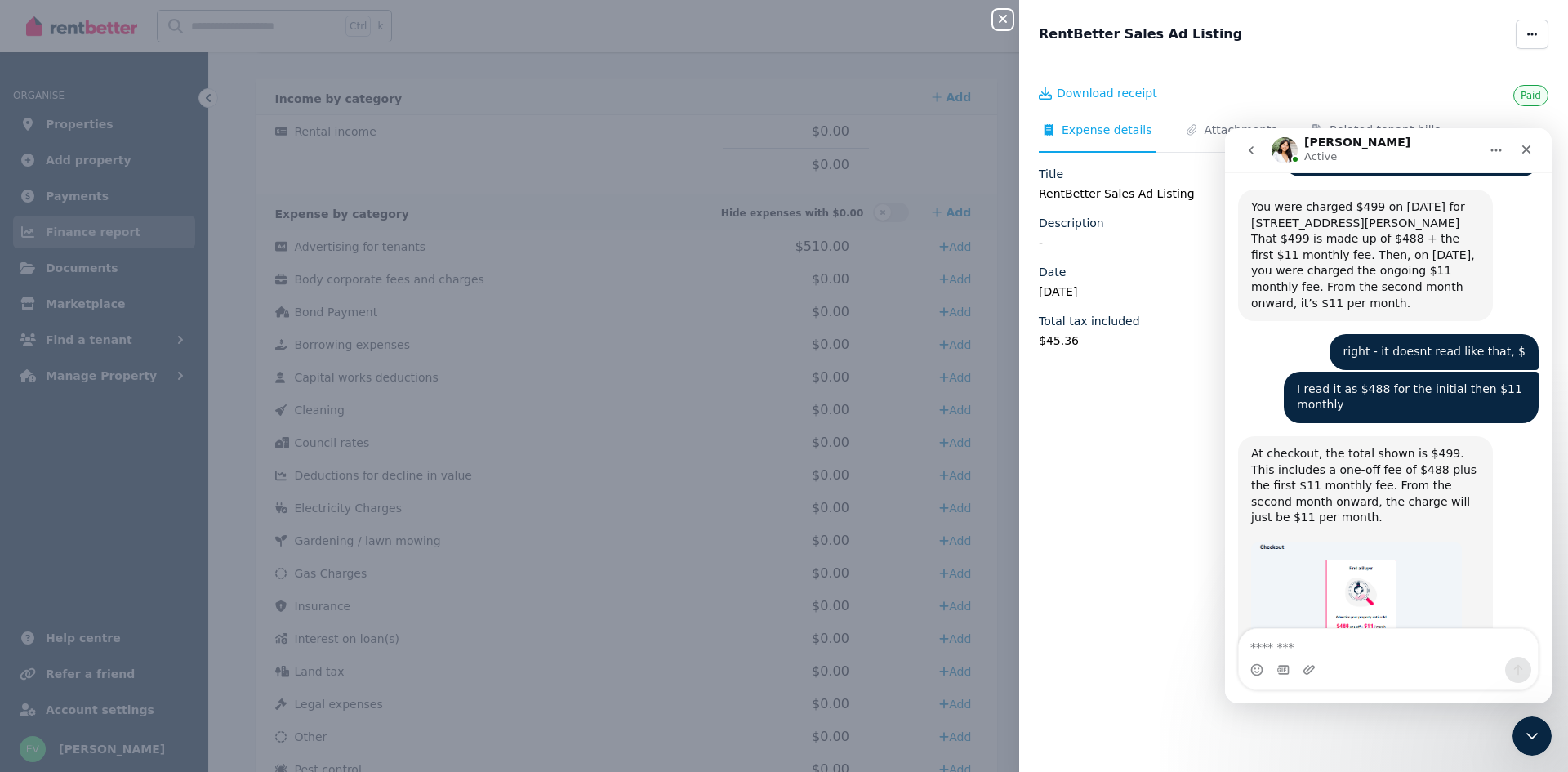
click at [1251, 148] on icon "go back" at bounding box center [1251, 150] width 5 height 8
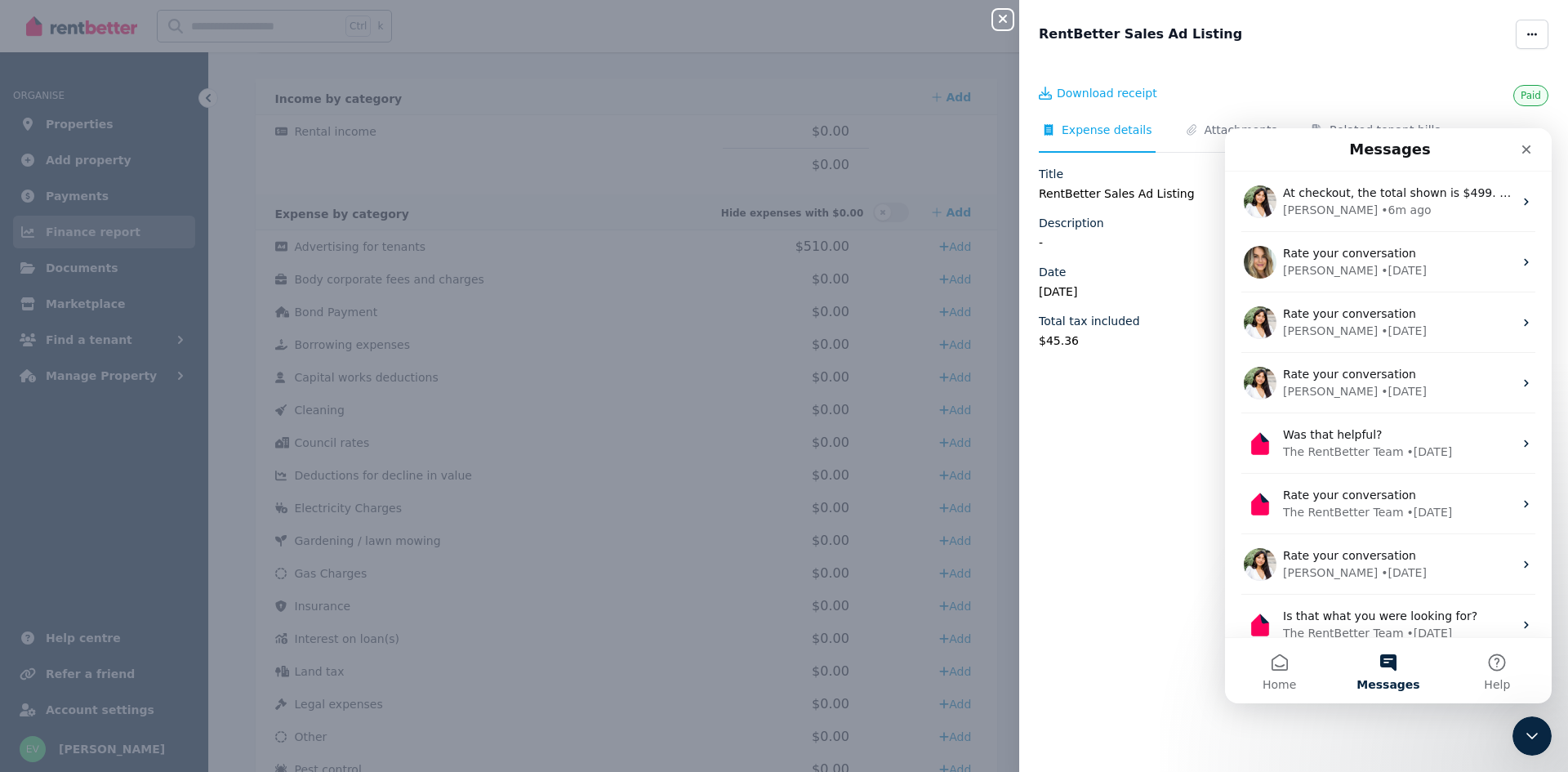
scroll to position [0, 0]
click at [1108, 434] on div "Paid Download receipt Expense details Attachments Related tenant bills Title Re…" at bounding box center [1293, 410] width 549 height 683
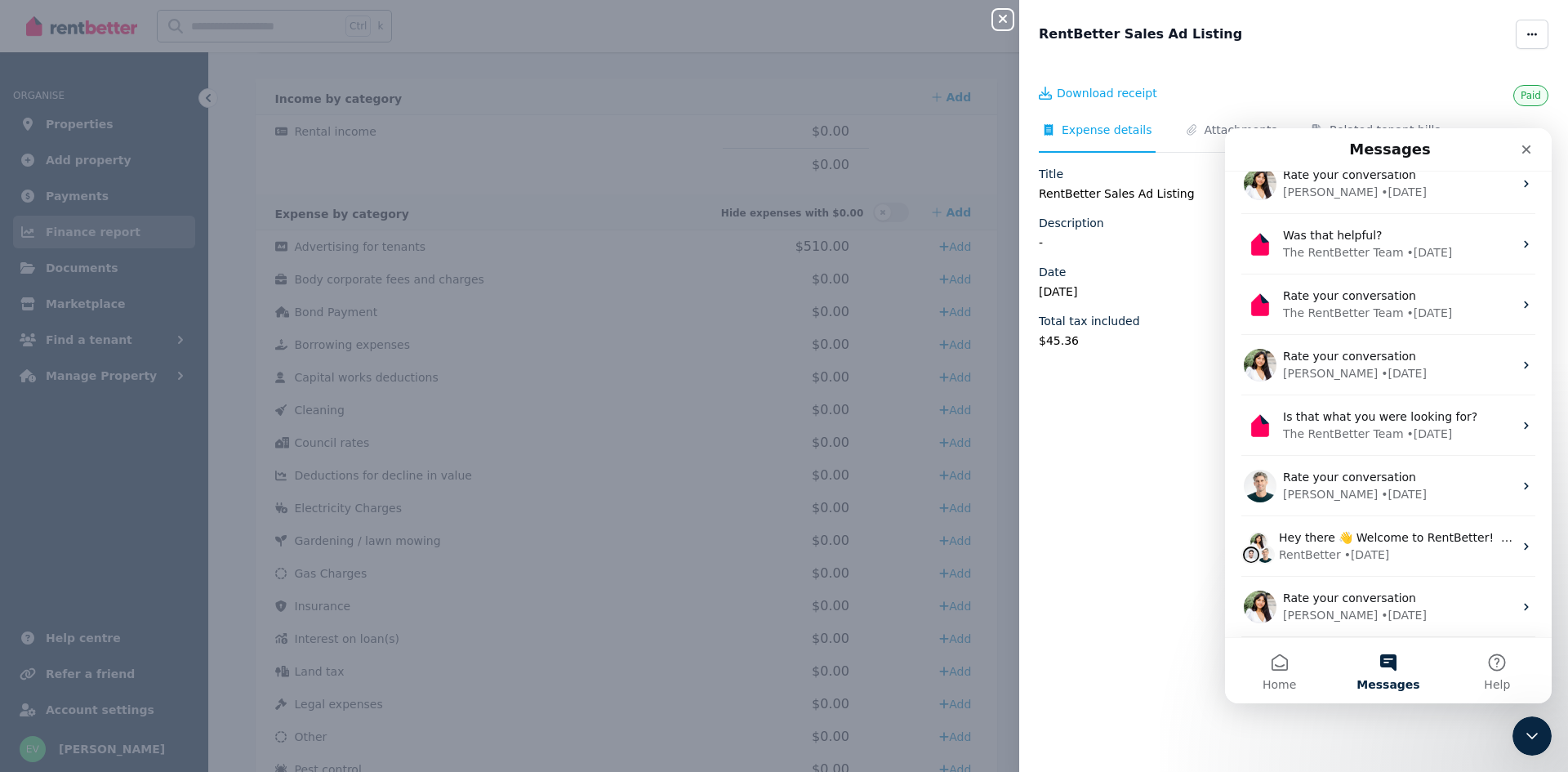
click at [1383, 668] on button "Messages" at bounding box center [1387, 670] width 109 height 65
click at [1387, 663] on button "Messages" at bounding box center [1387, 670] width 109 height 65
click at [1384, 656] on button "Messages" at bounding box center [1387, 670] width 109 height 65
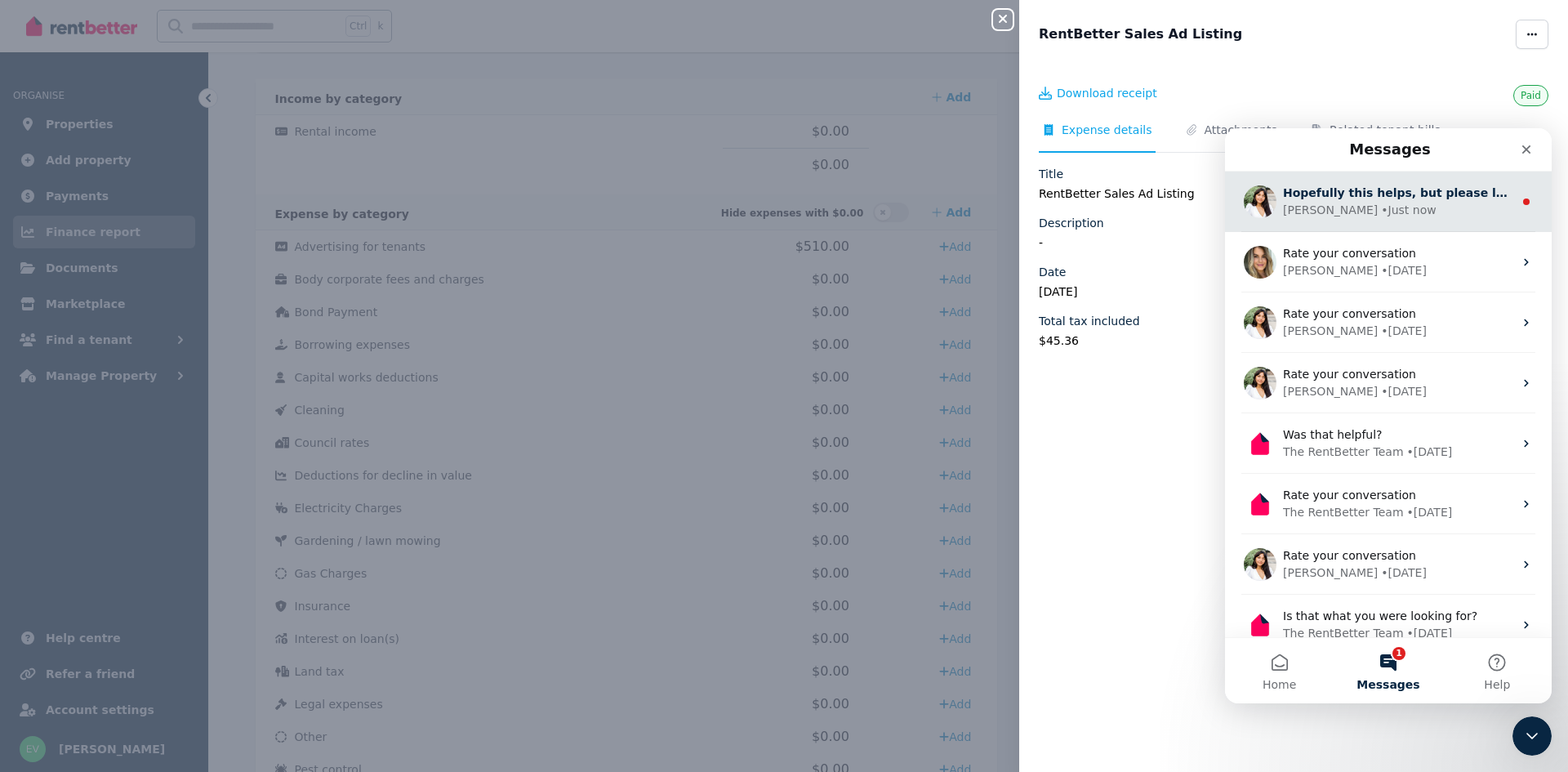
click at [1381, 207] on div "• Just now" at bounding box center [1408, 210] width 55 height 17
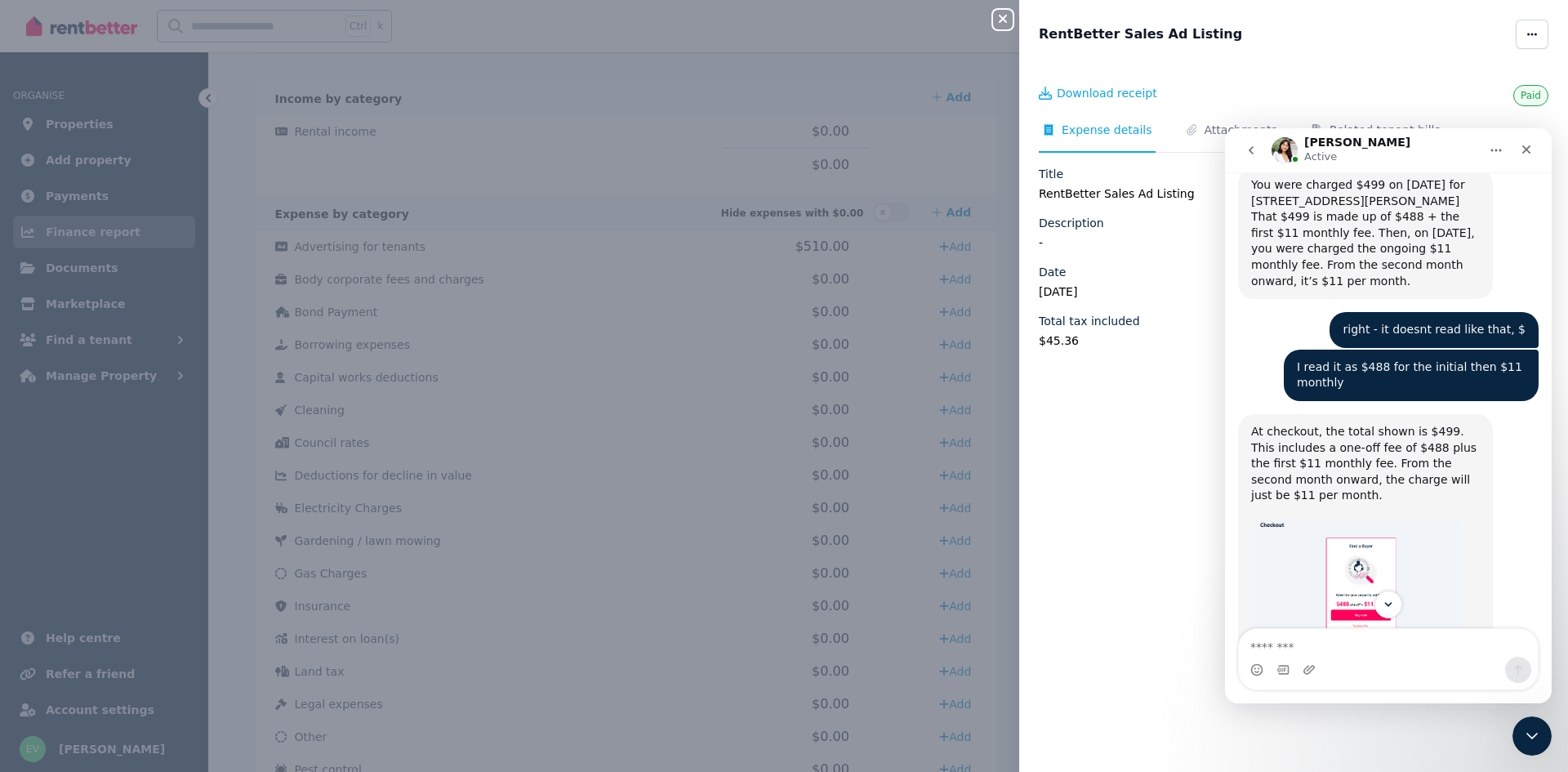
scroll to position [2444, 0]
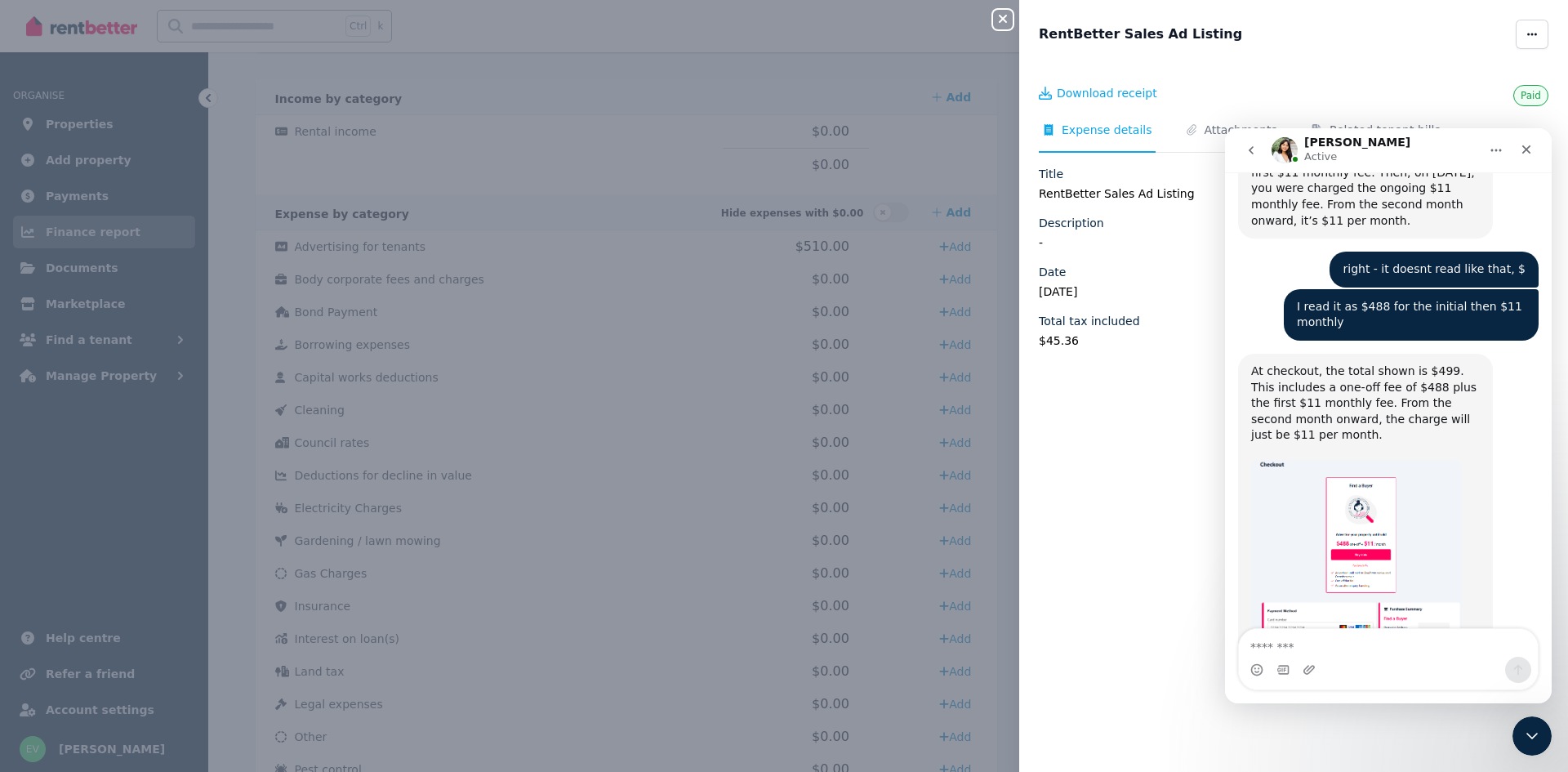
click at [1366, 634] on textarea "Message…" at bounding box center [1388, 642] width 299 height 28
type textarea "**"
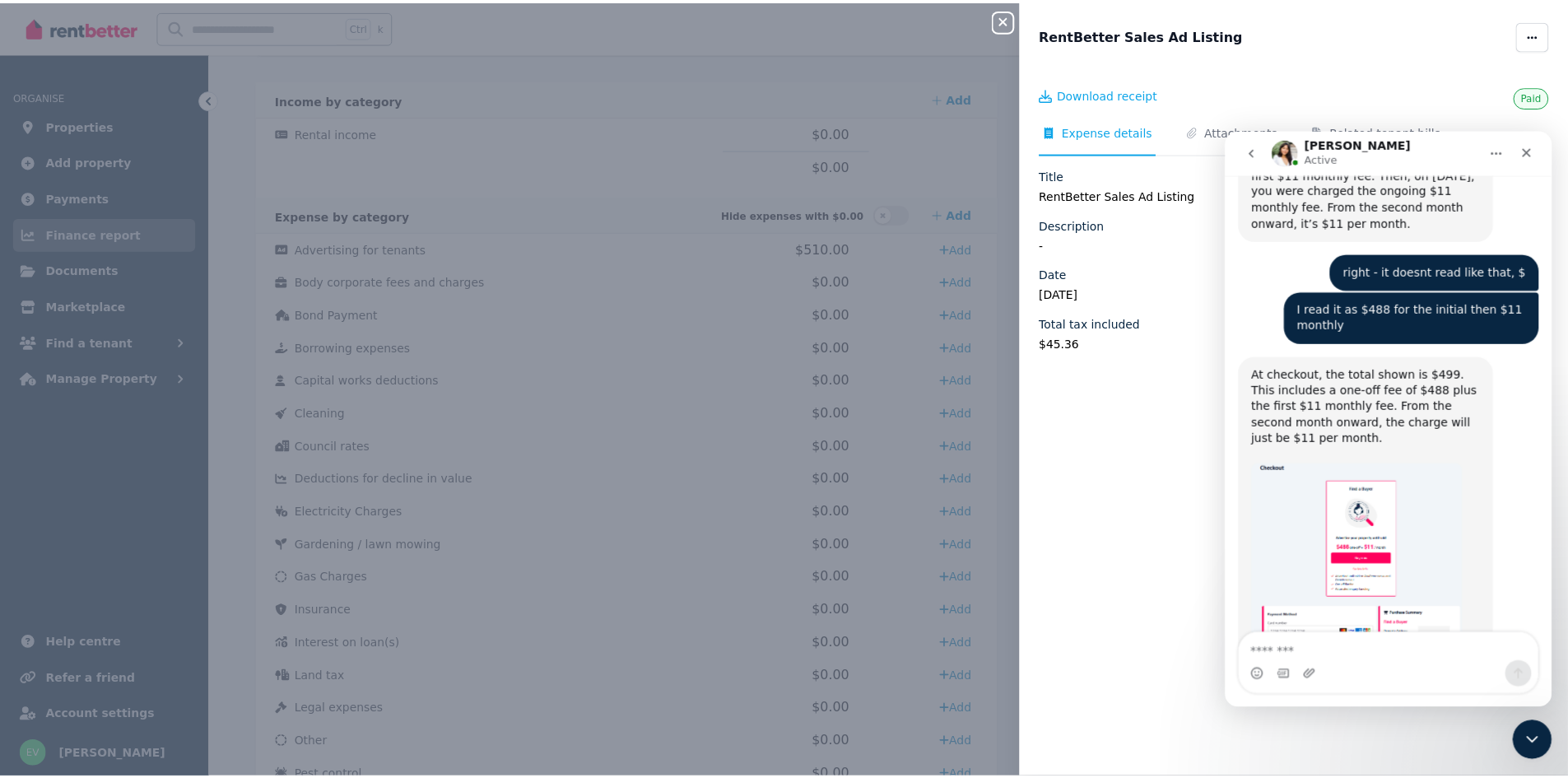
scroll to position [2486, 0]
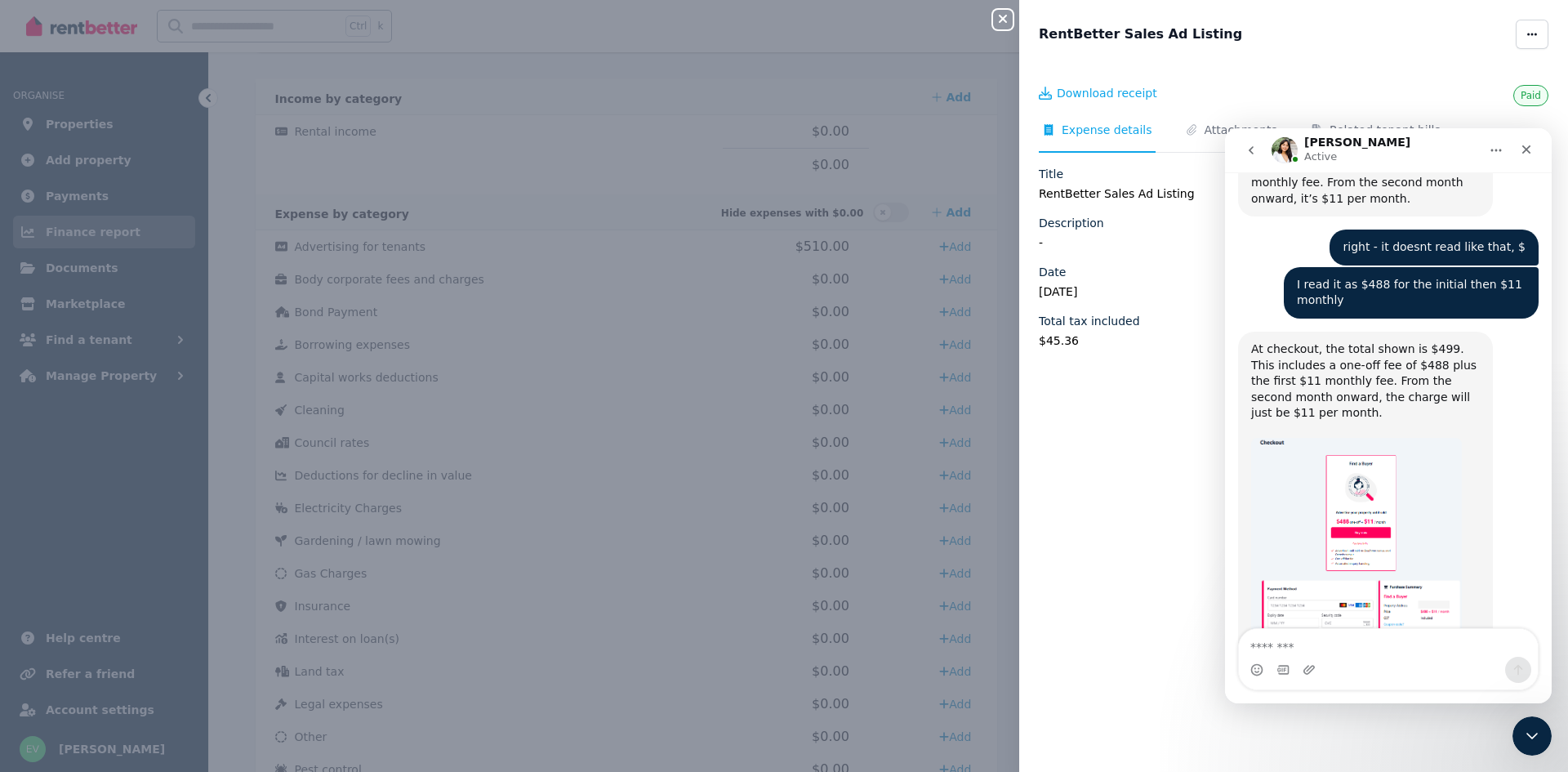
click at [479, 106] on div "Close panel RentBetter Sales Ad Listing Paid Download receipt Expense details A…" at bounding box center [784, 386] width 1568 height 772
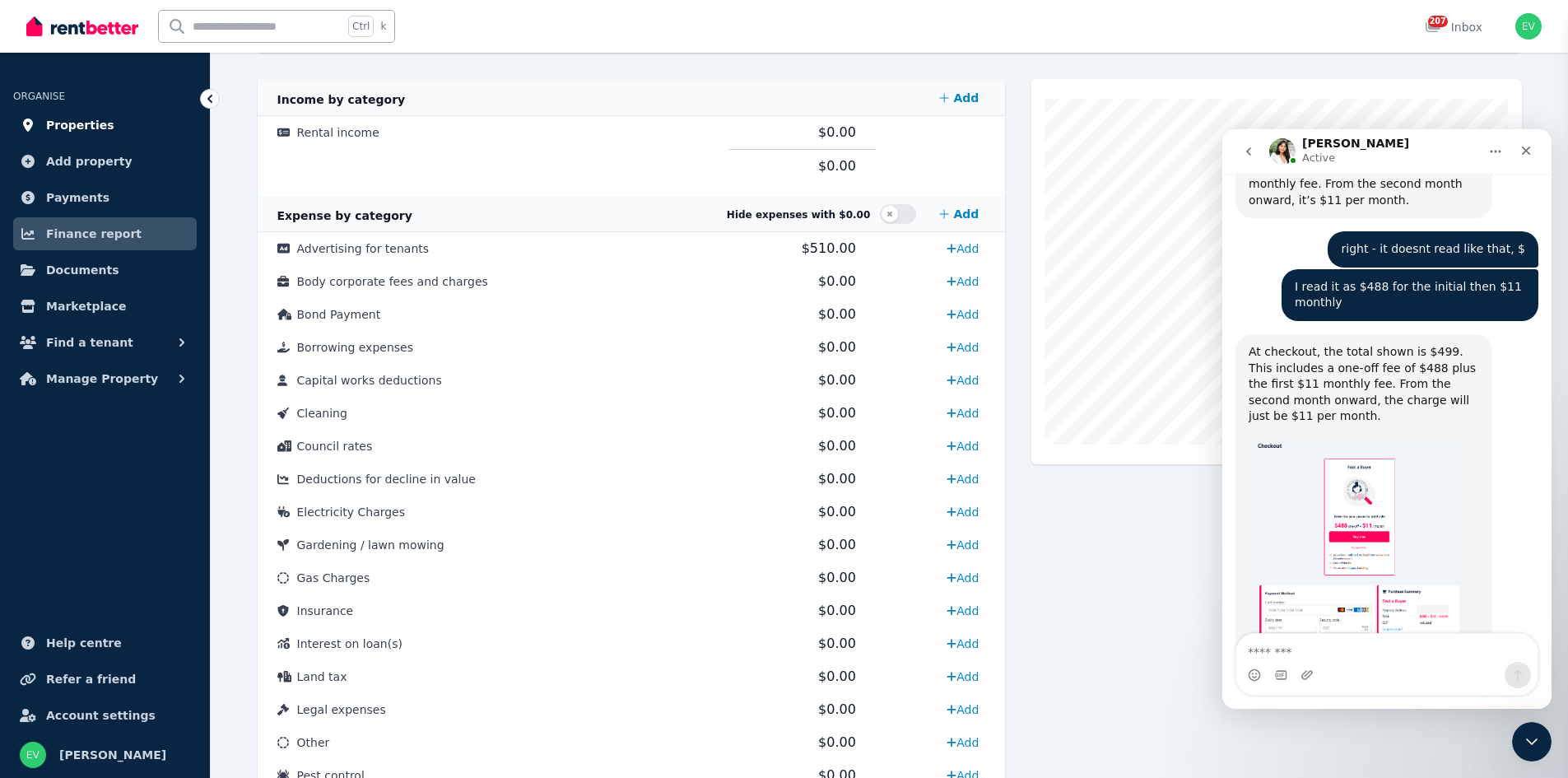
click at [102, 126] on link "Properties" at bounding box center [105, 125] width 184 height 33
